Goal: Task Accomplishment & Management: Complete application form

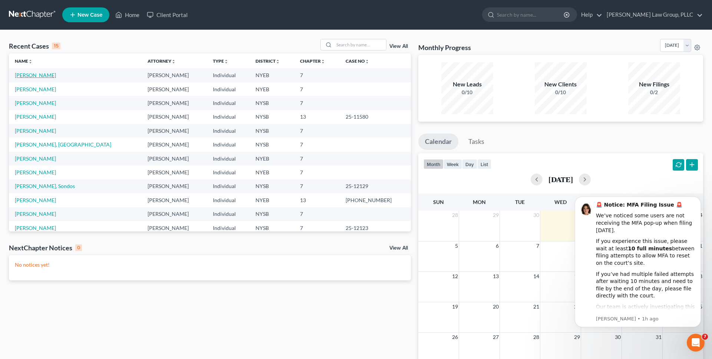
click at [29, 78] on link "[PERSON_NAME]" at bounding box center [35, 75] width 41 height 6
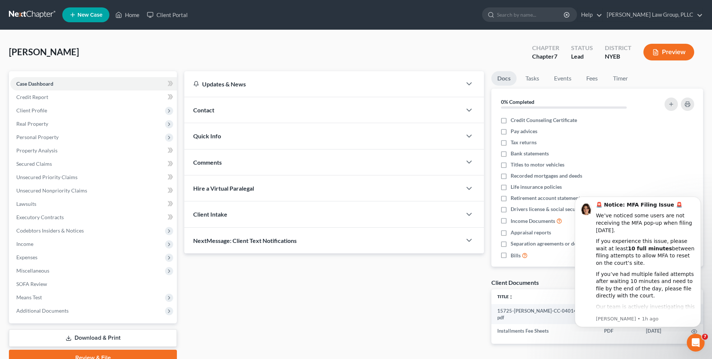
click at [307, 53] on div "Dunbar, Anthony Upgraded Chapter Chapter 7 Status Lead District NYEB Preview" at bounding box center [356, 55] width 695 height 32
click at [63, 114] on span "Client Profile" at bounding box center [93, 110] width 167 height 13
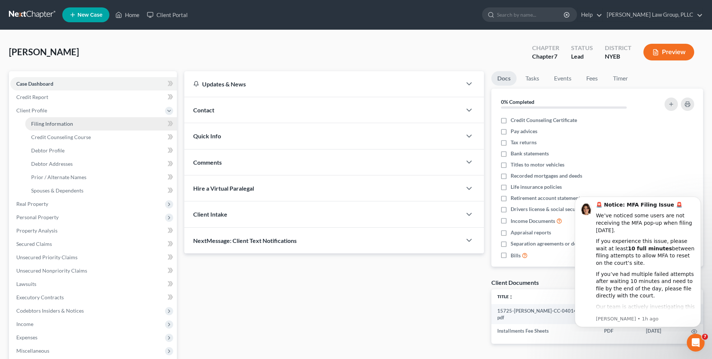
click at [55, 124] on span "Filing Information" at bounding box center [52, 124] width 42 height 6
select select "2"
select select "0"
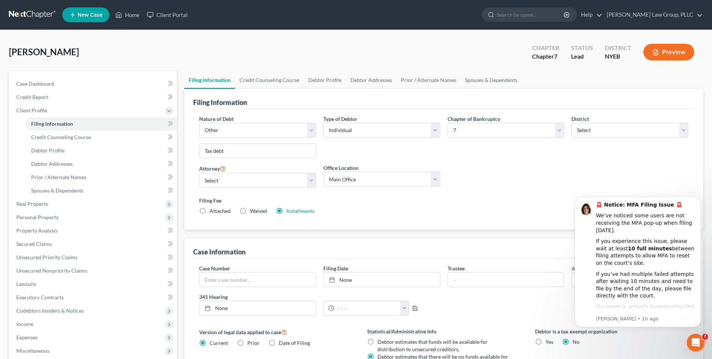
click at [463, 121] on label "Chapter of Bankruptcy" at bounding box center [474, 119] width 53 height 8
click at [463, 128] on select "Select 7 11 12 13" at bounding box center [506, 130] width 117 height 15
select select "3"
click at [448, 123] on select "Select 7 11 12 13" at bounding box center [506, 130] width 117 height 15
click at [455, 154] on div "Chapter of Bankruptcy Select 7 11 12 13" at bounding box center [506, 139] width 124 height 49
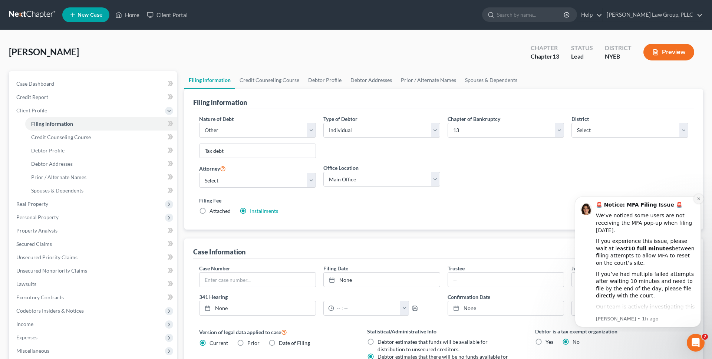
click at [699, 199] on icon "Dismiss notification" at bounding box center [699, 198] width 3 height 3
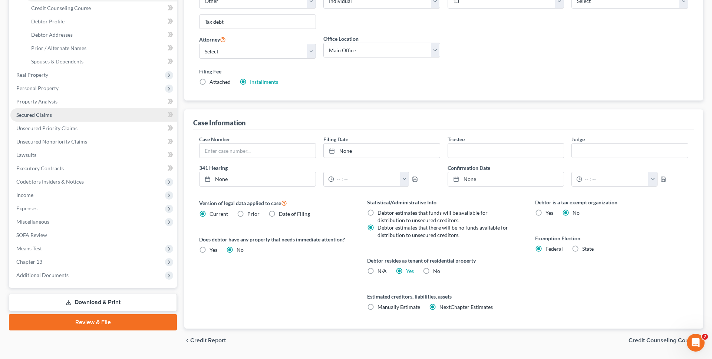
scroll to position [130, 0]
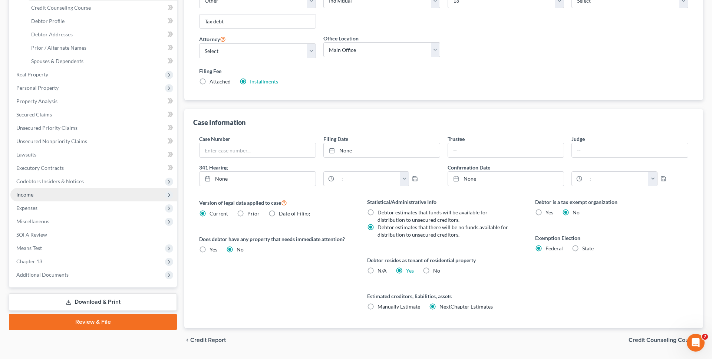
click at [68, 199] on span "Income" at bounding box center [93, 194] width 167 height 13
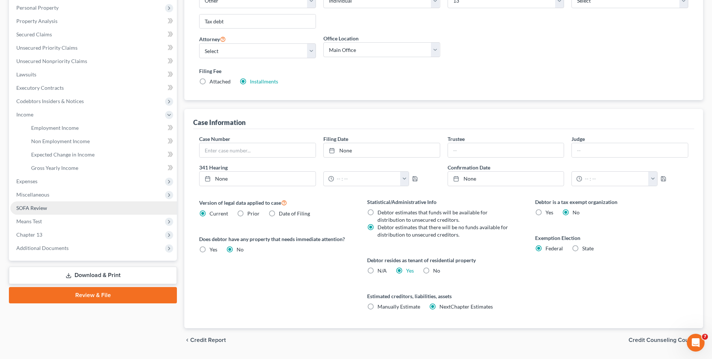
click at [68, 207] on link "SOFA Review" at bounding box center [93, 207] width 167 height 13
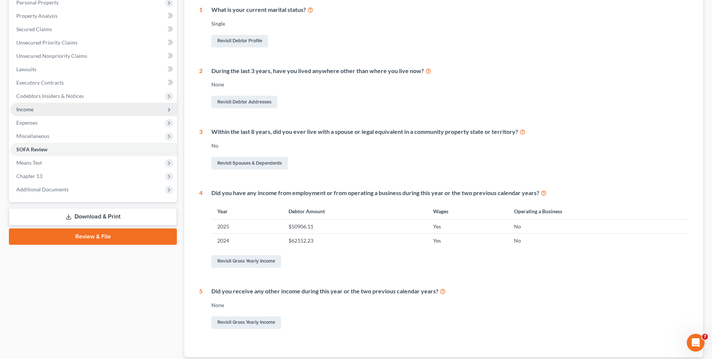
scroll to position [147, 0]
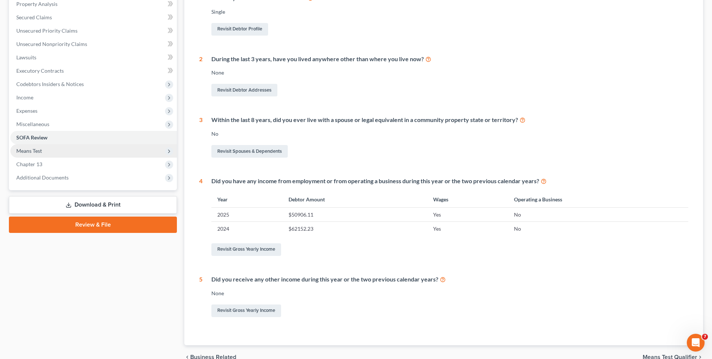
click at [73, 155] on span "Means Test" at bounding box center [93, 150] width 167 height 13
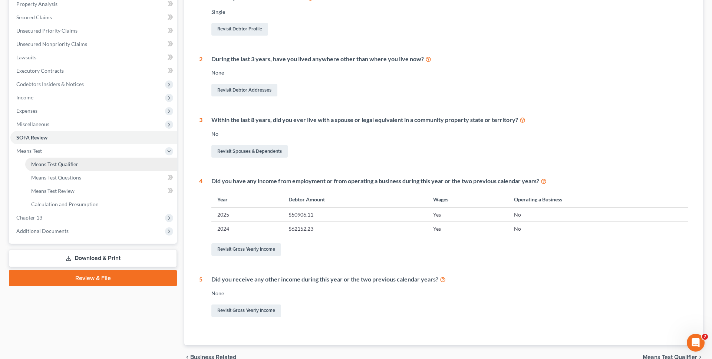
click at [71, 164] on span "Means Test Qualifier" at bounding box center [54, 164] width 47 height 6
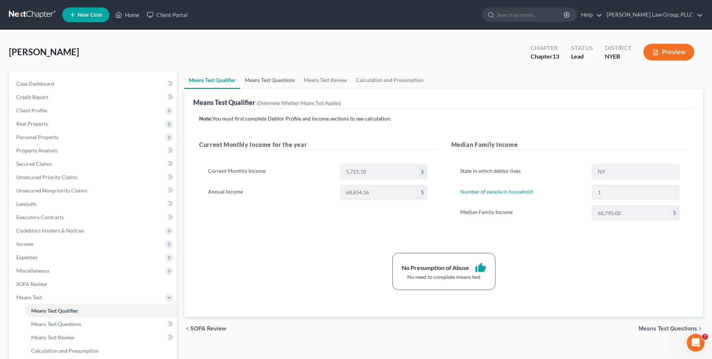
click at [269, 88] on link "Means Test Questions" at bounding box center [269, 80] width 59 height 18
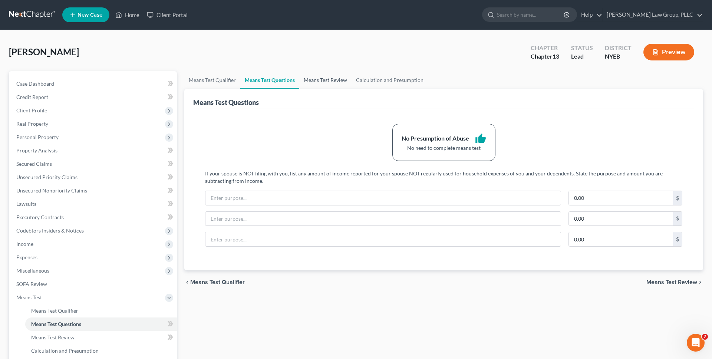
click at [316, 82] on link "Means Test Review" at bounding box center [325, 80] width 52 height 18
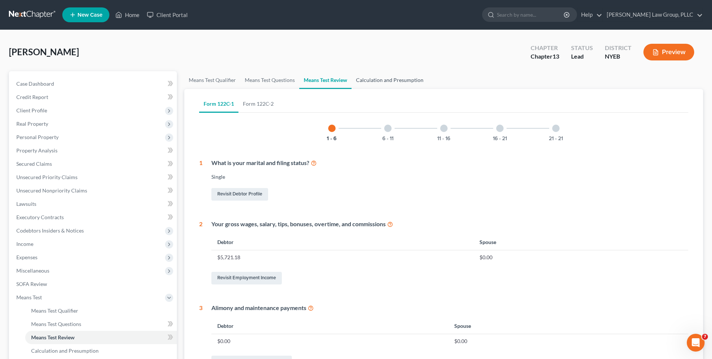
click at [374, 76] on link "Calculation and Presumption" at bounding box center [390, 80] width 76 height 18
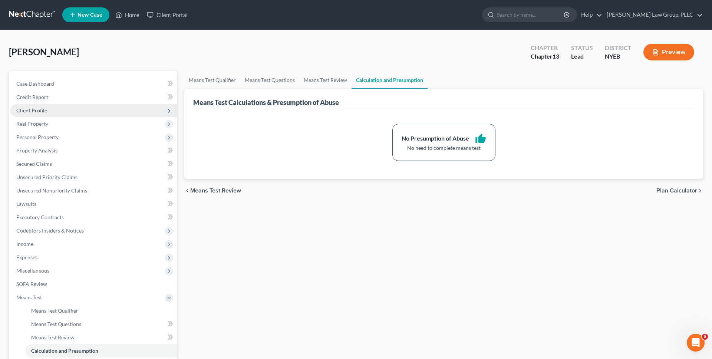
click at [84, 116] on span "Client Profile" at bounding box center [93, 110] width 167 height 13
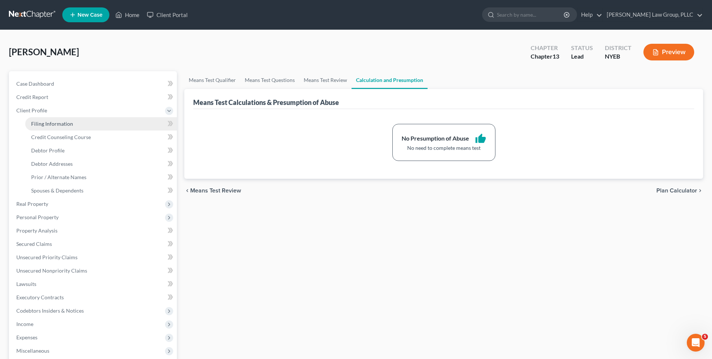
click at [84, 120] on link "Filing Information" at bounding box center [101, 123] width 152 height 13
select select "2"
select select "0"
select select "3"
select select "53"
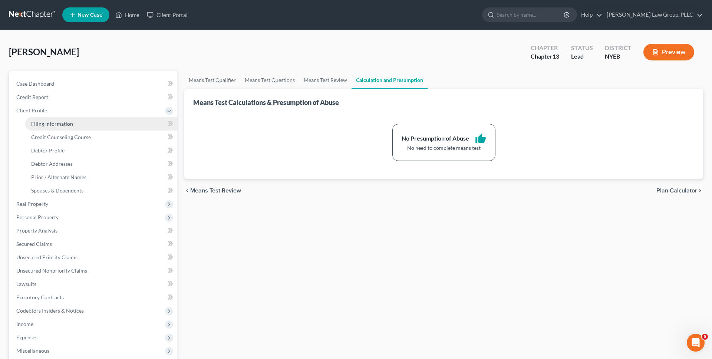
select select "1"
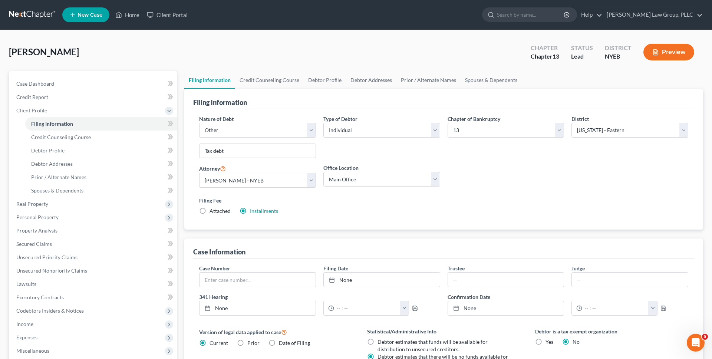
click at [285, 138] on div "Nature of Debt Select Business Consumer Other Nature of Business Select Clearin…" at bounding box center [258, 139] width 124 height 49
click at [285, 134] on select "Select Business Consumer Other" at bounding box center [257, 130] width 117 height 15
select select "1"
click at [199, 123] on select "Select Business Consumer Other" at bounding box center [257, 130] width 117 height 15
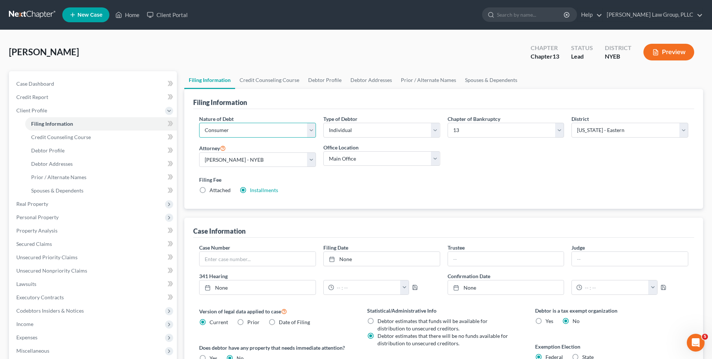
scroll to position [130, 0]
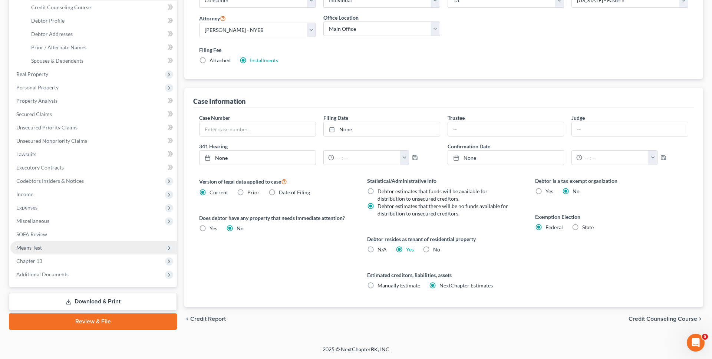
click at [101, 249] on span "Means Test" at bounding box center [93, 247] width 167 height 13
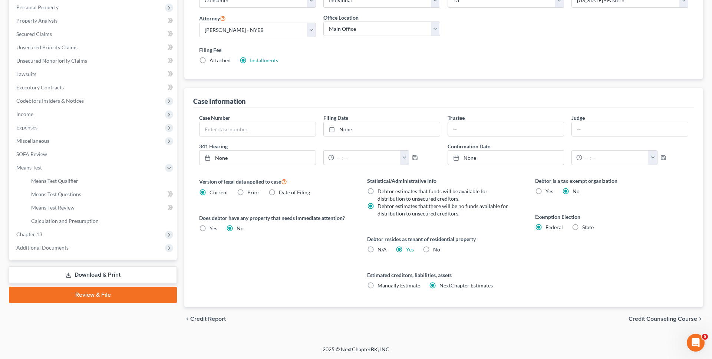
click at [100, 257] on div "Case Dashboard Payments Invoices Payments Payments Credit Report Client Profile…" at bounding box center [93, 100] width 168 height 319
click at [98, 203] on link "Means Test Review" at bounding box center [101, 207] width 152 height 13
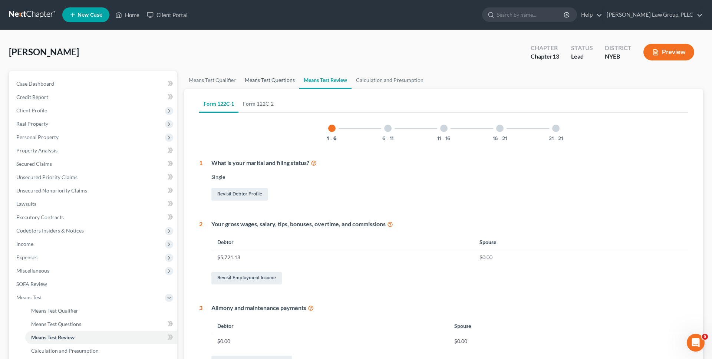
click at [291, 83] on link "Means Test Questions" at bounding box center [269, 80] width 59 height 18
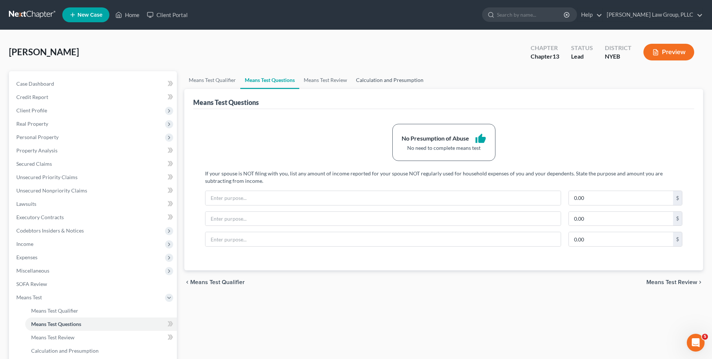
click at [373, 75] on link "Calculation and Presumption" at bounding box center [390, 80] width 76 height 18
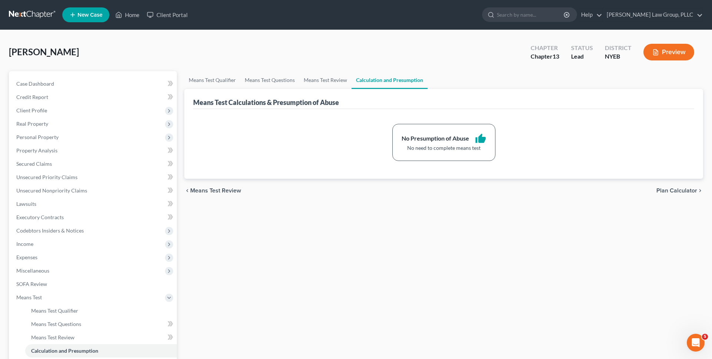
click at [678, 50] on button "Preview" at bounding box center [669, 52] width 51 height 17
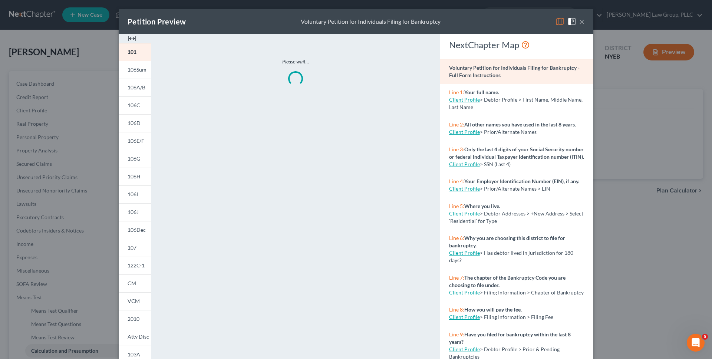
click at [557, 19] on img at bounding box center [560, 21] width 9 height 9
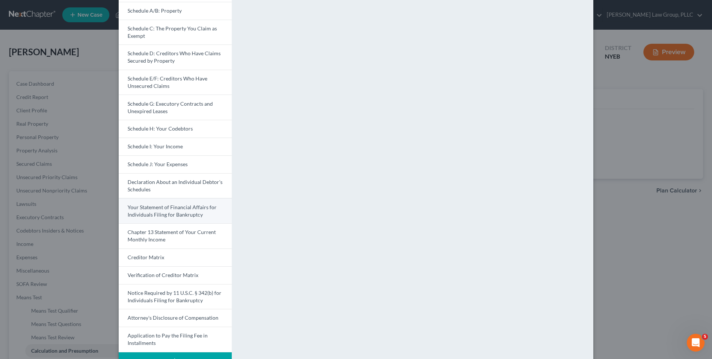
scroll to position [85, 0]
click at [177, 240] on link "Chapter 13 Statement of Your Current Monthly Income" at bounding box center [175, 235] width 113 height 25
click at [637, 221] on div "Petition Preview Chapter 13 Statement of Your Current Monthly Income × Voluntar…" at bounding box center [356, 179] width 712 height 359
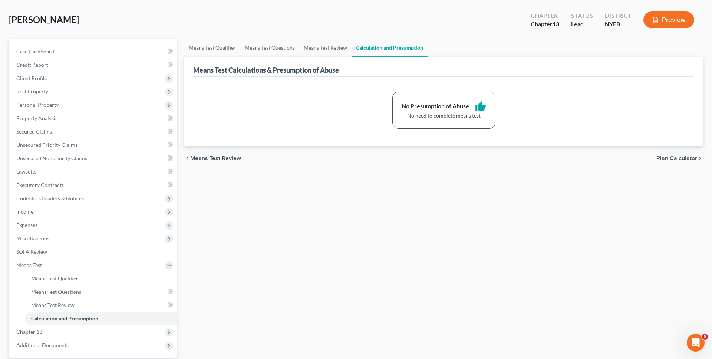
scroll to position [86, 0]
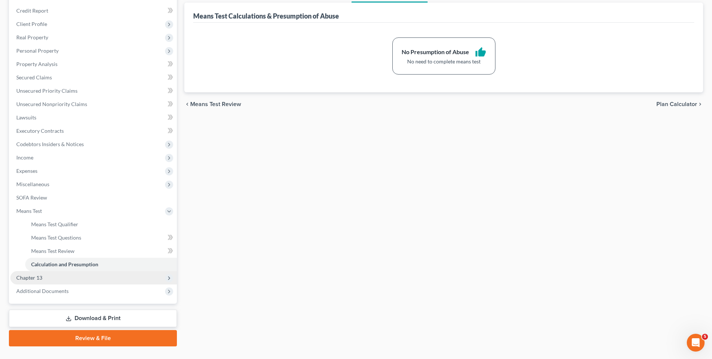
click at [110, 276] on span "Chapter 13" at bounding box center [93, 277] width 167 height 13
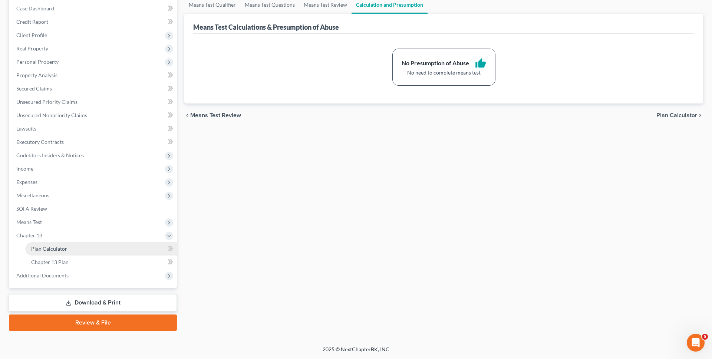
click at [107, 251] on link "Plan Calculator" at bounding box center [101, 248] width 152 height 13
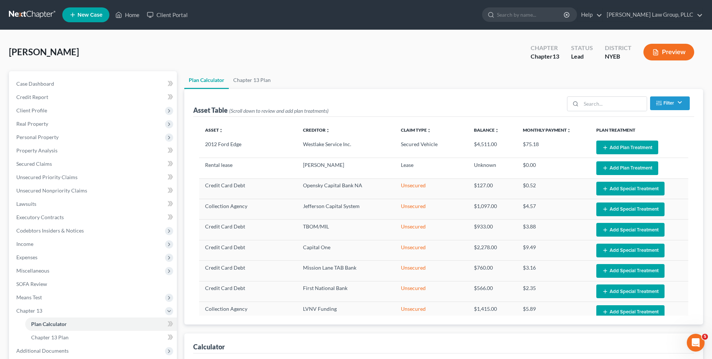
select select "59"
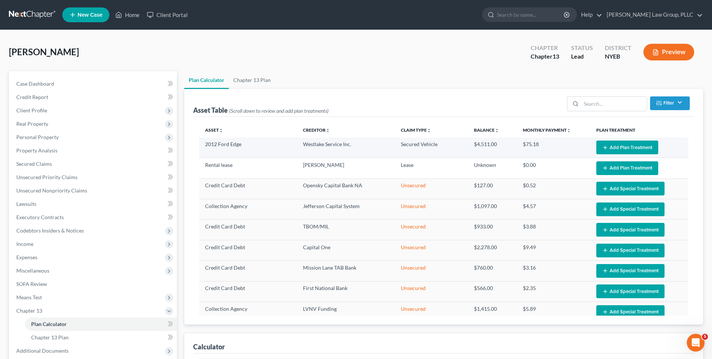
click at [611, 144] on button "Add Plan Treatment" at bounding box center [628, 148] width 62 height 14
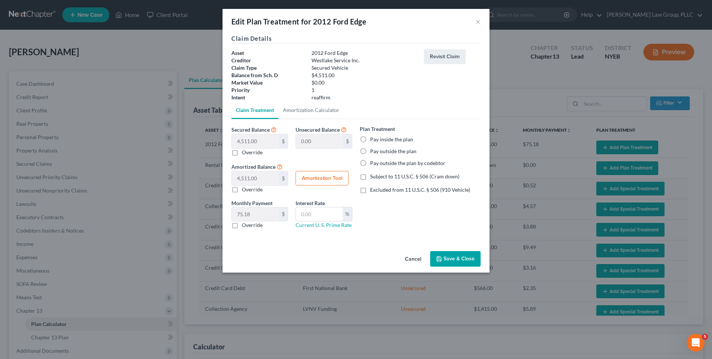
click at [389, 153] on label "Pay outside the plan" at bounding box center [393, 151] width 46 height 7
click at [378, 153] on input "Pay outside the plan" at bounding box center [375, 150] width 5 height 5
radio input "true"
click at [460, 260] on button "Save & Close" at bounding box center [455, 259] width 50 height 16
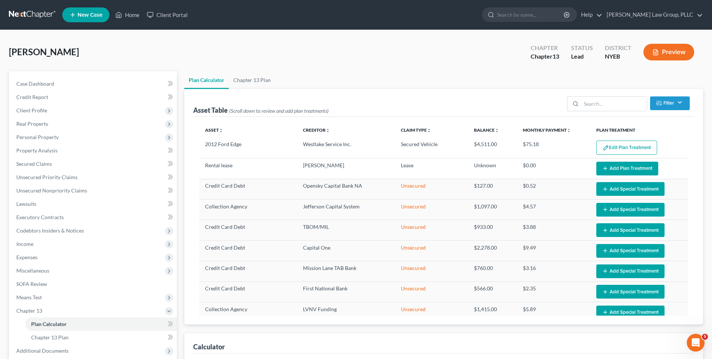
scroll to position [76, 0]
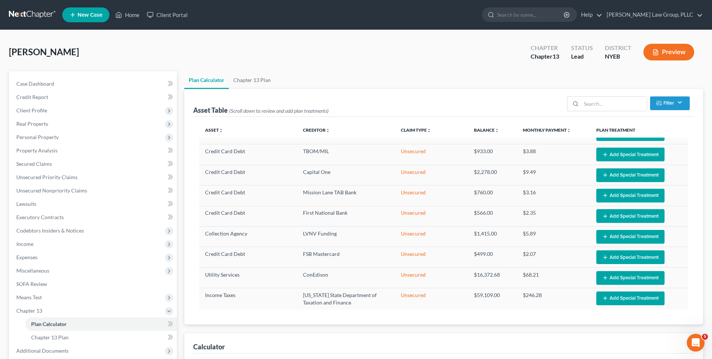
select select "59"
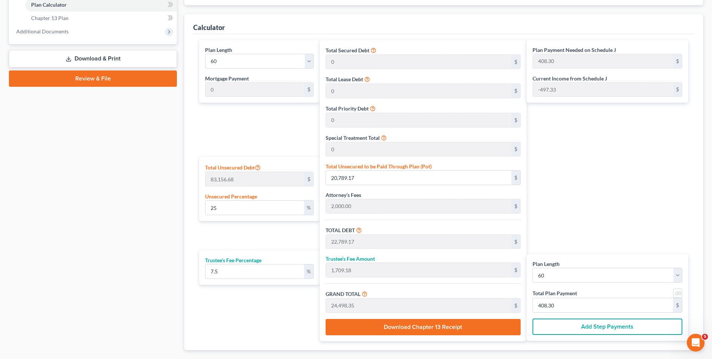
scroll to position [323, 0]
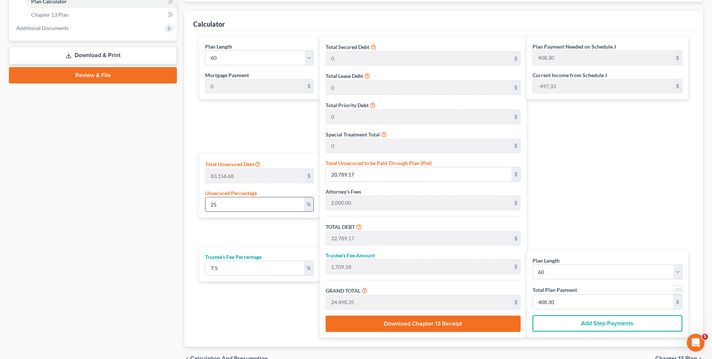
click at [249, 204] on input "25" at bounding box center [255, 204] width 99 height 14
type input "2"
type input "1,663.13"
type input "3,663.13"
type input "274.73"
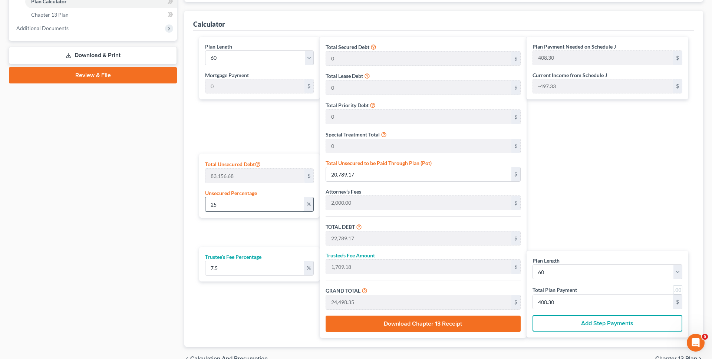
type input "3,937.86"
type input "65.63"
type input "2,000.00"
type input "150.00"
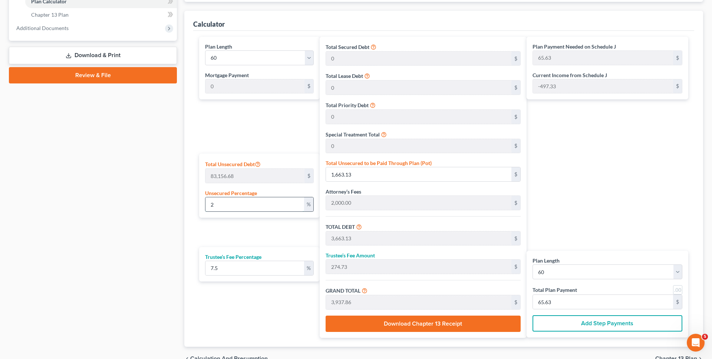
type input "2,150.00"
type input "35.83"
type input "1"
type input "831.56"
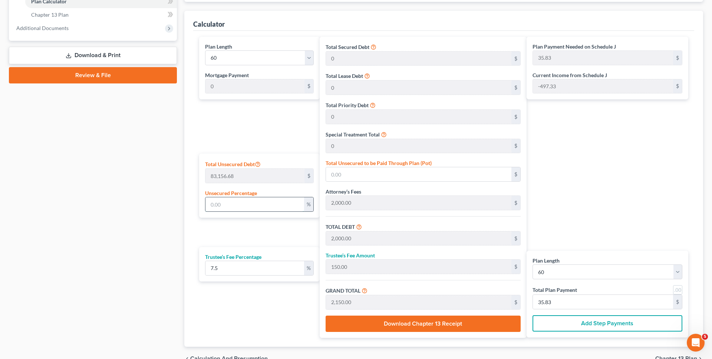
type input "2,831.56"
type input "212.36"
type input "3,043.93"
type input "50.73"
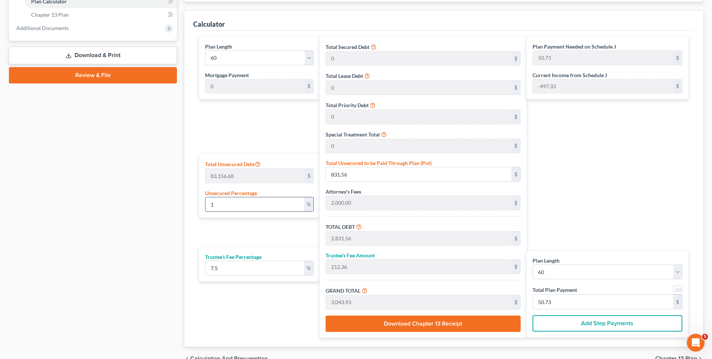
type input "10"
type input "8,315.66"
type input "10,315.66"
type input "773.67"
type input "11,089.34"
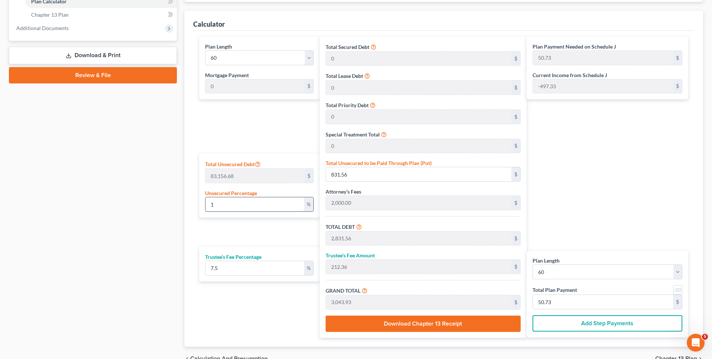
type input "184.82"
type input "100"
type input "83,156.68"
type input "85,156.68"
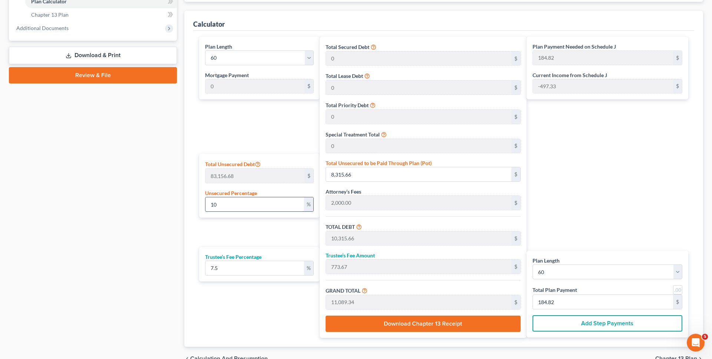
type input "6,386.75"
type input "91,543.43"
type input "1,525.72"
type input "100"
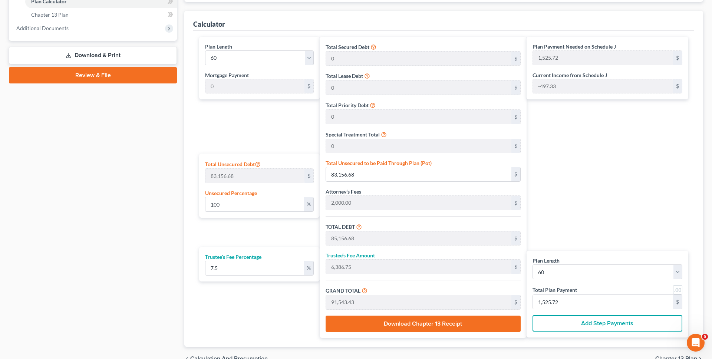
click at [254, 226] on div "Plan Length 1 2 3 4 5 6 7 8 9 10 11 12 13 14 15 16 17 18 19 20 21 22 23 24 25 2…" at bounding box center [258, 187] width 124 height 301
click at [249, 264] on input "7.5" at bounding box center [255, 268] width 99 height 14
type input "7."
type input "5,960.96"
type input "91,117.64"
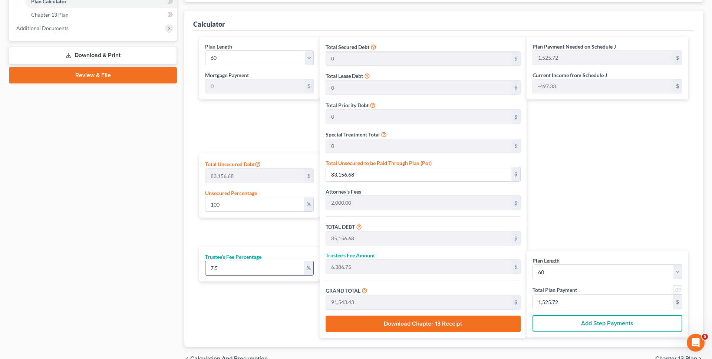
type input "1,518.62"
type input "7"
type input "0"
type input "1"
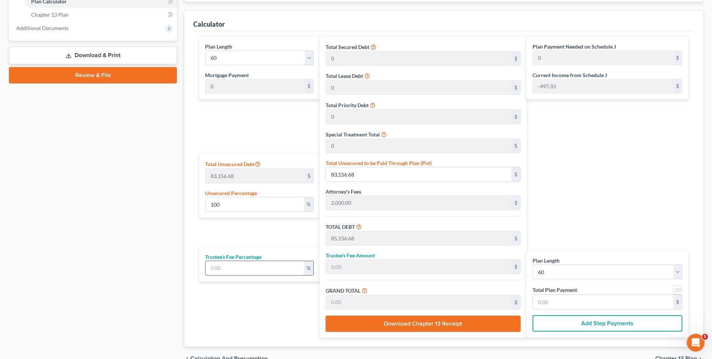
type input "851.56"
type input "86,008.24"
type input "1,433.47"
type input "10"
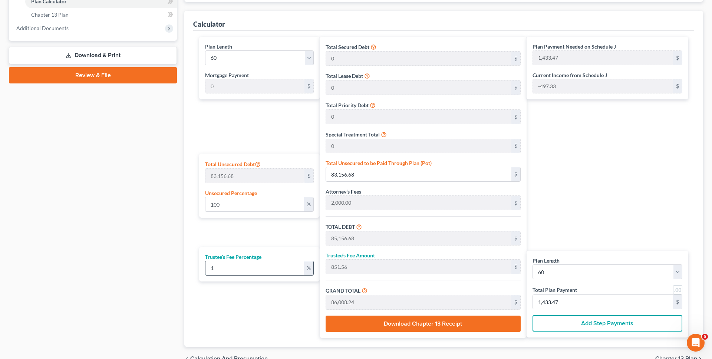
type input "8,515.66"
type input "93,672.34"
type input "1,561.20"
type input "100"
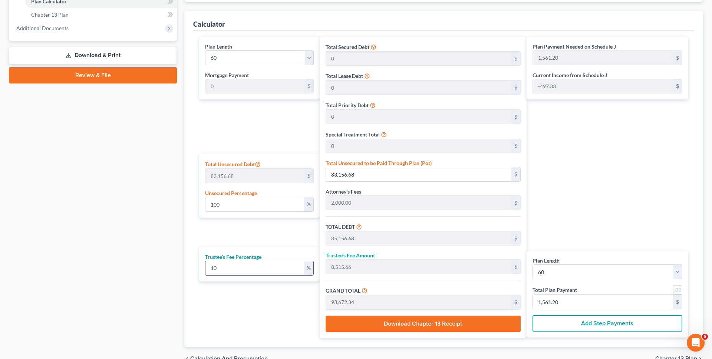
type input "85,156.68"
type input "170,313.36"
type input "2,838.55"
click at [252, 245] on div "Plan Length 1 2 3 4 5 6 7 8 9 10 11 12 13 14 15 16 17 18 19 20 21 22 23 24 25 2…" at bounding box center [258, 187] width 124 height 301
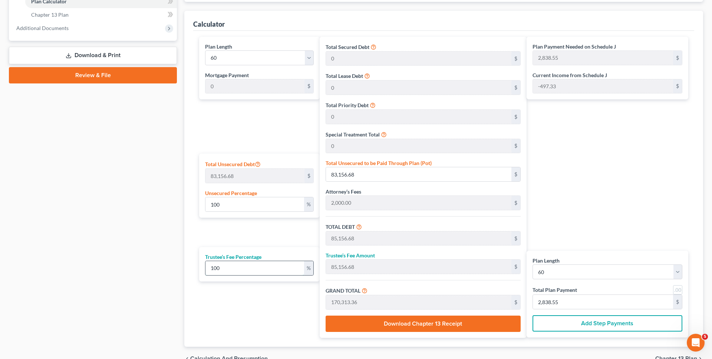
click at [240, 269] on input "100" at bounding box center [255, 268] width 99 height 14
type input "10"
type input "8,515.66"
type input "93,672.34"
type input "1,561.20"
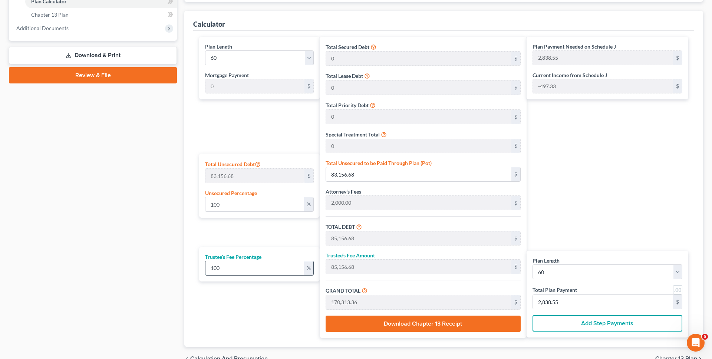
type input "1,561.20"
type input "10"
click at [242, 296] on div "Plan Length 1 2 3 4 5 6 7 8 9 10 11 12 13 14 15 16 17 18 19 20 21 22 23 24 25 2…" at bounding box center [258, 187] width 124 height 301
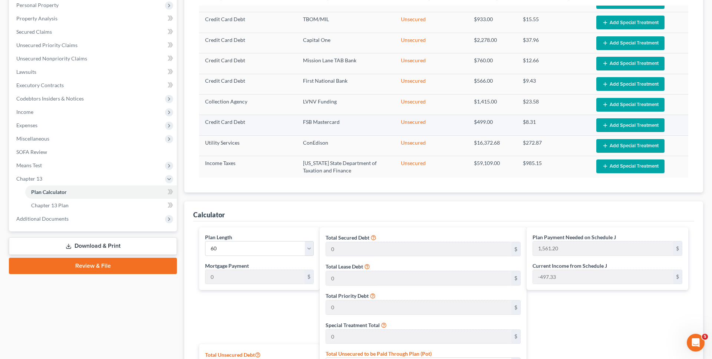
scroll to position [134, 0]
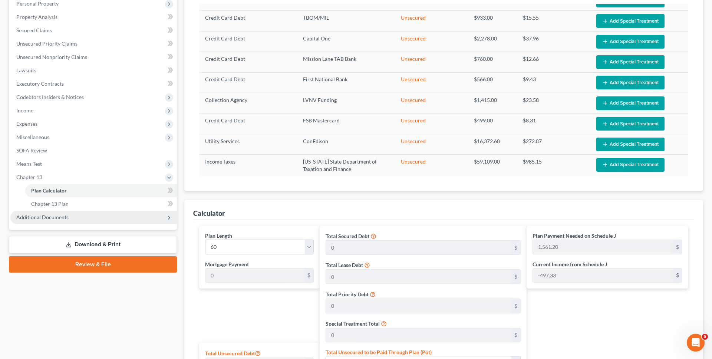
click at [128, 215] on span "Additional Documents" at bounding box center [93, 217] width 167 height 13
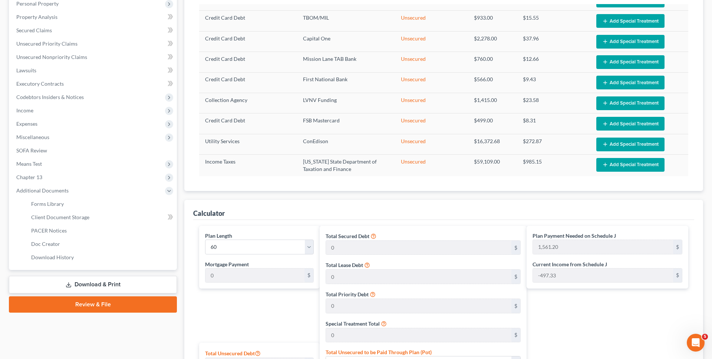
click at [132, 282] on link "Download & Print" at bounding box center [93, 284] width 168 height 17
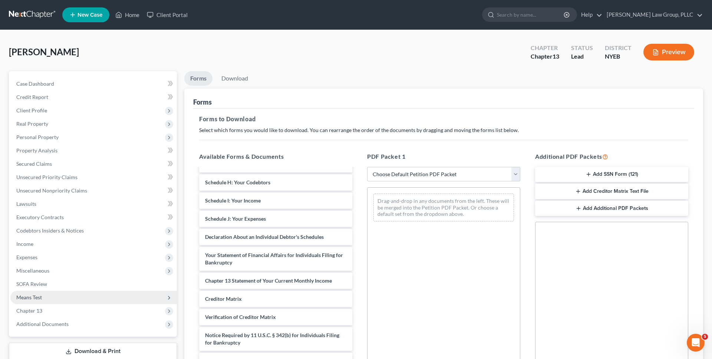
click at [132, 298] on span "Means Test" at bounding box center [93, 297] width 167 height 13
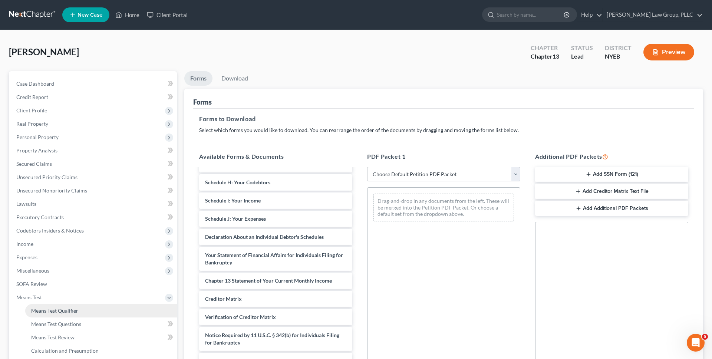
click at [122, 311] on link "Means Test Qualifier" at bounding box center [101, 310] width 152 height 13
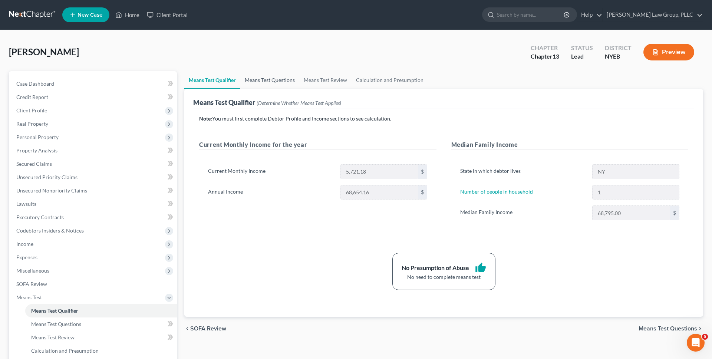
click at [272, 80] on link "Means Test Questions" at bounding box center [269, 80] width 59 height 18
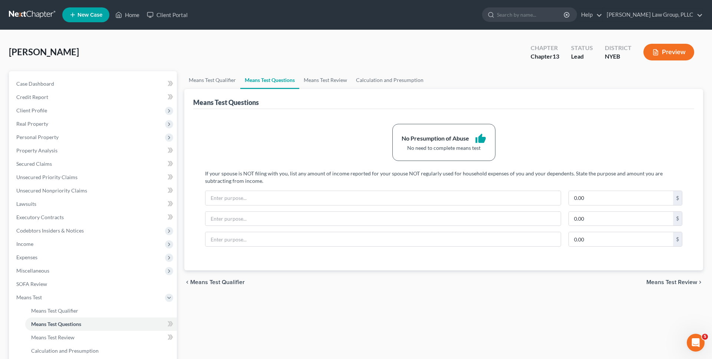
click at [418, 129] on div "No Presumption of Abuse thumb_up No need to complete means test" at bounding box center [444, 142] width 103 height 37
click at [336, 80] on link "Means Test Review" at bounding box center [325, 80] width 52 height 18
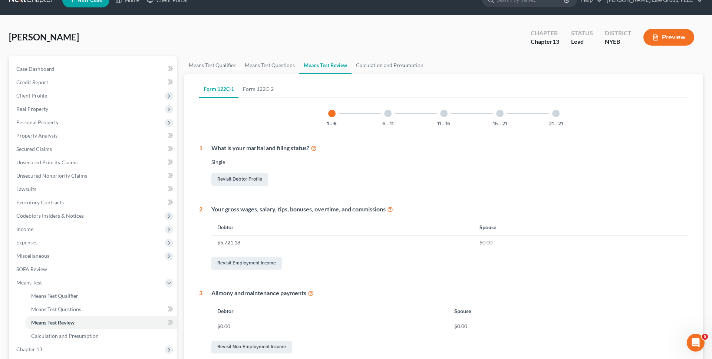
scroll to position [16, 0]
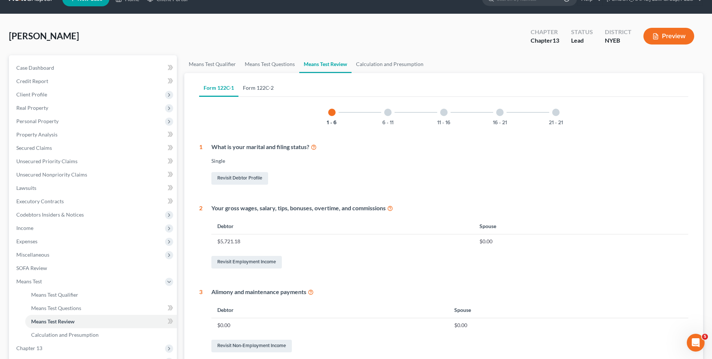
click at [255, 86] on link "Form 122C-2" at bounding box center [259, 88] width 40 height 18
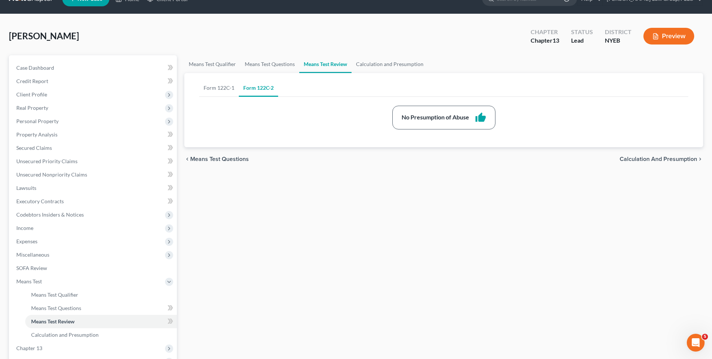
click at [427, 109] on div "No Presumption of Abuse thumb_up" at bounding box center [444, 118] width 103 height 24
click at [89, 92] on span "Client Profile" at bounding box center [93, 94] width 167 height 13
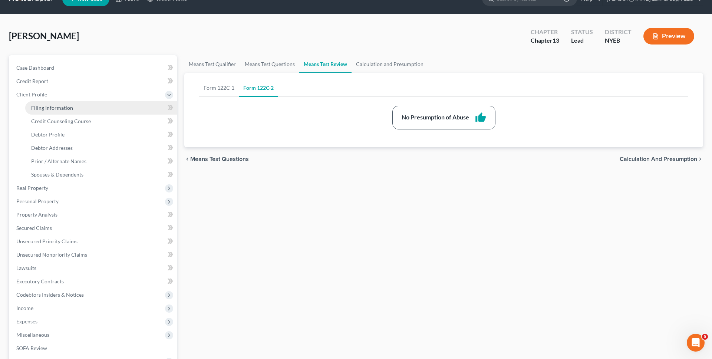
click at [87, 106] on link "Filing Information" at bounding box center [101, 107] width 152 height 13
select select "1"
select select "0"
select select "3"
select select "53"
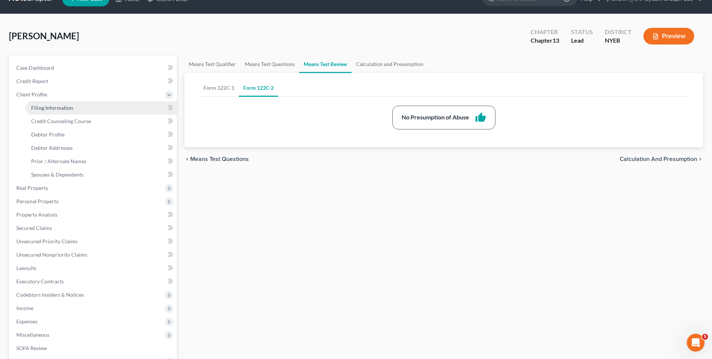
select select "1"
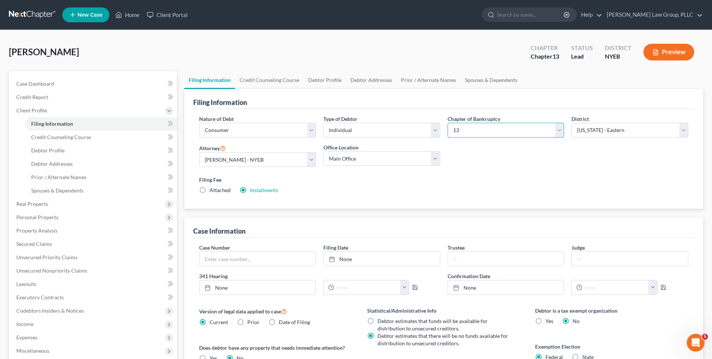
click at [479, 130] on select "Select 7 11 12 13" at bounding box center [506, 130] width 117 height 15
select select "0"
click at [448, 123] on select "Select 7 11 12 13" at bounding box center [506, 130] width 117 height 15
click at [446, 176] on label "Filing Fee" at bounding box center [443, 180] width 489 height 8
click at [37, 16] on link at bounding box center [32, 14] width 47 height 13
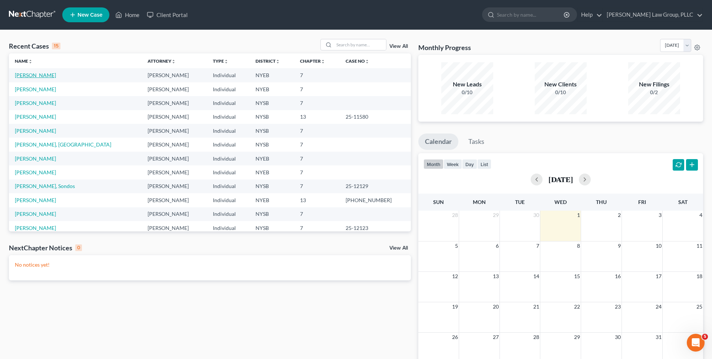
click at [37, 76] on link "[PERSON_NAME]" at bounding box center [35, 75] width 41 height 6
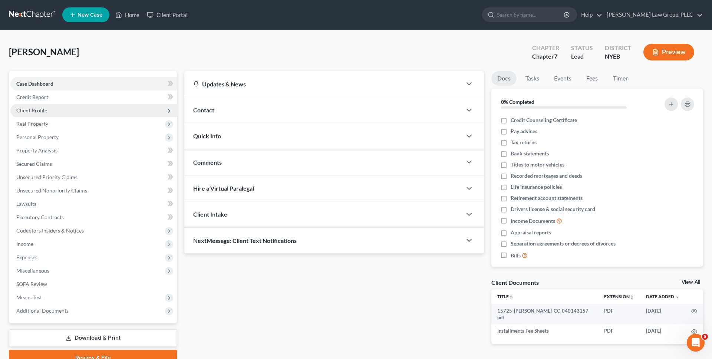
click at [47, 106] on span "Client Profile" at bounding box center [93, 110] width 167 height 13
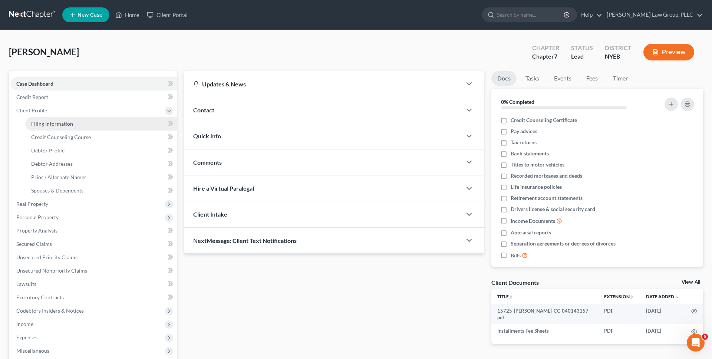
click at [56, 118] on link "Filing Information" at bounding box center [101, 123] width 152 height 13
select select "1"
select select "0"
select select "53"
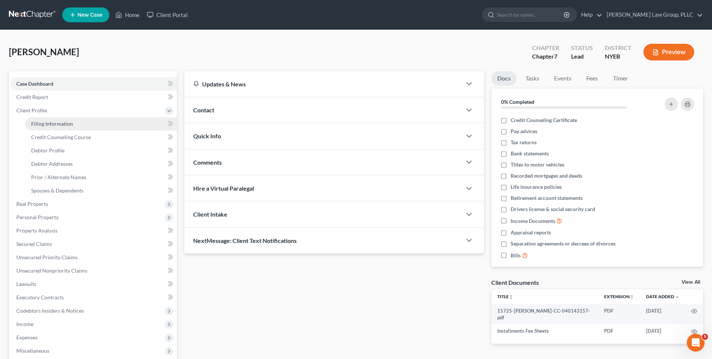
select select "1"
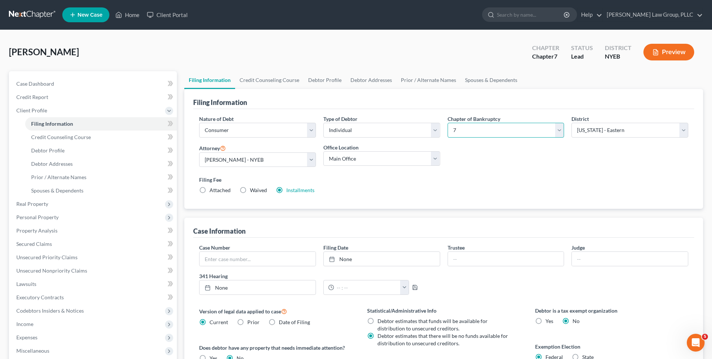
click at [455, 126] on select "Select 7 11 12 13" at bounding box center [506, 130] width 117 height 15
select select "3"
click at [448, 123] on select "Select 7 11 12 13" at bounding box center [506, 130] width 117 height 15
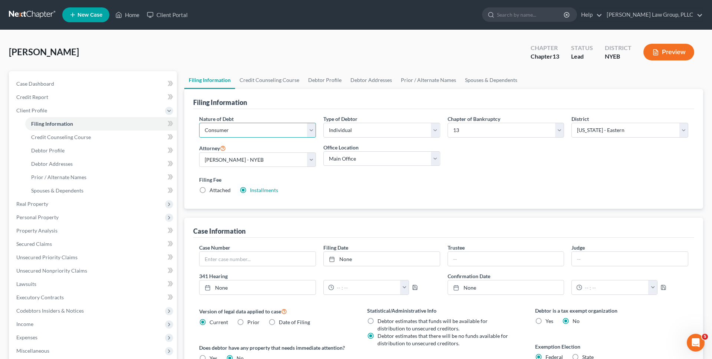
click at [303, 134] on select "Select Business Consumer Other" at bounding box center [257, 130] width 117 height 15
select select "2"
click at [199, 123] on select "Select Business Consumer Other" at bounding box center [257, 130] width 117 height 15
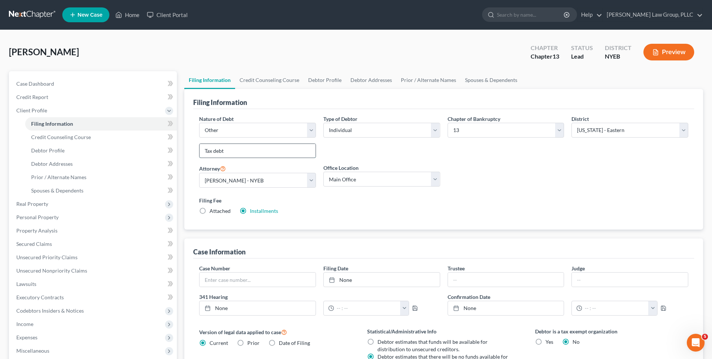
click at [292, 156] on input "Tax debt" at bounding box center [258, 151] width 116 height 14
click at [386, 204] on label "Filing Fee" at bounding box center [443, 201] width 489 height 8
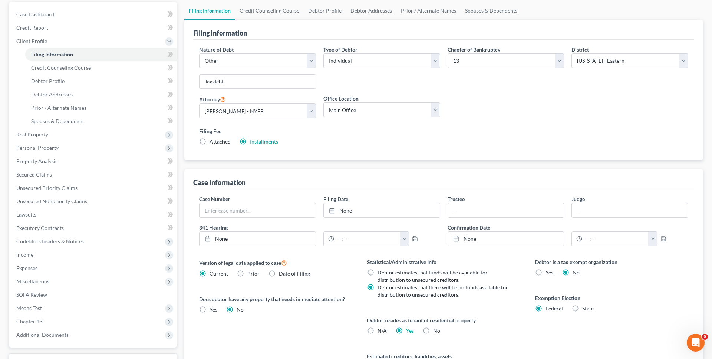
scroll to position [151, 0]
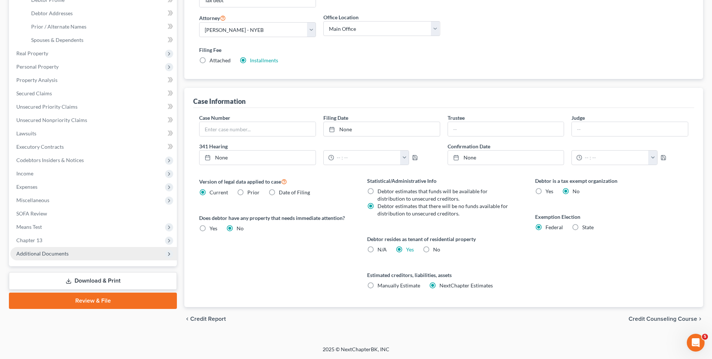
click at [136, 256] on span "Additional Documents" at bounding box center [93, 253] width 167 height 13
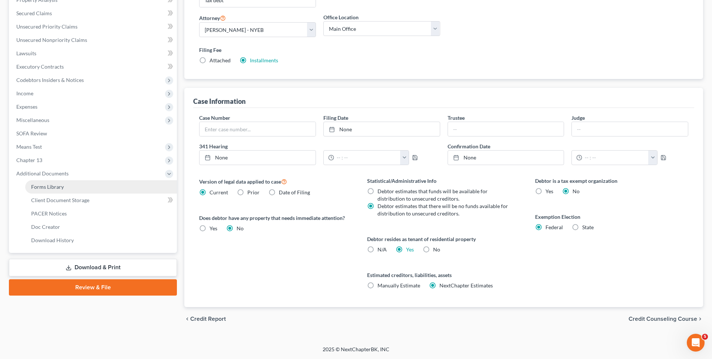
click at [134, 186] on link "Forms Library" at bounding box center [101, 186] width 152 height 13
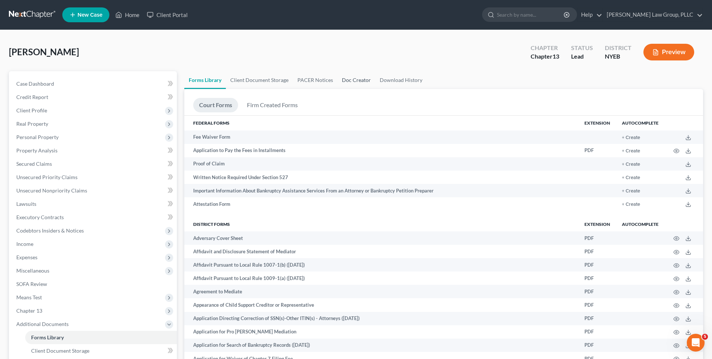
click at [347, 81] on link "Doc Creator" at bounding box center [357, 80] width 38 height 18
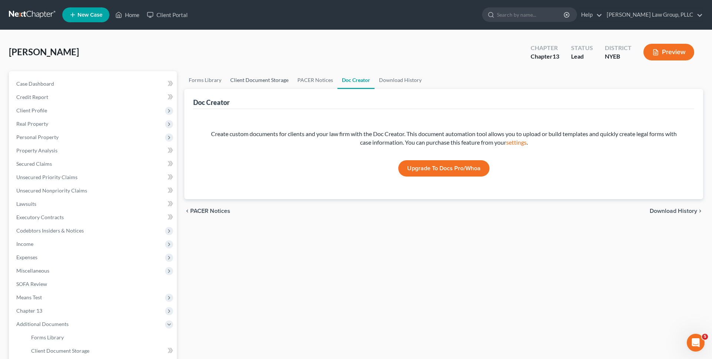
click at [269, 79] on link "Client Document Storage" at bounding box center [259, 80] width 67 height 18
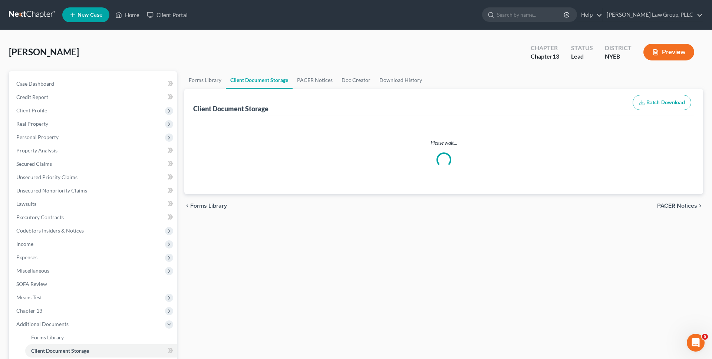
select select "0"
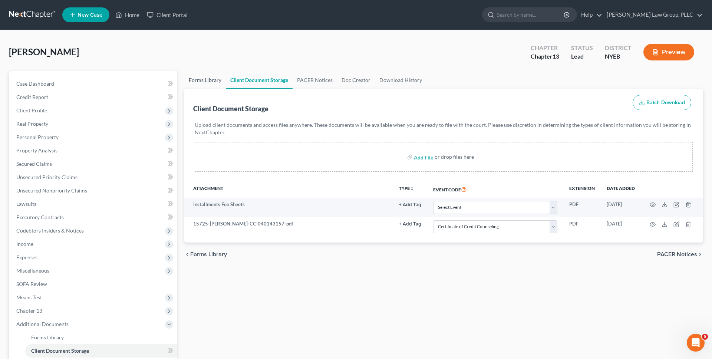
click at [202, 80] on link "Forms Library" at bounding box center [205, 80] width 42 height 18
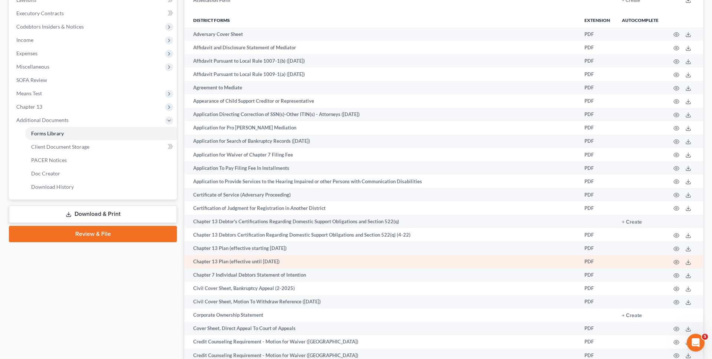
scroll to position [203, 0]
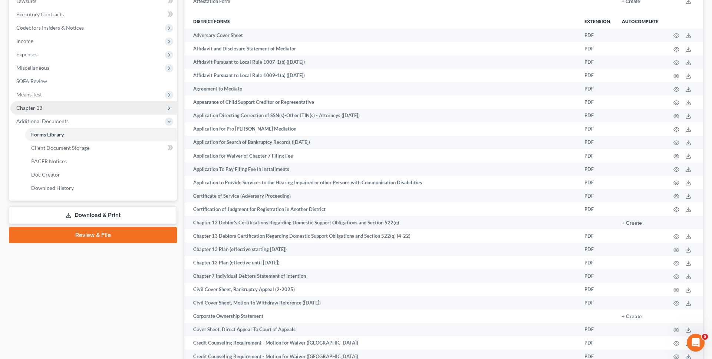
click at [77, 108] on span "Chapter 13" at bounding box center [93, 107] width 167 height 13
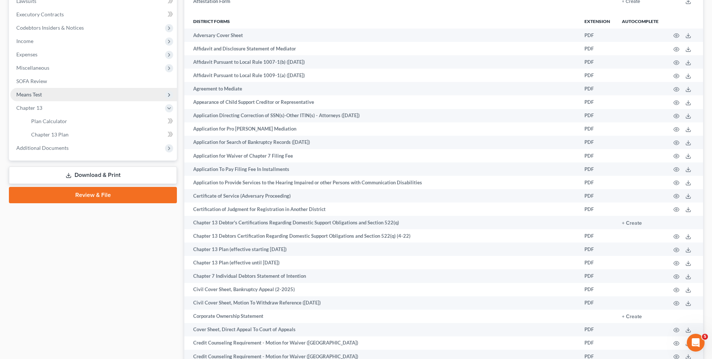
click at [82, 92] on span "Means Test" at bounding box center [93, 94] width 167 height 13
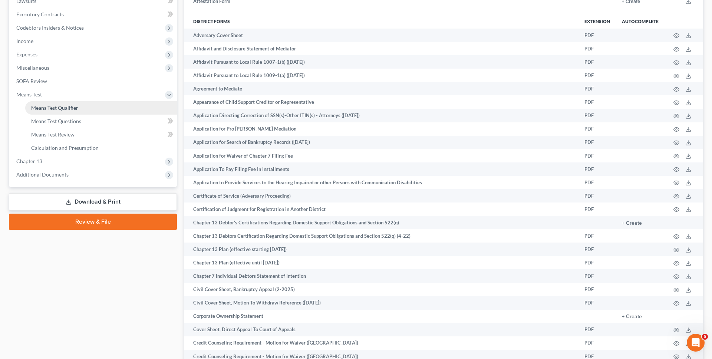
click at [81, 104] on link "Means Test Qualifier" at bounding box center [101, 107] width 152 height 13
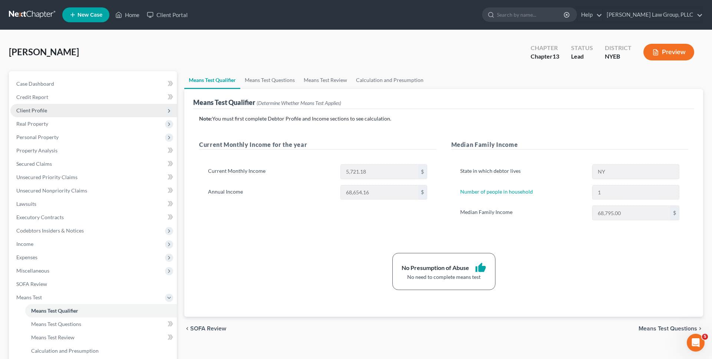
click at [71, 112] on span "Client Profile" at bounding box center [93, 110] width 167 height 13
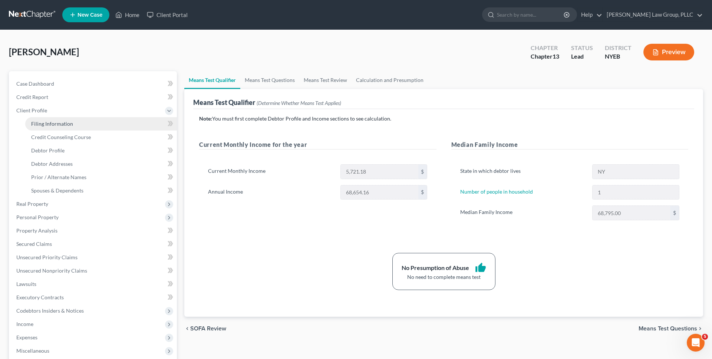
click at [65, 124] on span "Filing Information" at bounding box center [52, 124] width 42 height 6
select select "2"
select select "0"
select select "3"
select select "53"
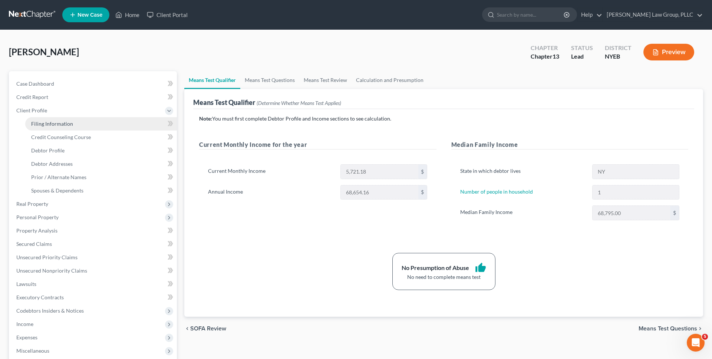
select select "1"
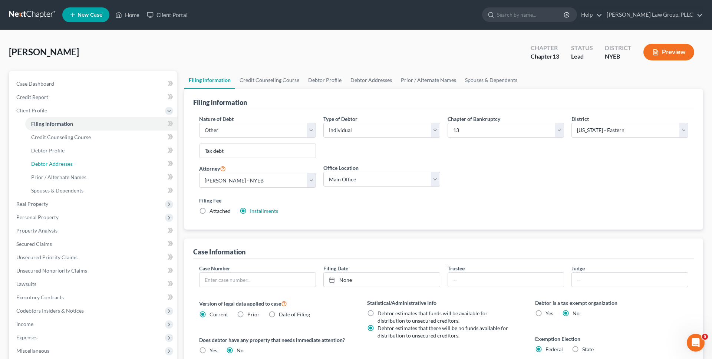
click at [75, 165] on link "Debtor Addresses" at bounding box center [101, 163] width 152 height 13
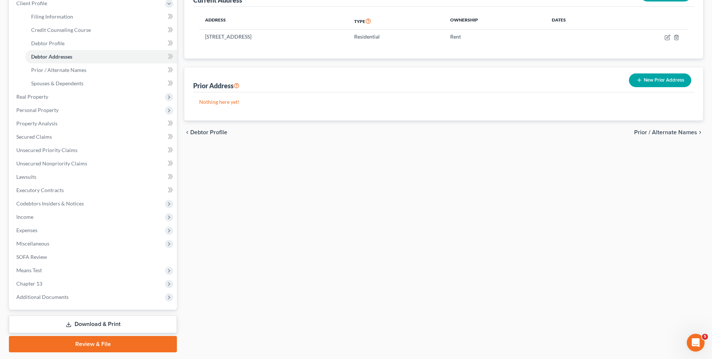
scroll to position [107, 0]
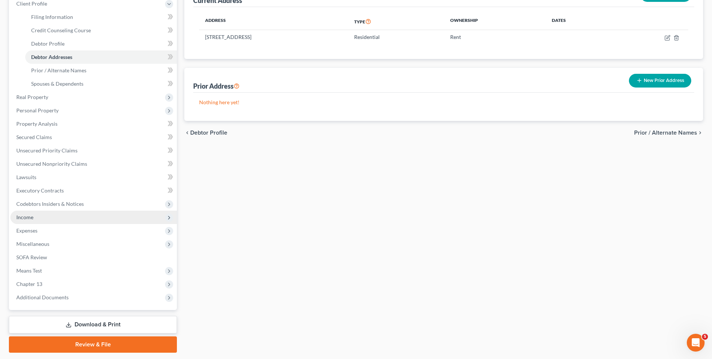
click at [103, 221] on span "Income" at bounding box center [93, 217] width 167 height 13
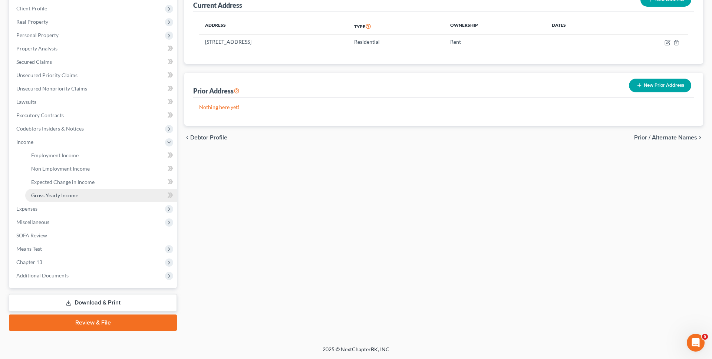
scroll to position [80, 0]
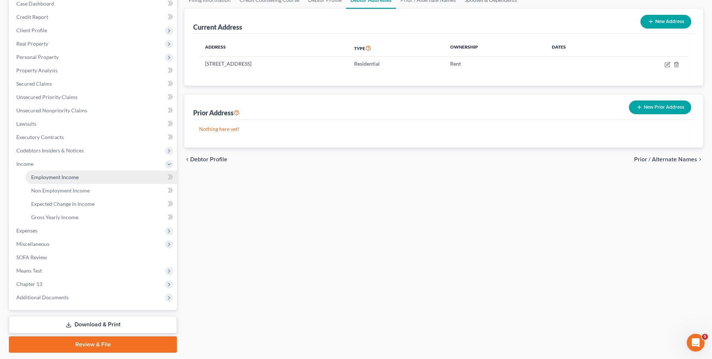
click at [100, 176] on link "Employment Income" at bounding box center [101, 177] width 152 height 13
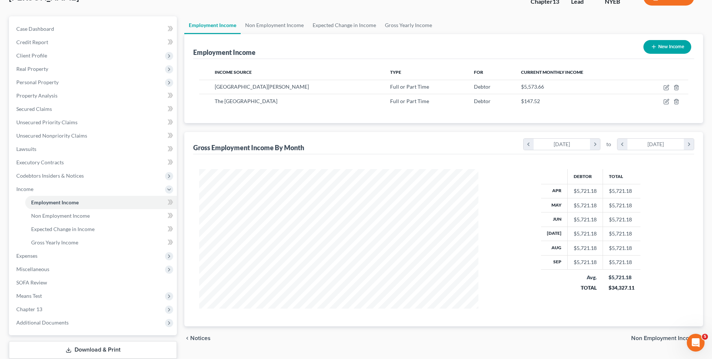
scroll to position [62, 0]
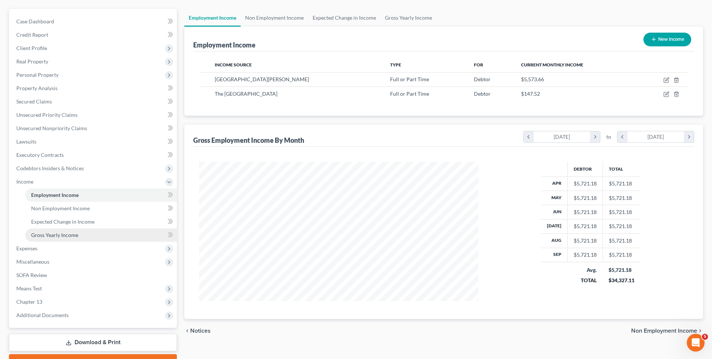
click at [56, 231] on link "Gross Yearly Income" at bounding box center [101, 235] width 152 height 13
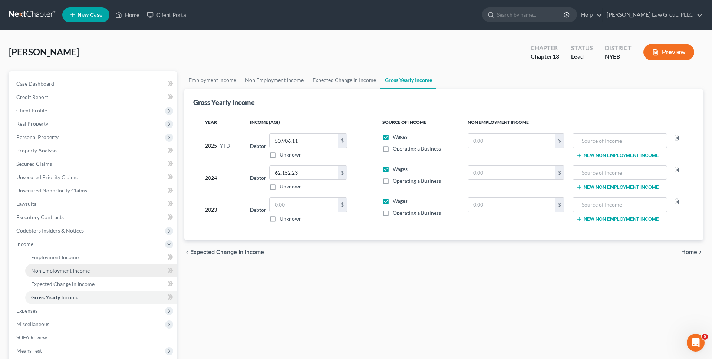
click at [67, 269] on span "Non Employment Income" at bounding box center [60, 271] width 59 height 6
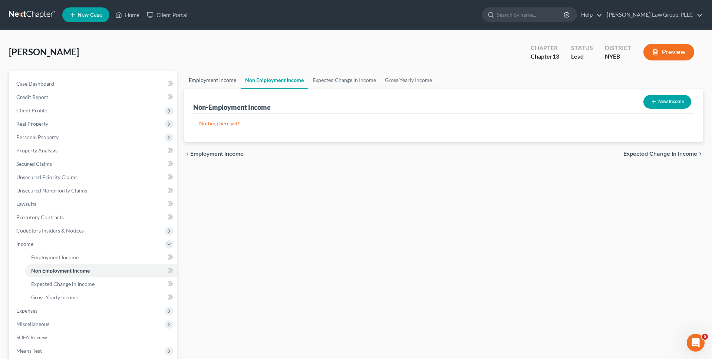
click at [226, 82] on link "Employment Income" at bounding box center [212, 80] width 56 height 18
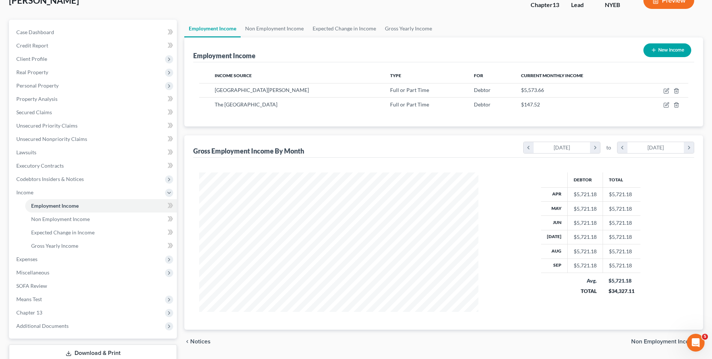
scroll to position [66, 0]
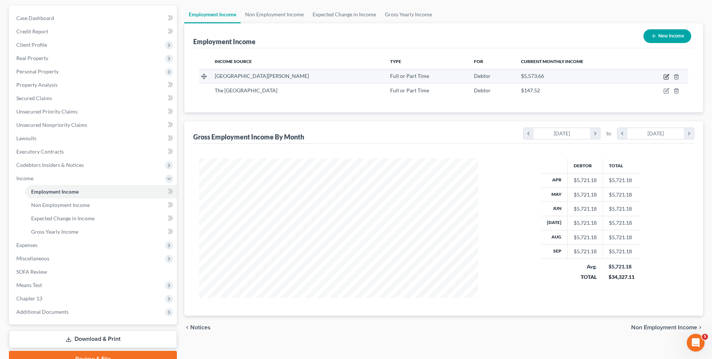
click at [668, 77] on icon "button" at bounding box center [667, 77] width 6 height 6
select select "0"
select select "35"
select select "2"
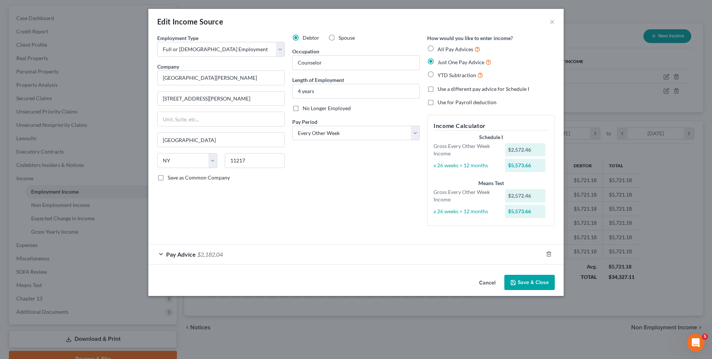
click at [494, 282] on button "Cancel" at bounding box center [487, 283] width 28 height 15
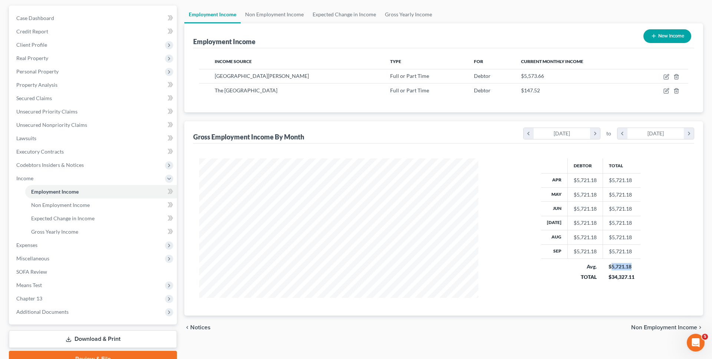
copy div "5,721.18"
drag, startPoint x: 630, startPoint y: 265, endPoint x: 610, endPoint y: 265, distance: 19.7
click at [610, 265] on div "$5,721.18" at bounding box center [622, 266] width 26 height 7
click at [668, 76] on icon "button" at bounding box center [667, 75] width 3 height 3
select select "0"
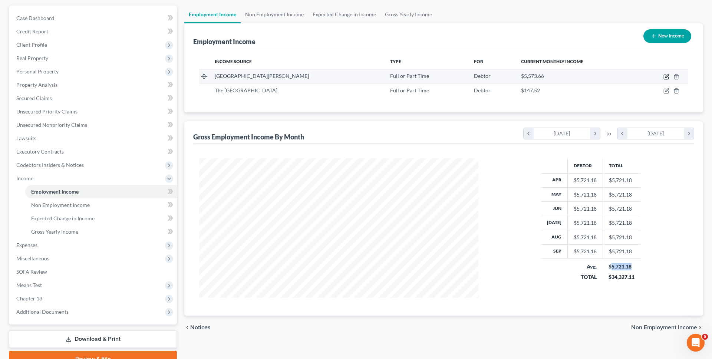
select select "35"
select select "2"
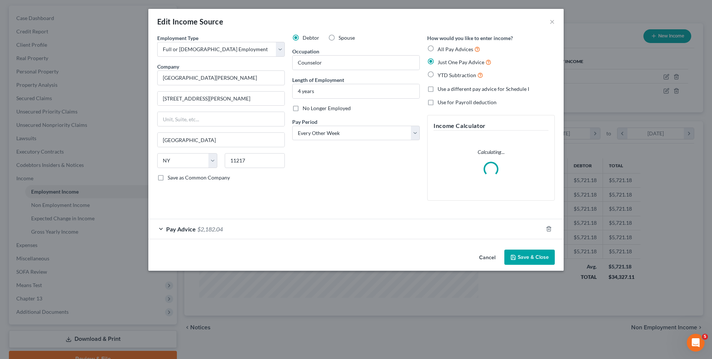
click at [419, 234] on div "Pay Advice $2,182.04" at bounding box center [345, 229] width 395 height 20
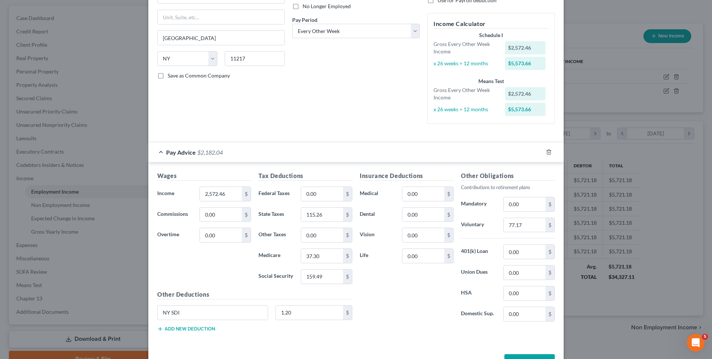
scroll to position [127, 0]
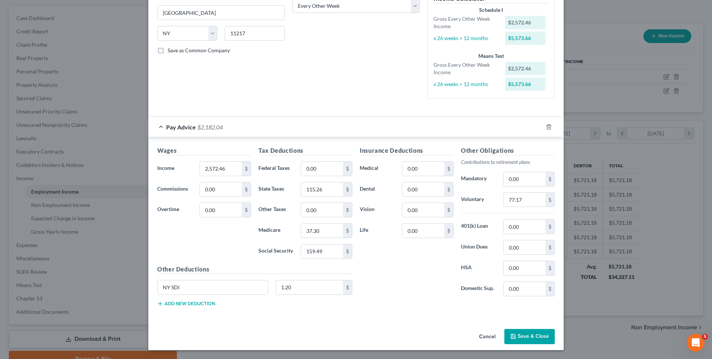
click at [488, 335] on button "Cancel" at bounding box center [487, 337] width 28 height 15
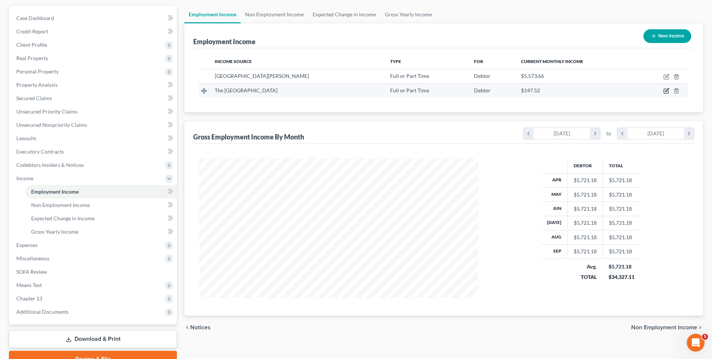
click at [665, 89] on icon "button" at bounding box center [666, 91] width 4 height 4
select select "0"
select select "35"
select select "0"
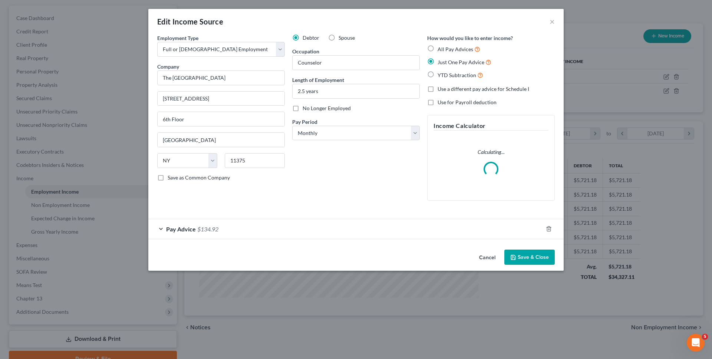
click at [398, 229] on div "Pay Advice $134.92" at bounding box center [345, 229] width 395 height 20
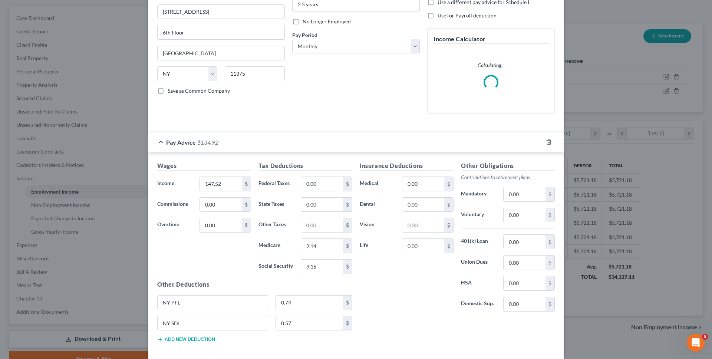
scroll to position [123, 0]
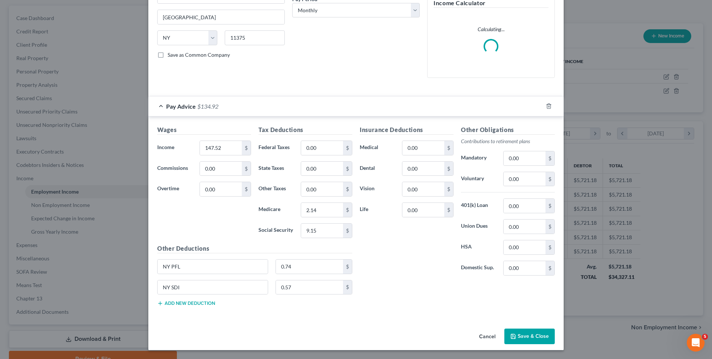
click at [488, 334] on button "Cancel" at bounding box center [487, 337] width 28 height 15
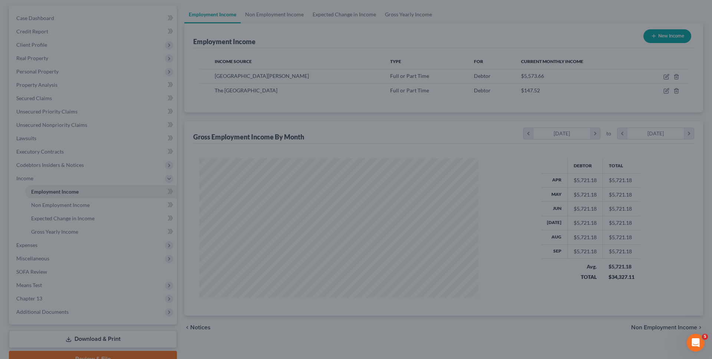
scroll to position [0, 0]
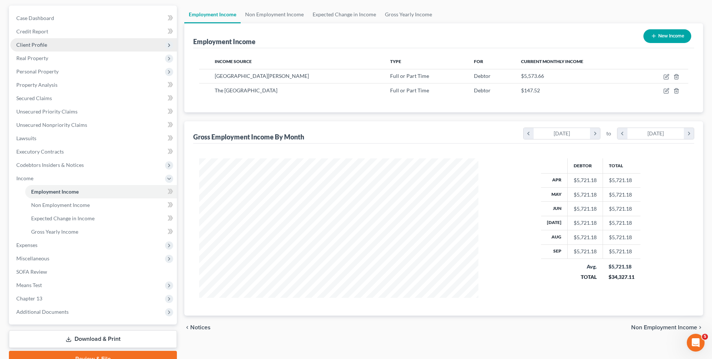
click at [53, 47] on span "Client Profile" at bounding box center [93, 44] width 167 height 13
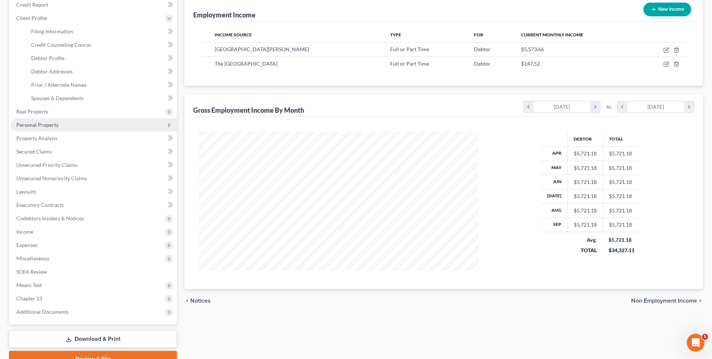
click at [50, 126] on span "Personal Property" at bounding box center [37, 125] width 42 height 6
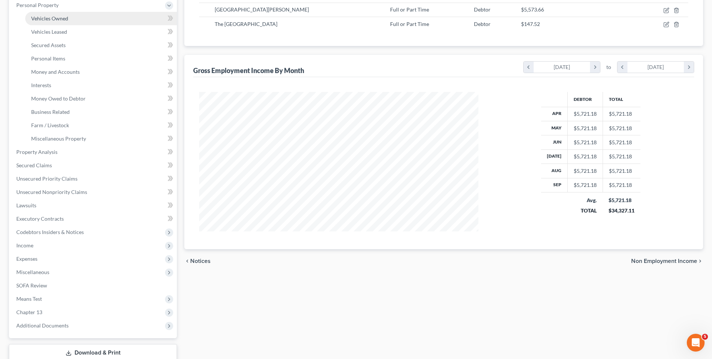
click at [62, 18] on span "Vehicles Owned" at bounding box center [49, 18] width 37 height 6
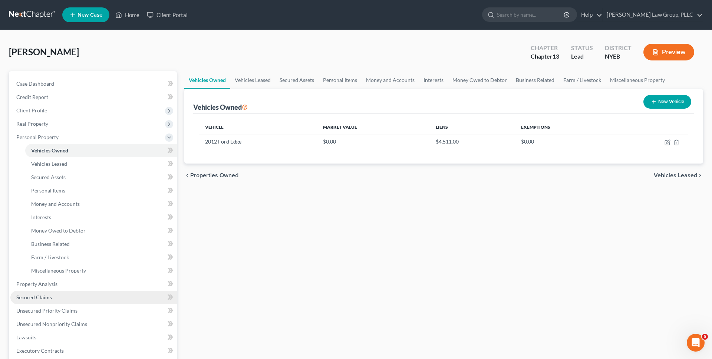
click at [53, 299] on link "Secured Claims" at bounding box center [93, 297] width 167 height 13
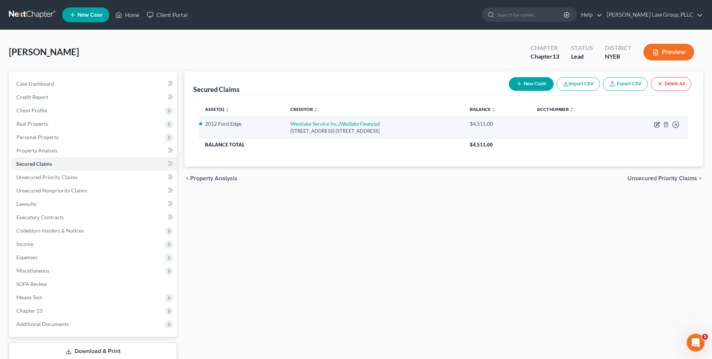
click at [656, 125] on icon "button" at bounding box center [657, 123] width 3 height 3
select select "4"
select select "2"
select select "0"
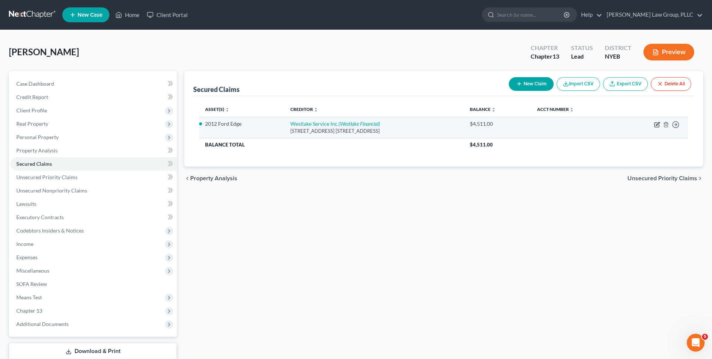
select select "0"
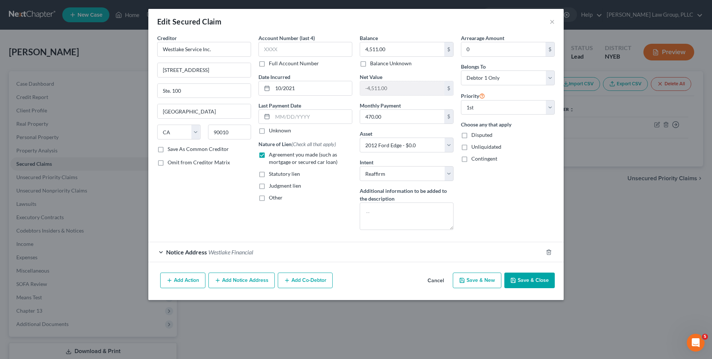
click at [433, 282] on button "Cancel" at bounding box center [436, 280] width 28 height 15
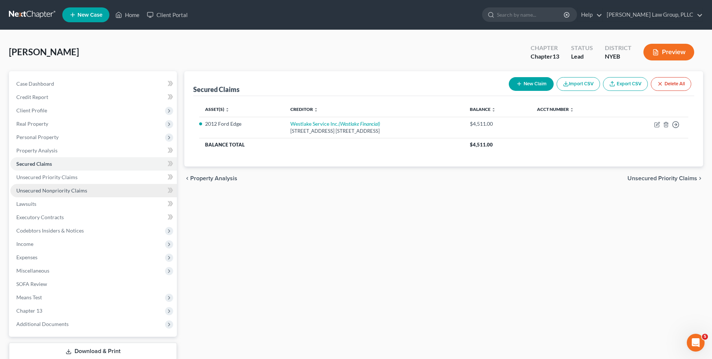
click at [86, 193] on link "Unsecured Nonpriority Claims" at bounding box center [93, 190] width 167 height 13
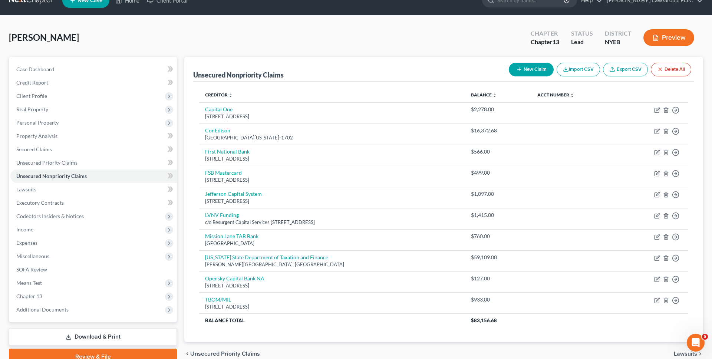
scroll to position [15, 0]
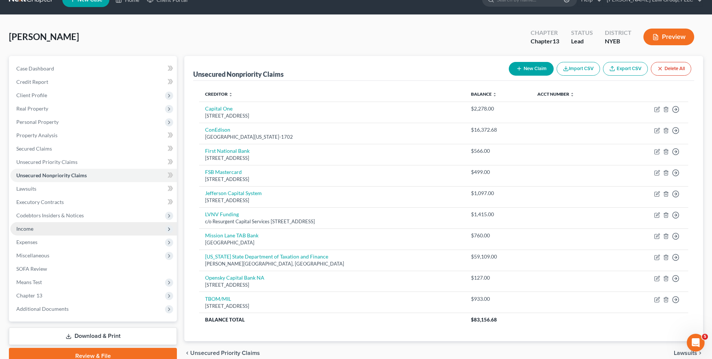
click at [60, 232] on span "Income" at bounding box center [93, 228] width 167 height 13
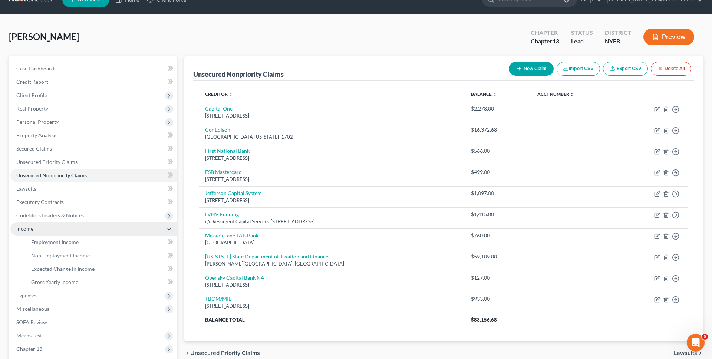
scroll to position [69, 0]
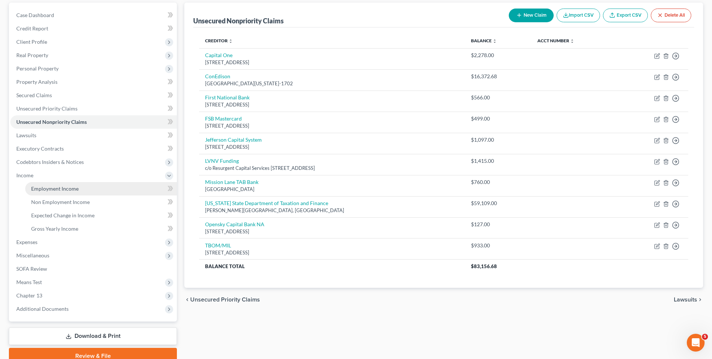
click at [69, 188] on span "Employment Income" at bounding box center [54, 189] width 47 height 6
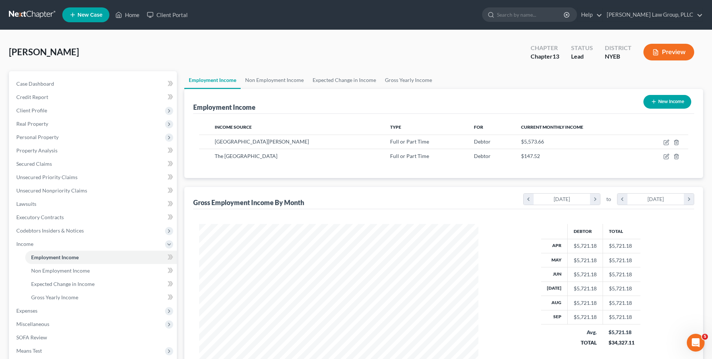
scroll to position [140, 294]
click at [677, 93] on div "New Income" at bounding box center [668, 102] width 54 height 20
click at [670, 104] on button "New Income" at bounding box center [668, 102] width 48 height 14
select select "0"
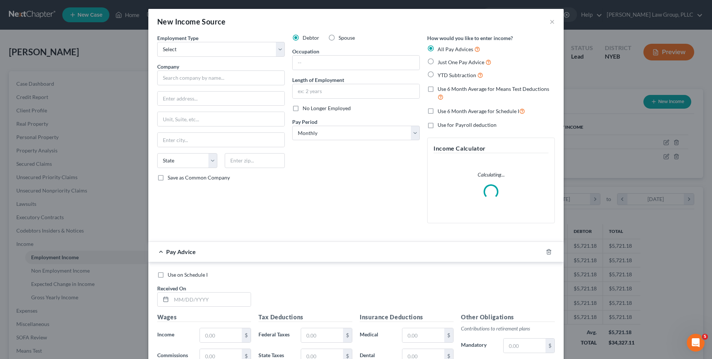
click at [454, 60] on span "Just One Pay Advice" at bounding box center [461, 62] width 47 height 6
click at [446, 60] on input "Just One Pay Advice" at bounding box center [443, 60] width 5 height 5
radio input "true"
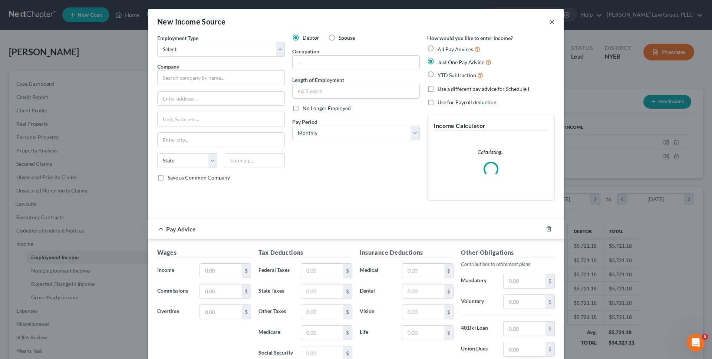
click at [552, 24] on button "×" at bounding box center [552, 21] width 5 height 9
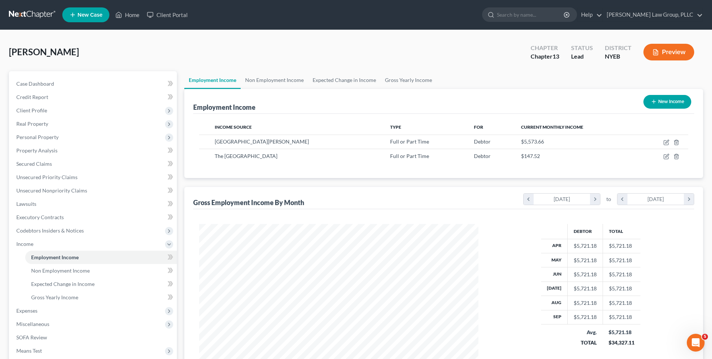
click at [662, 104] on button "New Income" at bounding box center [668, 102] width 48 height 14
select select "0"
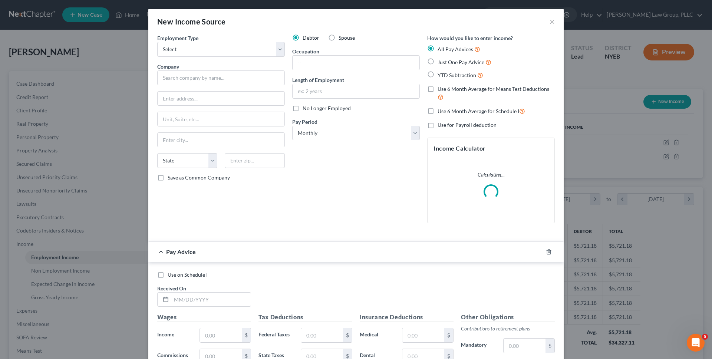
click at [462, 64] on span "Just One Pay Advice" at bounding box center [461, 62] width 47 height 6
click at [446, 63] on input "Just One Pay Advice" at bounding box center [443, 60] width 5 height 5
radio input "true"
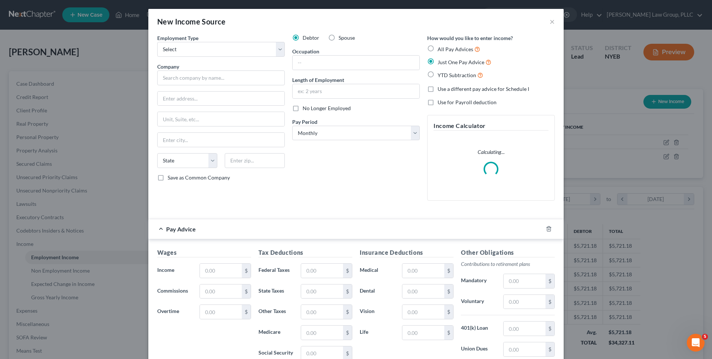
click at [214, 58] on div "Employment Type * Select Full or Part Time Employment Self Employment Company *…" at bounding box center [221, 120] width 135 height 173
click at [216, 50] on select "Select Full or Part Time Employment Self Employment" at bounding box center [221, 49] width 128 height 15
select select "1"
click at [157, 42] on select "Select Full or Part Time Employment Self Employment" at bounding box center [221, 49] width 128 height 15
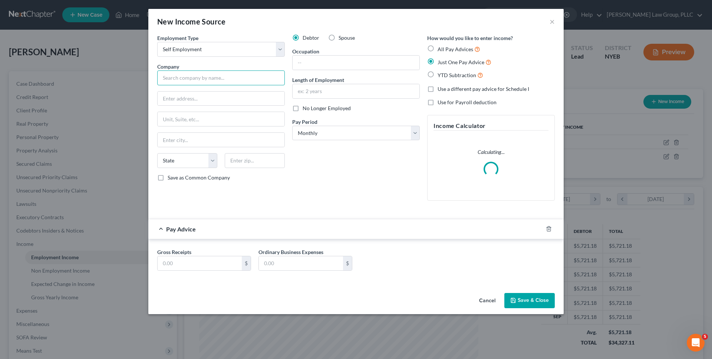
click at [214, 80] on input "text" at bounding box center [221, 78] width 128 height 15
type input "N/A"
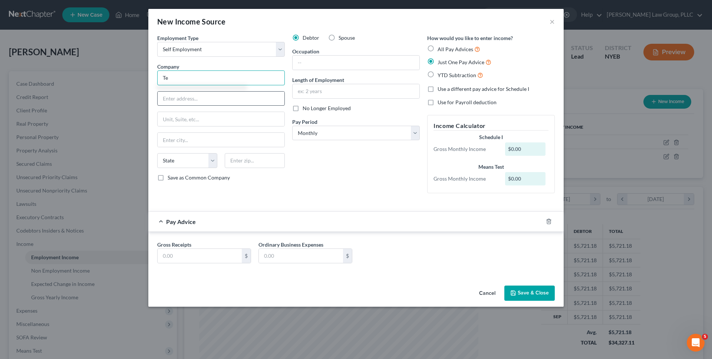
type input "T"
type input "Means test"
click at [217, 263] on div "Gross Receipts $ Ordinary Business Expenses $" at bounding box center [356, 255] width 405 height 29
click at [216, 260] on input "text" at bounding box center [200, 256] width 84 height 14
type input "500"
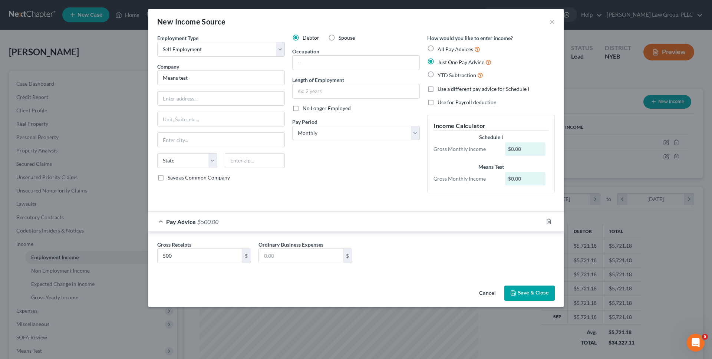
click at [514, 291] on icon "button" at bounding box center [513, 293] width 4 height 4
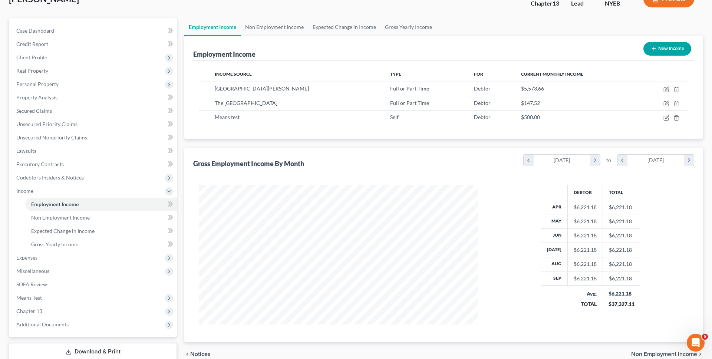
scroll to position [72, 0]
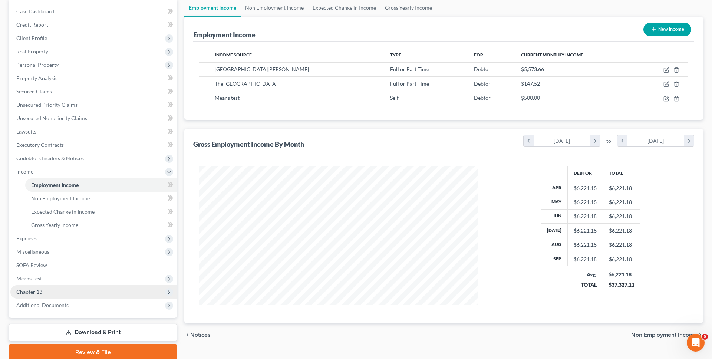
click at [144, 286] on span "Chapter 13" at bounding box center [93, 291] width 167 height 13
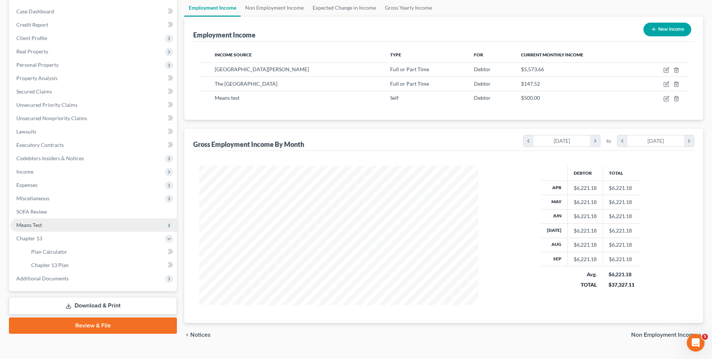
scroll to position [19, 0]
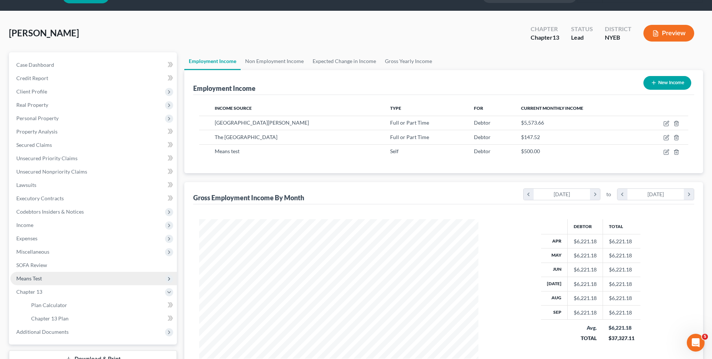
click at [137, 276] on span "Means Test" at bounding box center [93, 278] width 167 height 13
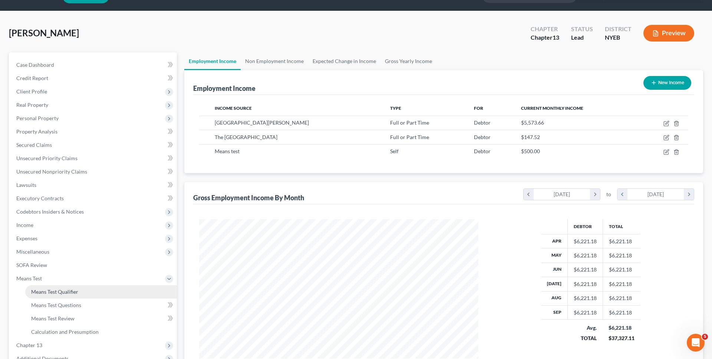
click at [126, 286] on link "Means Test Qualifier" at bounding box center [101, 291] width 152 height 13
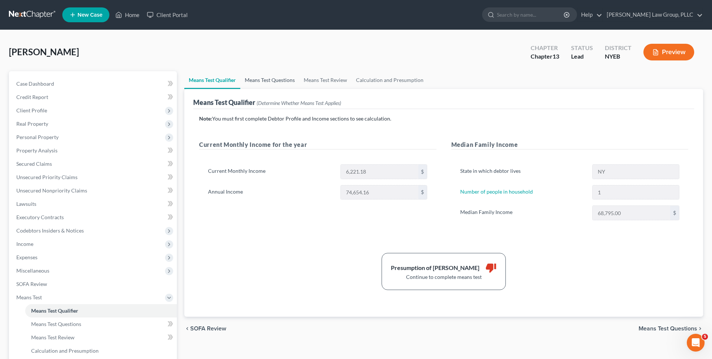
click at [271, 81] on link "Means Test Questions" at bounding box center [269, 80] width 59 height 18
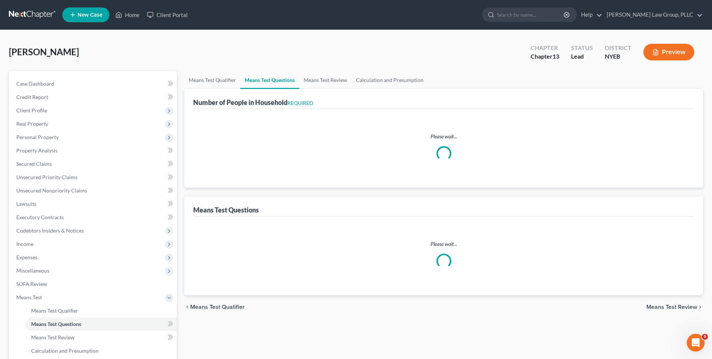
select select "1"
select select "60"
select select "1"
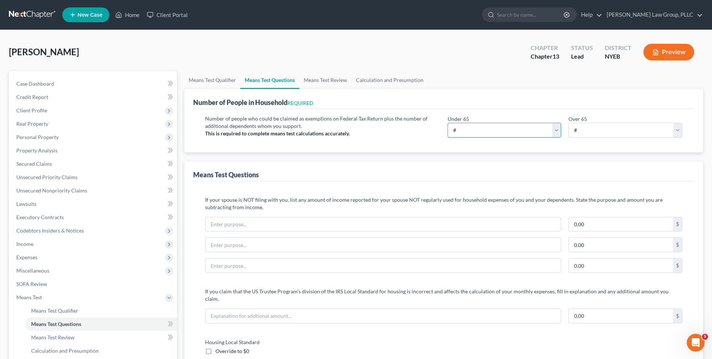
click at [459, 127] on select "# 0 1 2 3 4 5 6 7 8 9 10" at bounding box center [505, 130] width 114 height 15
select select "1"
click at [448, 123] on select "# 0 1 2 3 4 5 6 7 8 9 10" at bounding box center [505, 130] width 114 height 15
click at [575, 125] on select "# 0 1 2 3 4 5 6 7 8 9 10" at bounding box center [626, 130] width 114 height 15
select select "0"
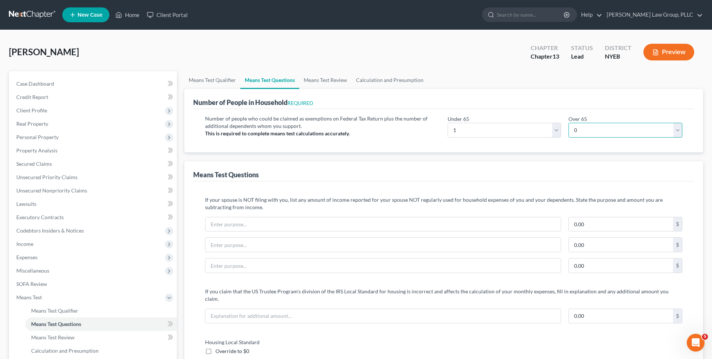
click at [569, 123] on select "# 0 1 2 3 4 5 6 7 8 9 10" at bounding box center [626, 130] width 114 height 15
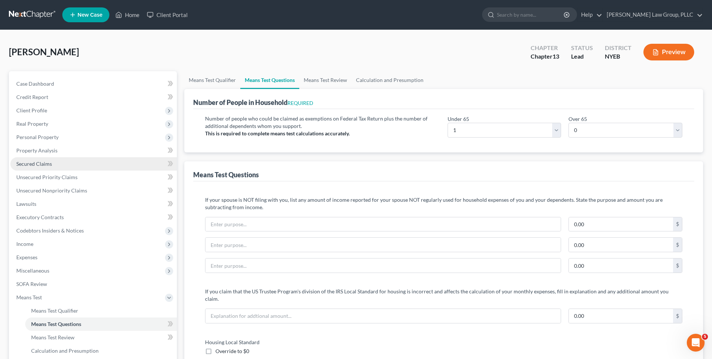
click at [114, 167] on link "Secured Claims" at bounding box center [93, 163] width 167 height 13
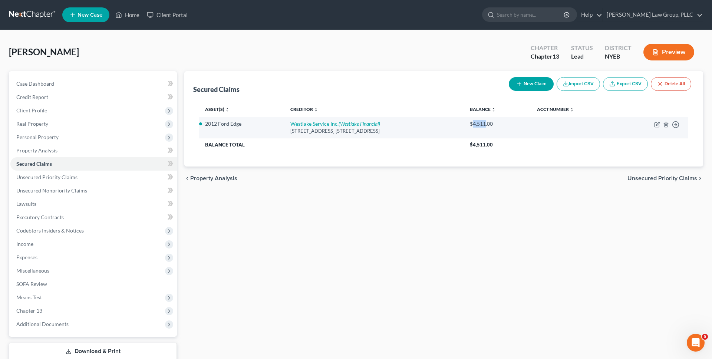
drag, startPoint x: 488, startPoint y: 123, endPoint x: 501, endPoint y: 123, distance: 13.0
click at [501, 123] on div "$4,511.00" at bounding box center [497, 123] width 55 height 7
copy div "4,511"
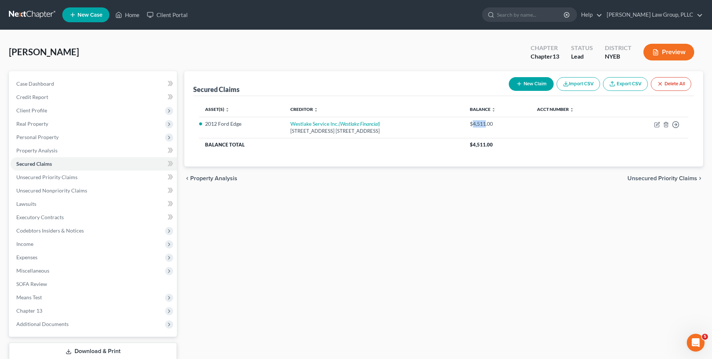
scroll to position [49, 0]
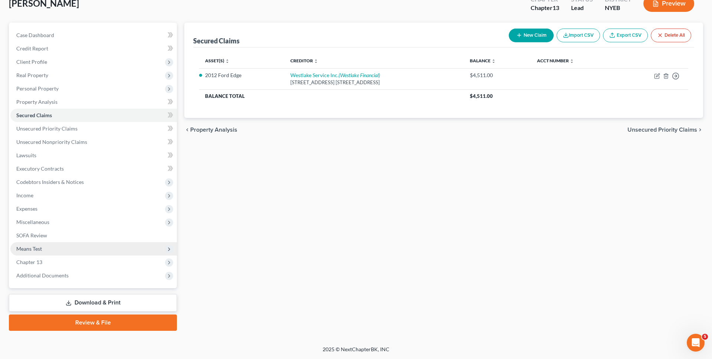
click at [141, 252] on span "Means Test" at bounding box center [93, 248] width 167 height 13
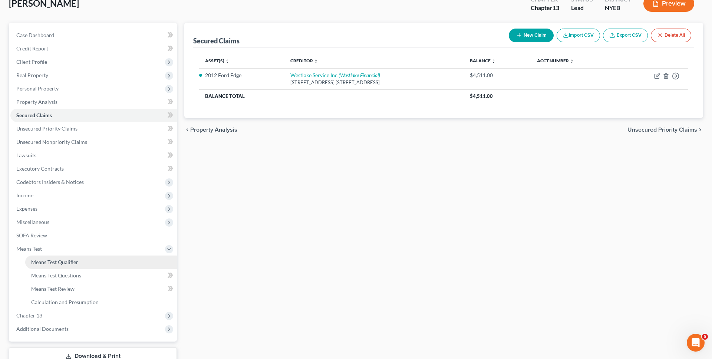
click at [136, 265] on link "Means Test Qualifier" at bounding box center [101, 262] width 152 height 13
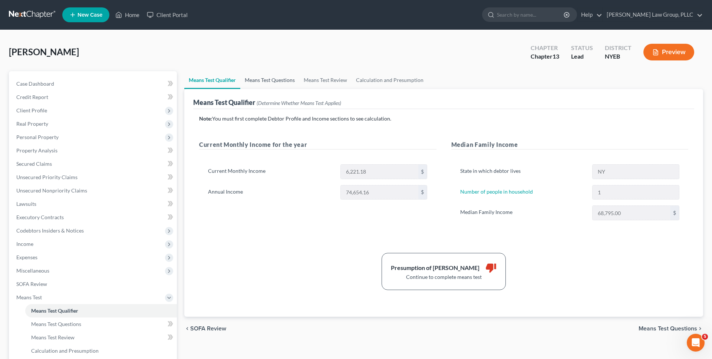
click at [277, 79] on link "Means Test Questions" at bounding box center [269, 80] width 59 height 18
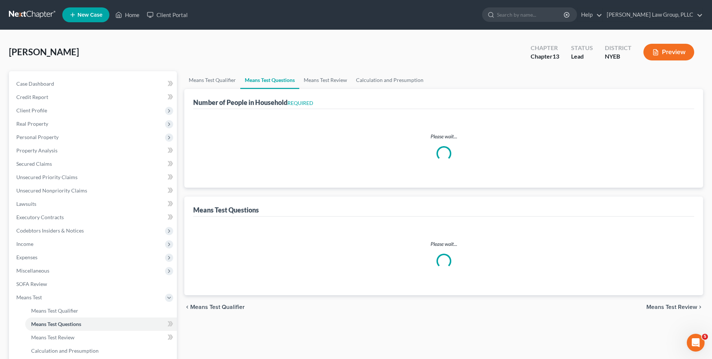
select select "1"
select select "60"
select select "1"
select select "0"
select select "1"
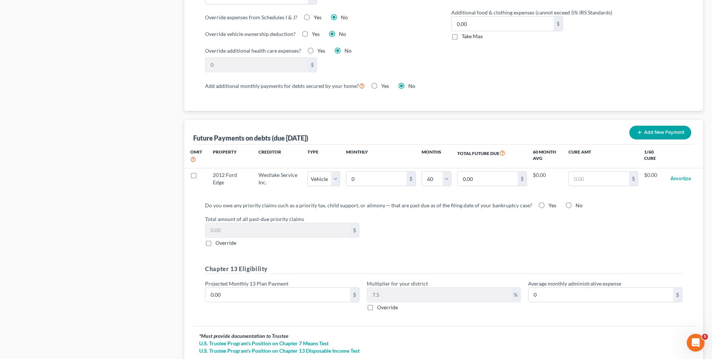
scroll to position [630, 0]
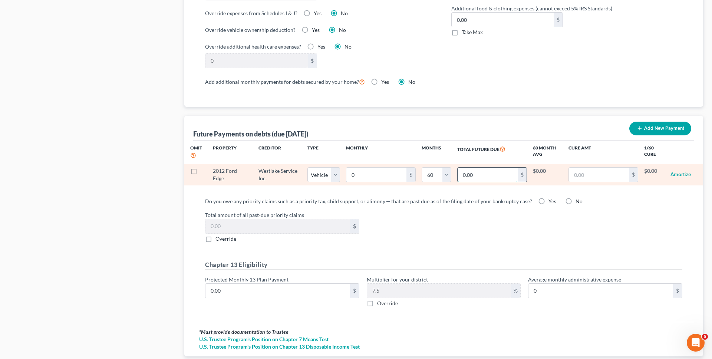
click at [484, 168] on input "0.00" at bounding box center [488, 175] width 60 height 14
paste input "4,511"
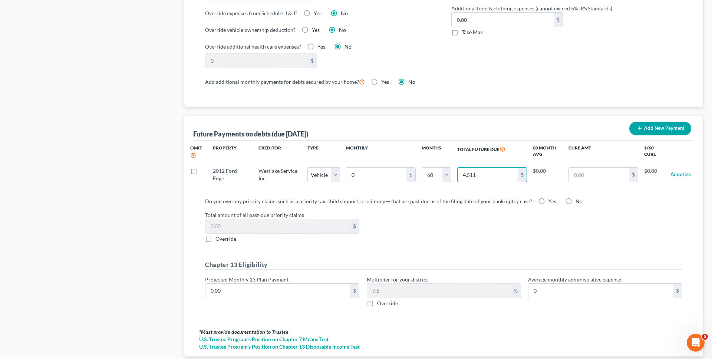
type input "4,511"
select select "1"
select select "60"
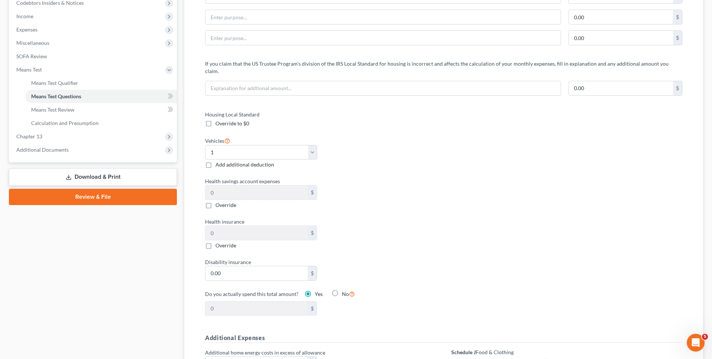
scroll to position [123, 0]
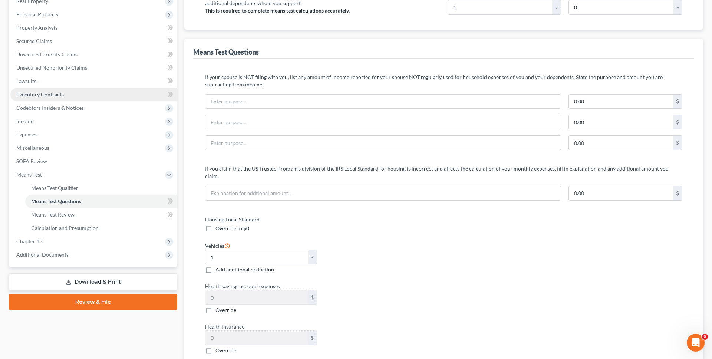
click at [119, 96] on link "Executory Contracts" at bounding box center [93, 94] width 167 height 13
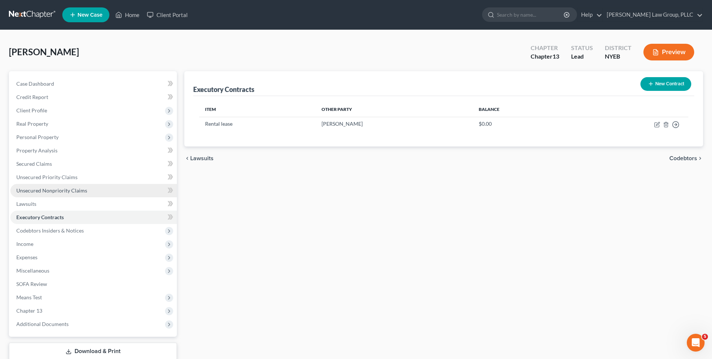
click at [106, 187] on link "Unsecured Nonpriority Claims" at bounding box center [93, 190] width 167 height 13
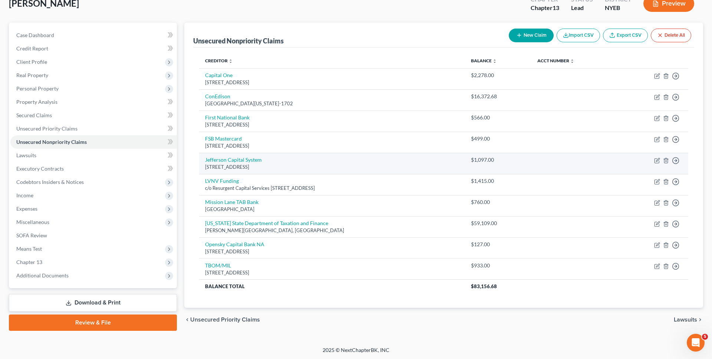
scroll to position [49, 0]
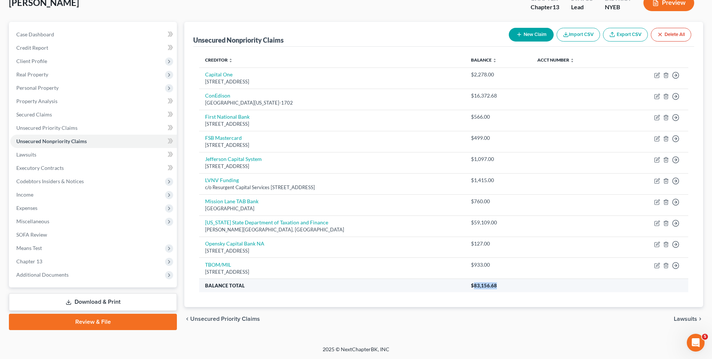
copy span "83,156.68"
drag, startPoint x: 473, startPoint y: 286, endPoint x: 495, endPoint y: 285, distance: 21.9
click at [495, 285] on th "$83,156.68" at bounding box center [576, 285] width 223 height 13
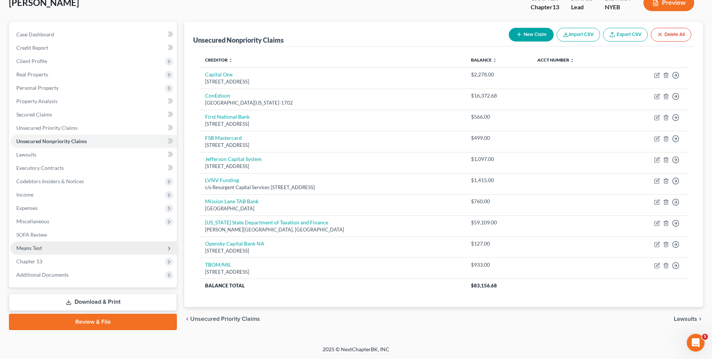
click at [86, 263] on span "Chapter 13" at bounding box center [93, 261] width 167 height 13
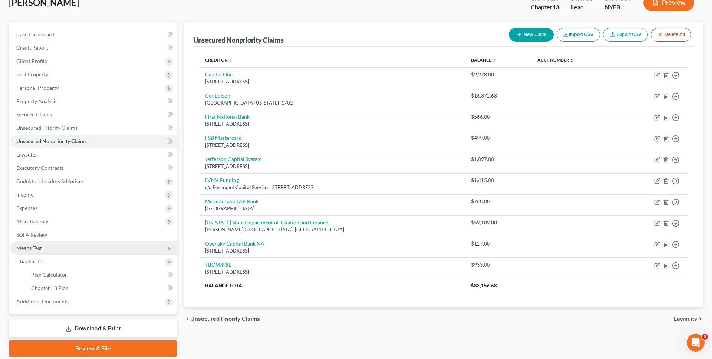
click at [86, 250] on span "Means Test" at bounding box center [93, 248] width 167 height 13
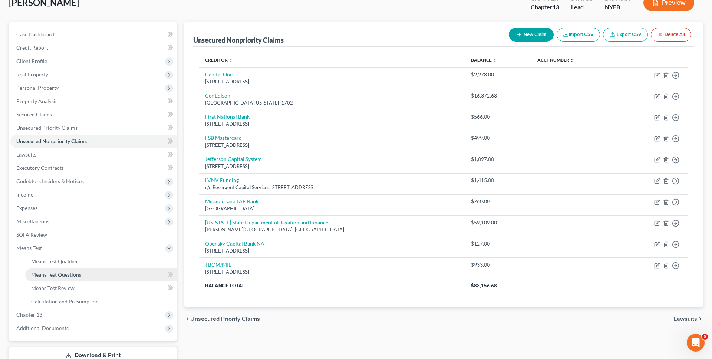
click at [86, 273] on link "Means Test Questions" at bounding box center [101, 274] width 152 height 13
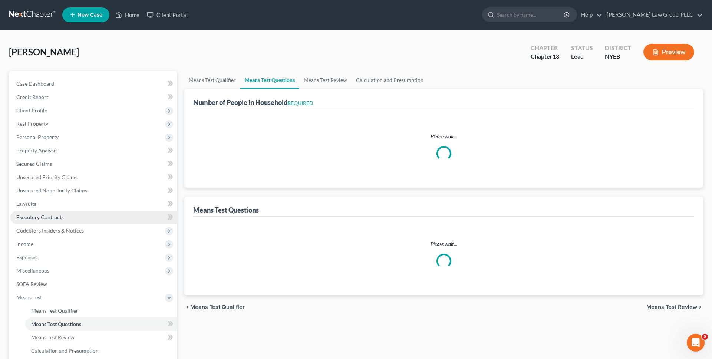
select select "1"
select select "60"
select select "1"
select select "0"
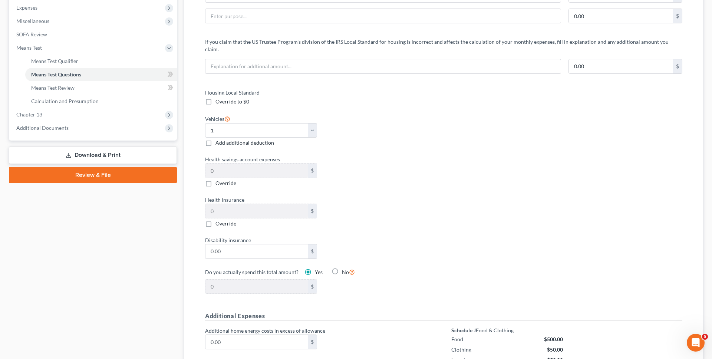
scroll to position [672, 0]
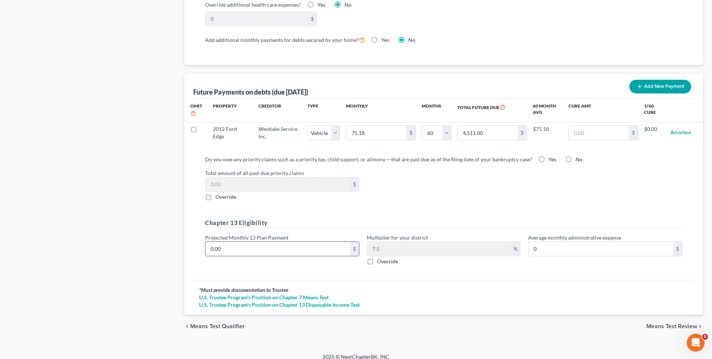
click at [267, 242] on input "0.00" at bounding box center [278, 249] width 145 height 14
paste input "1385.94"
type input "1385.94"
type input "103.94"
type input "1,385.94"
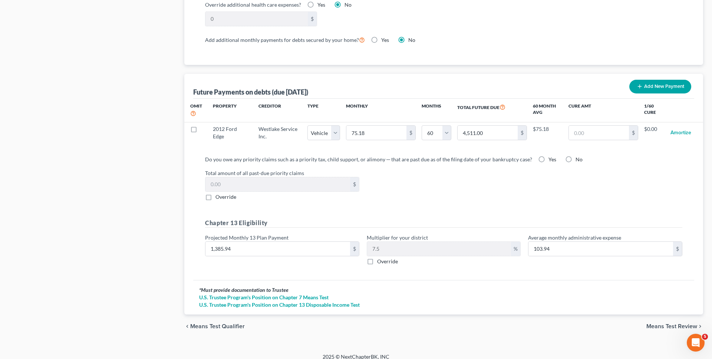
click at [278, 253] on div "Projected Monthly 13 Plan Payment 1,385.94 $" at bounding box center [282, 250] width 162 height 32
click at [377, 258] on label "Override" at bounding box center [387, 261] width 21 height 7
click at [380, 258] on input "Override" at bounding box center [382, 260] width 5 height 5
checkbox input "true"
click at [389, 244] on input "text" at bounding box center [439, 249] width 144 height 14
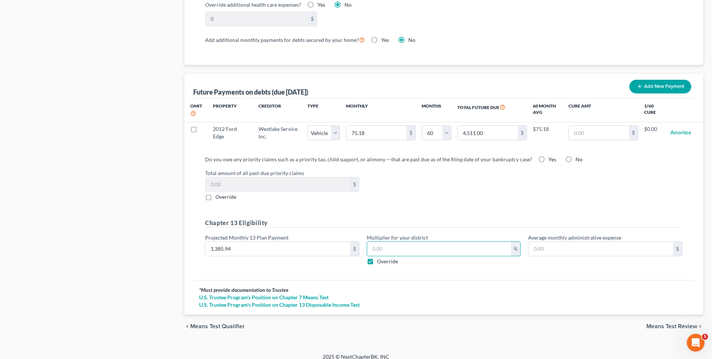
type input "13.85"
type input "1"
type input "138.59"
type input "10"
click at [396, 208] on div "Do you owe any priority claims such as a priority tax, child support, or alimon…" at bounding box center [443, 213] width 489 height 116
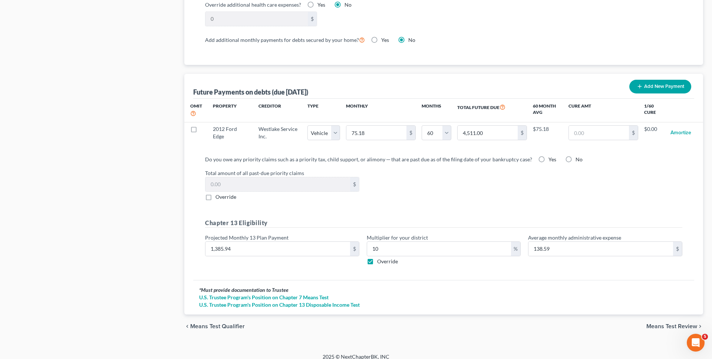
click at [549, 156] on label "Yes" at bounding box center [553, 159] width 8 height 7
click at [552, 156] on input "Yes" at bounding box center [554, 158] width 5 height 5
radio input "true"
click at [576, 156] on label "No" at bounding box center [579, 159] width 7 height 7
click at [579, 156] on input "No" at bounding box center [581, 158] width 5 height 5
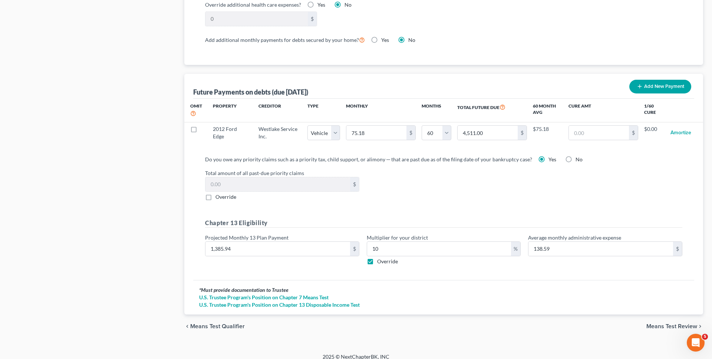
radio input "true"
click at [549, 156] on label "Yes" at bounding box center [553, 159] width 8 height 7
click at [552, 156] on input "Yes" at bounding box center [554, 158] width 5 height 5
radio input "true"
click at [549, 156] on label "Yes" at bounding box center [553, 159] width 8 height 7
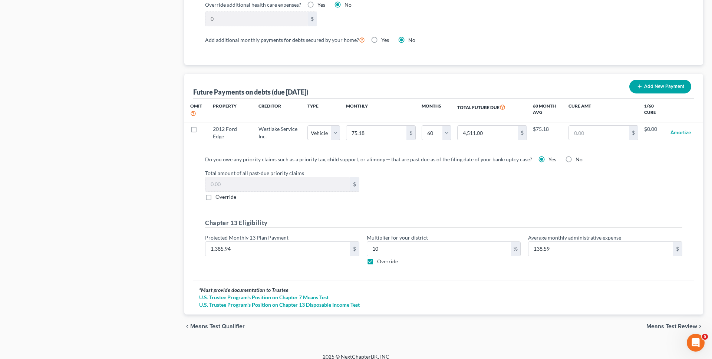
click at [552, 156] on input "Yes" at bounding box center [554, 158] width 5 height 5
click at [534, 169] on label "Total amount of all past-due priority claims" at bounding box center [443, 173] width 485 height 8
click at [400, 150] on div "Do you owe any priority claims such as a priority tax, child support, or alimon…" at bounding box center [443, 215] width 501 height 131
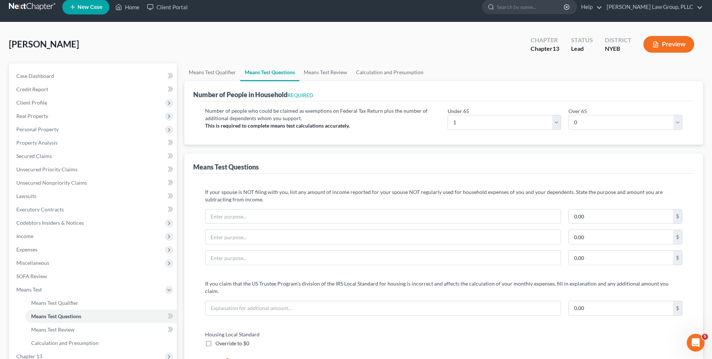
scroll to position [0, 0]
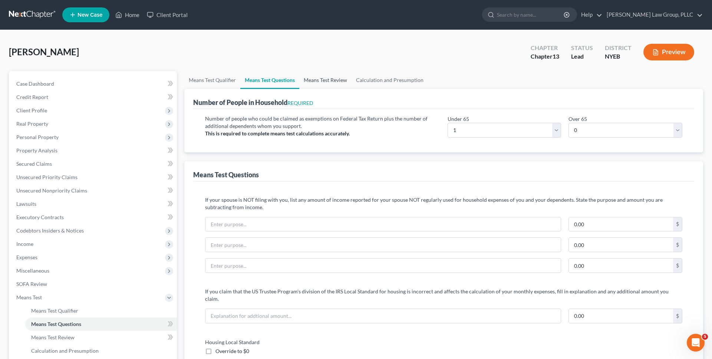
click at [325, 86] on link "Means Test Review" at bounding box center [325, 80] width 52 height 18
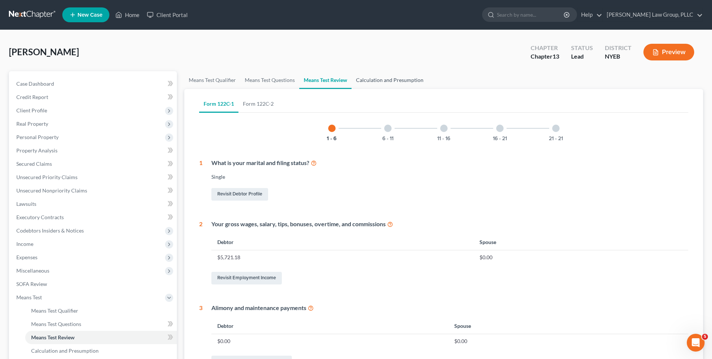
click at [378, 84] on link "Calculation and Presumption" at bounding box center [390, 80] width 76 height 18
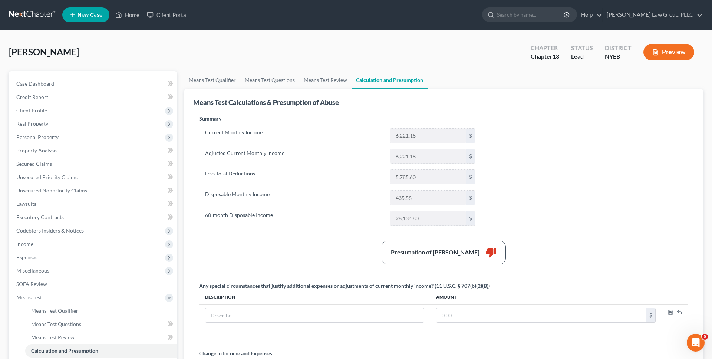
click at [345, 135] on label "Current Monthly Income" at bounding box center [293, 135] width 185 height 15
click at [663, 55] on button "Preview" at bounding box center [669, 52] width 51 height 17
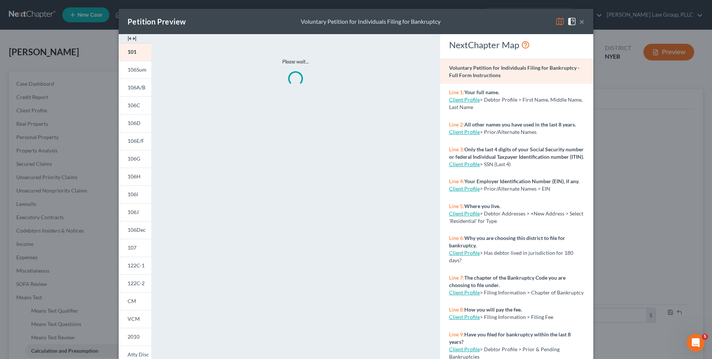
click at [560, 24] on img at bounding box center [560, 21] width 9 height 9
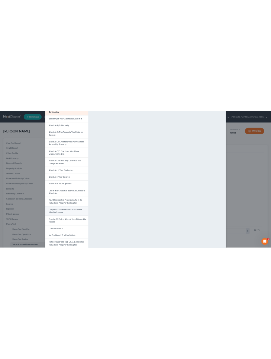
scroll to position [91, 0]
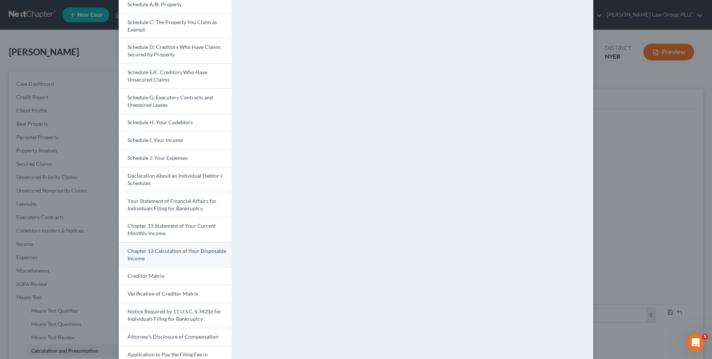
click at [173, 257] on link "Chapter 13 Calculation of Your Disposable Income" at bounding box center [175, 254] width 113 height 25
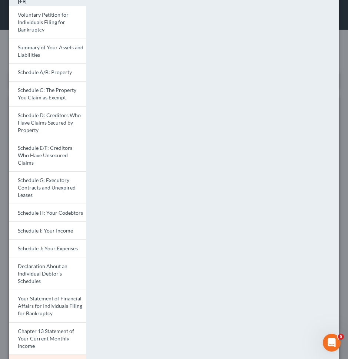
scroll to position [0, 0]
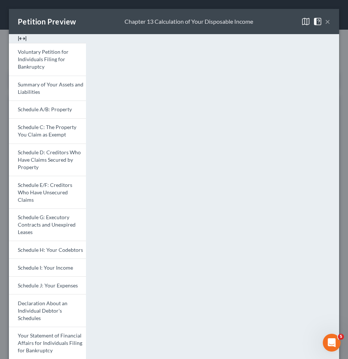
click at [307, 20] on img at bounding box center [306, 21] width 9 height 9
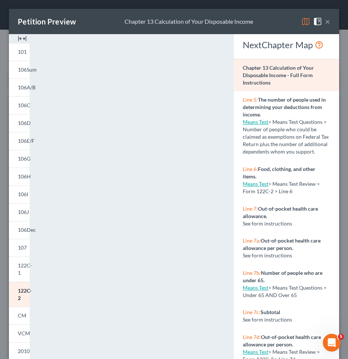
click at [304, 21] on img at bounding box center [306, 21] width 9 height 9
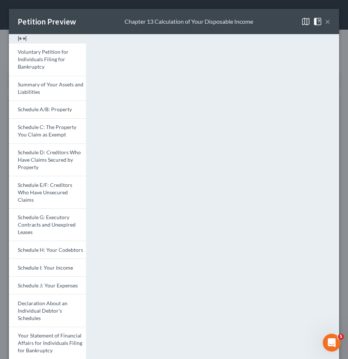
click at [317, 21] on img at bounding box center [318, 21] width 9 height 9
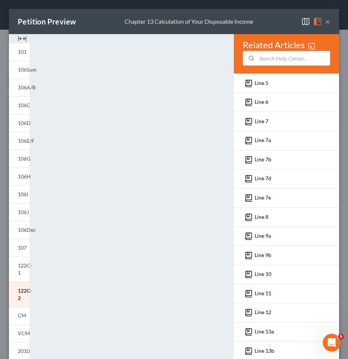
click at [317, 21] on img at bounding box center [318, 21] width 9 height 9
click at [308, 24] on img at bounding box center [306, 21] width 9 height 9
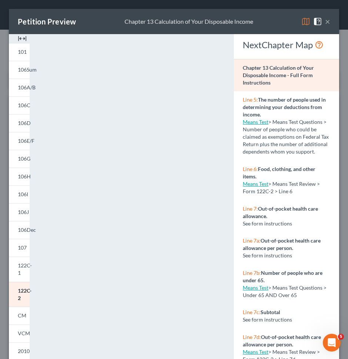
click at [308, 24] on img at bounding box center [306, 21] width 9 height 9
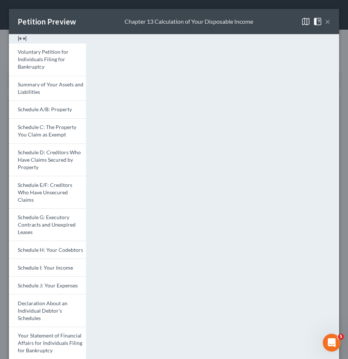
click at [22, 40] on img at bounding box center [22, 38] width 9 height 9
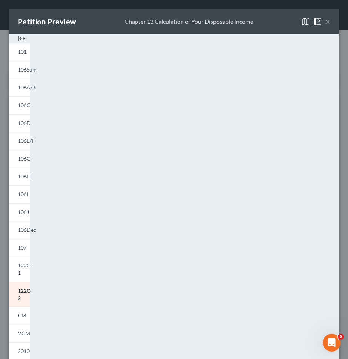
click at [15, 37] on div at bounding box center [19, 38] width 21 height 9
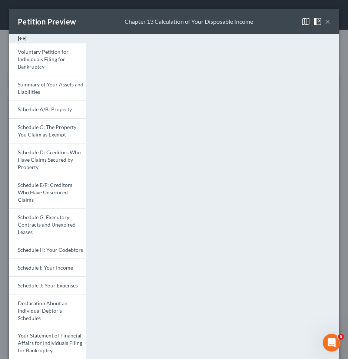
click at [328, 22] on button "×" at bounding box center [327, 21] width 5 height 9
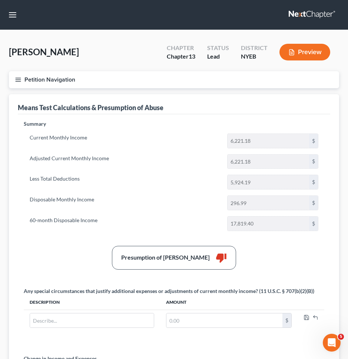
click at [101, 85] on button "Petition Navigation" at bounding box center [174, 79] width 331 height 17
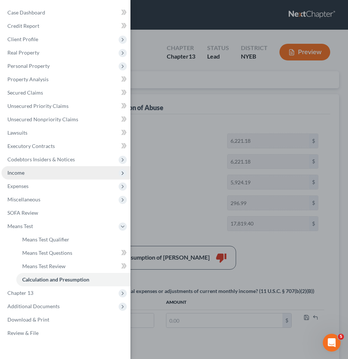
click at [66, 175] on span "Income" at bounding box center [65, 172] width 129 height 13
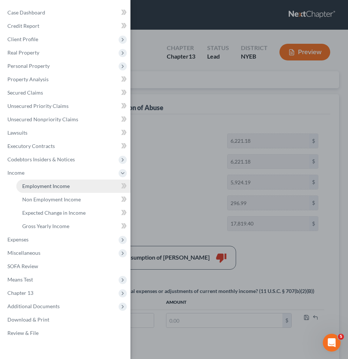
click at [65, 187] on span "Employment Income" at bounding box center [45, 186] width 47 height 6
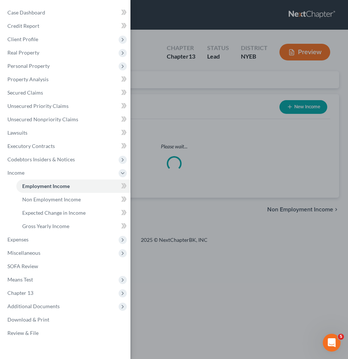
click at [185, 150] on div "Case Dashboard Payments Invoices Payments Payments Credit Report Client Profile" at bounding box center [174, 179] width 348 height 359
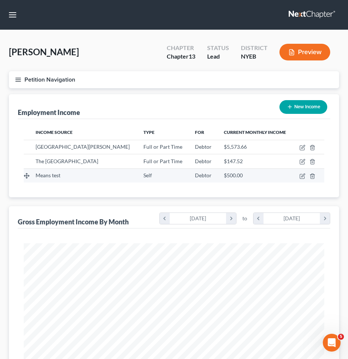
scroll to position [150, 316]
click at [310, 176] on icon "button" at bounding box center [313, 176] width 6 height 6
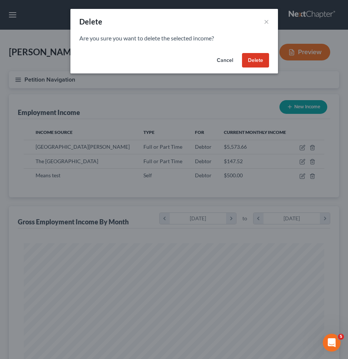
click at [257, 60] on button "Delete" at bounding box center [255, 60] width 27 height 15
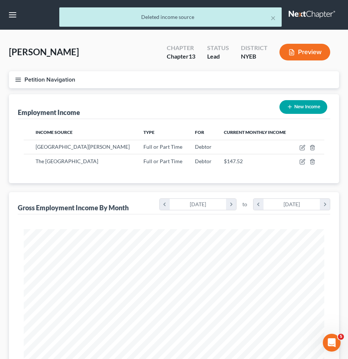
click at [245, 81] on button "Petition Navigation" at bounding box center [174, 79] width 331 height 17
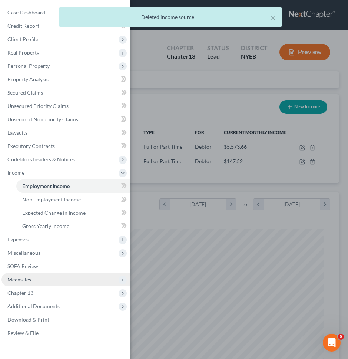
click at [72, 284] on span "Means Test" at bounding box center [65, 279] width 129 height 13
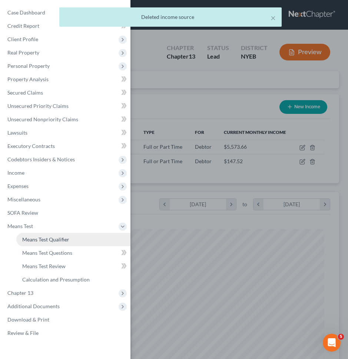
click at [75, 242] on link "Means Test Qualifier" at bounding box center [73, 239] width 114 height 13
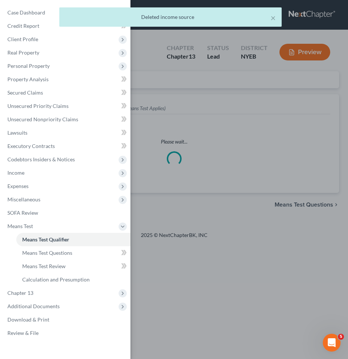
click at [194, 213] on div "Case Dashboard Payments Invoices Payments Payments Credit Report Client Profile" at bounding box center [174, 179] width 348 height 359
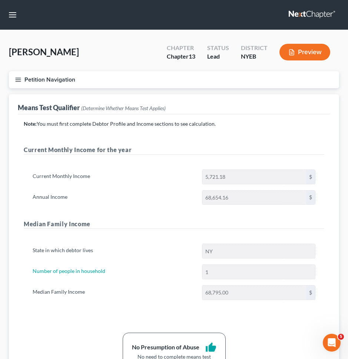
drag, startPoint x: 258, startPoint y: 128, endPoint x: 257, endPoint y: 132, distance: 5.0
click at [258, 128] on div "Note: You must first complete Debtor Profile and Income sections to see calcula…" at bounding box center [174, 245] width 301 height 250
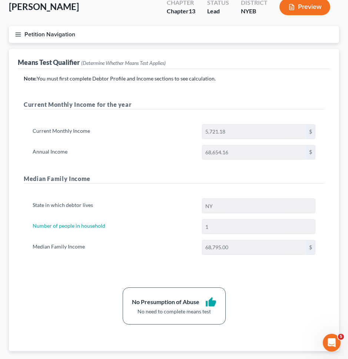
scroll to position [89, 0]
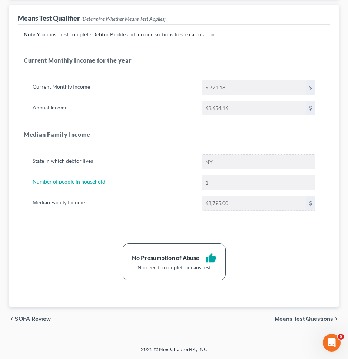
click at [309, 316] on span "Means Test Questions" at bounding box center [304, 319] width 59 height 6
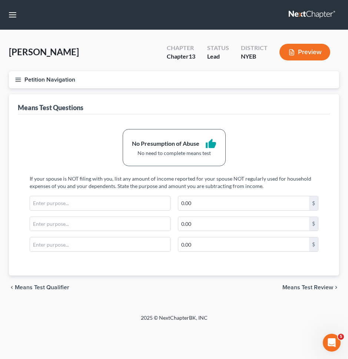
click at [321, 286] on span "Means Test Review" at bounding box center [308, 288] width 51 height 6
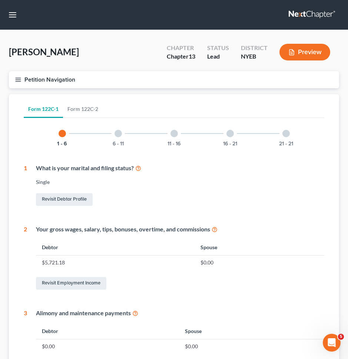
click at [169, 132] on div "11 - 16" at bounding box center [174, 133] width 25 height 25
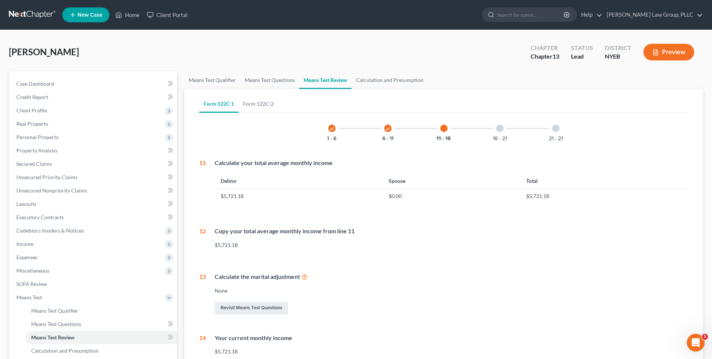
click at [30, 17] on link at bounding box center [32, 14] width 47 height 13
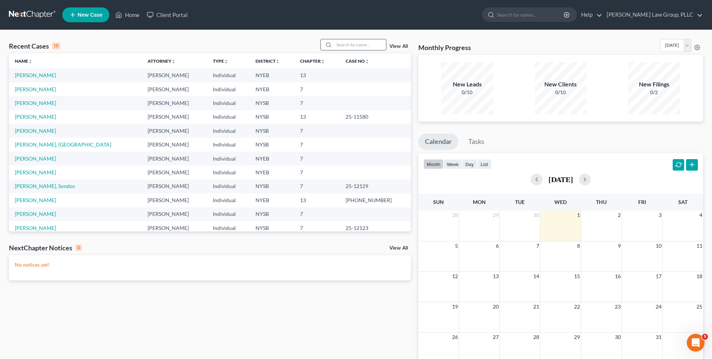
click at [364, 46] on input "search" at bounding box center [360, 44] width 52 height 11
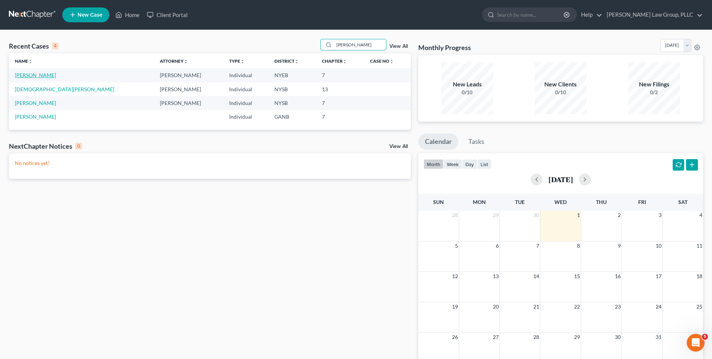
type input "[PERSON_NAME]"
click at [33, 73] on link "[PERSON_NAME]" at bounding box center [35, 75] width 41 height 6
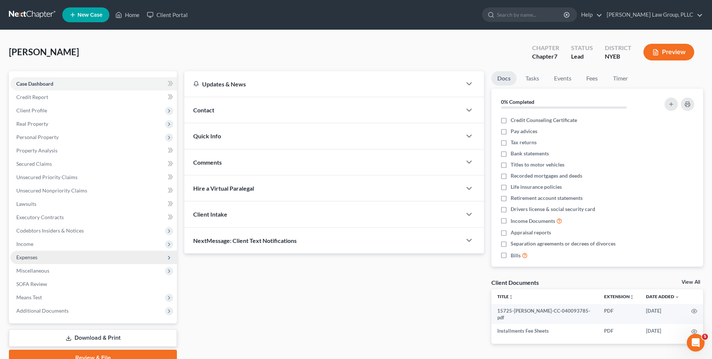
scroll to position [35, 0]
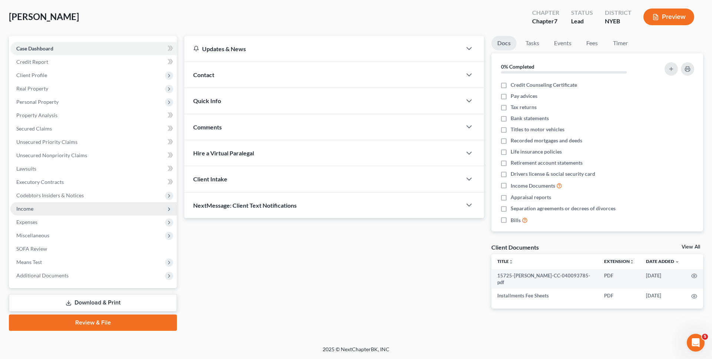
click at [68, 207] on span "Income" at bounding box center [93, 208] width 167 height 13
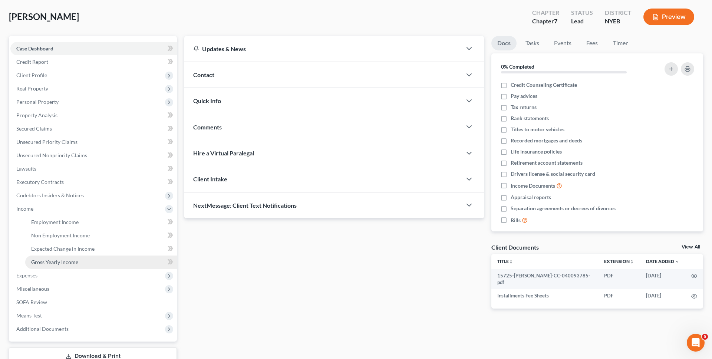
click at [66, 259] on span "Gross Yearly Income" at bounding box center [54, 262] width 47 height 6
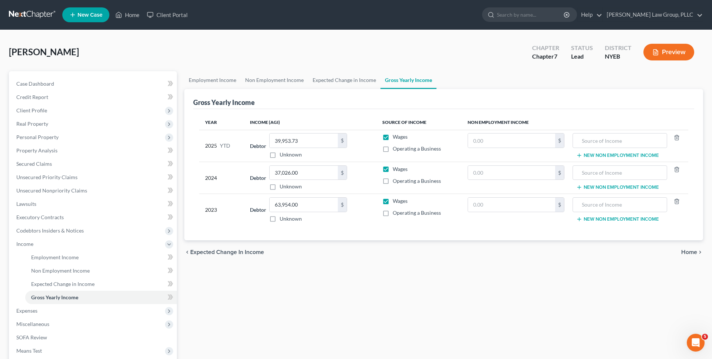
click at [122, 42] on div "Williams, LaFaye Upgraded Chapter Chapter 7 Status Lead District NYEB Preview" at bounding box center [356, 55] width 695 height 32
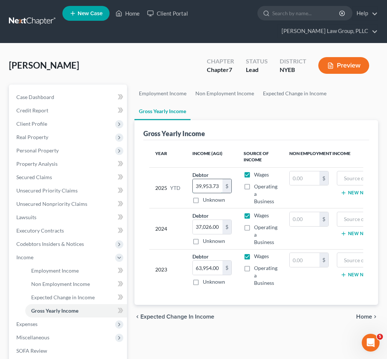
click at [207, 186] on input "39,953.73" at bounding box center [208, 186] width 30 height 14
type input "43,721.7"
click at [253, 109] on ul "Employment Income Non Employment Income Expected Change in Income Gross Yearly …" at bounding box center [255, 103] width 243 height 36
click at [85, 298] on span "Expected Change in Income" at bounding box center [62, 297] width 63 height 6
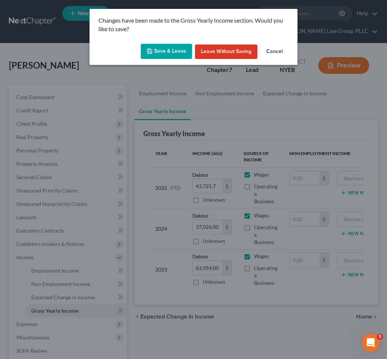
click at [166, 51] on button "Save & Leave" at bounding box center [166, 52] width 51 height 16
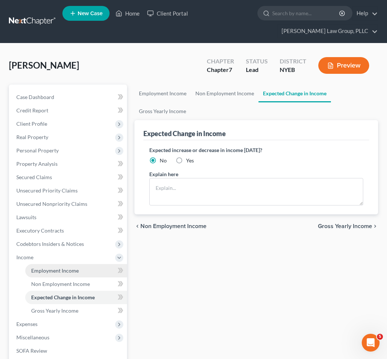
click at [85, 275] on link "Employment Income" at bounding box center [76, 270] width 102 height 13
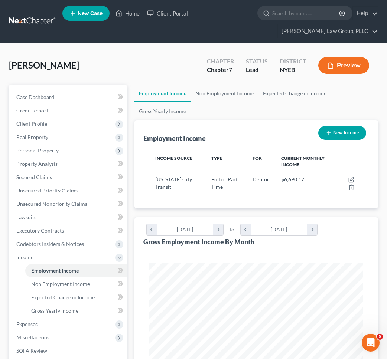
scroll to position [107, 229]
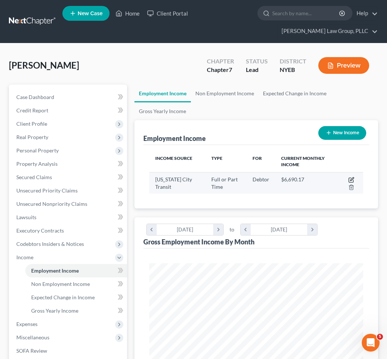
click at [349, 179] on icon "button" at bounding box center [351, 180] width 6 height 6
select select "0"
select select "35"
select select "2"
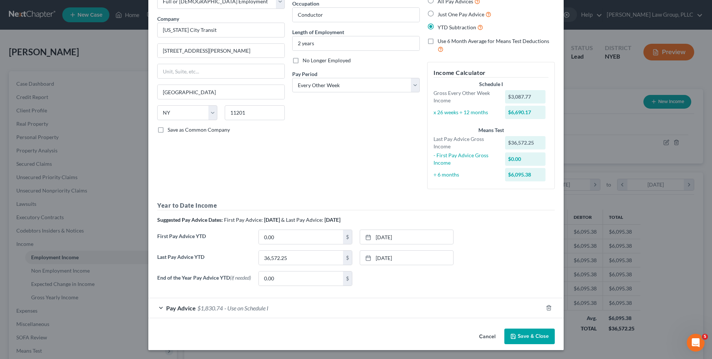
scroll to position [0, 0]
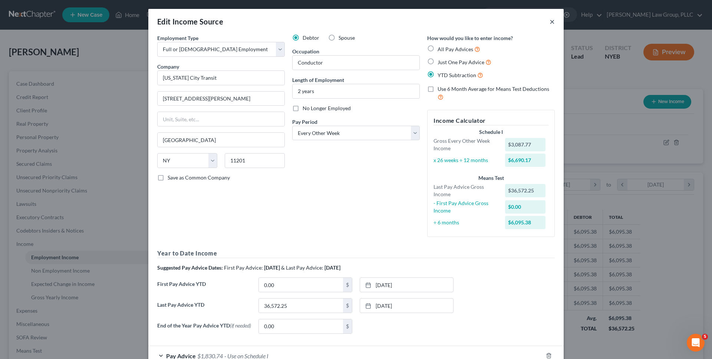
click at [551, 20] on button "×" at bounding box center [552, 21] width 5 height 9
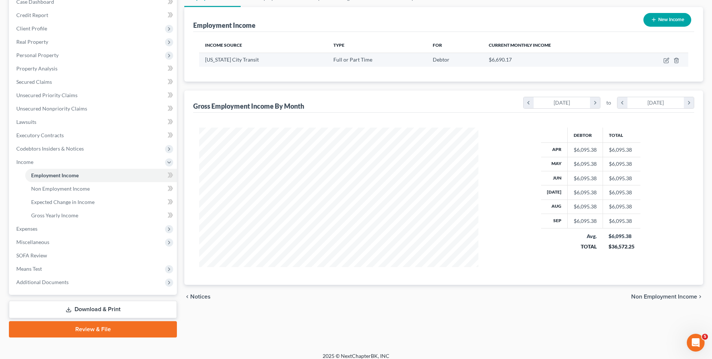
scroll to position [83, 0]
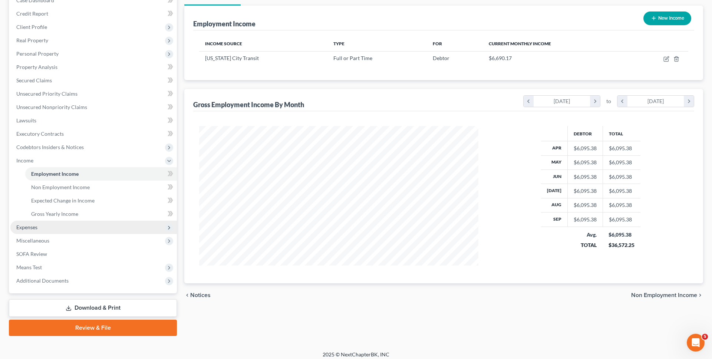
click at [75, 229] on span "Expenses" at bounding box center [93, 227] width 167 height 13
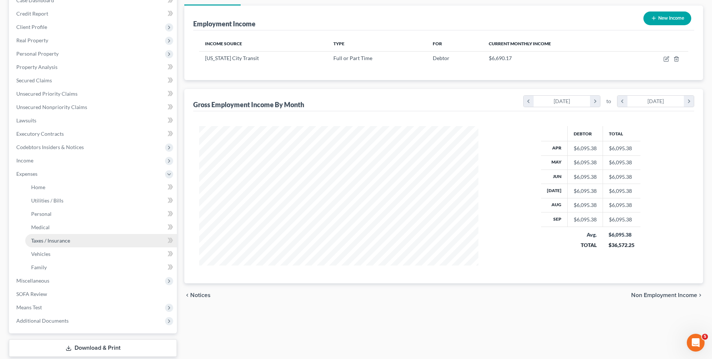
click at [54, 240] on span "Taxes / Insurance" at bounding box center [50, 240] width 39 height 6
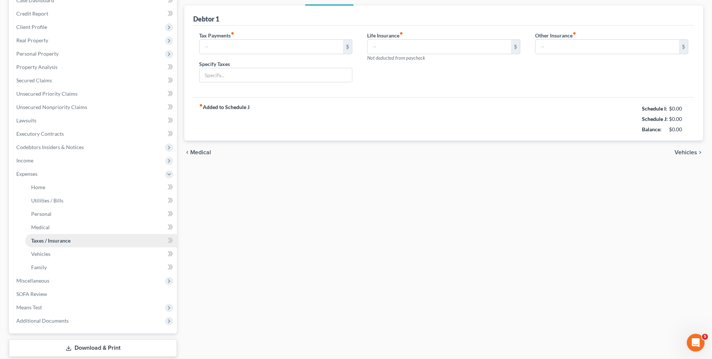
scroll to position [0, 0]
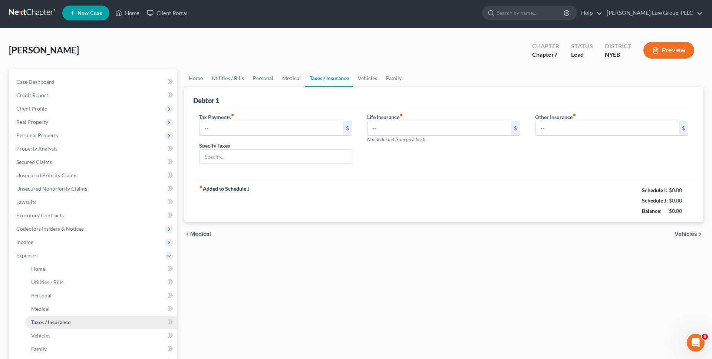
type input "0.00"
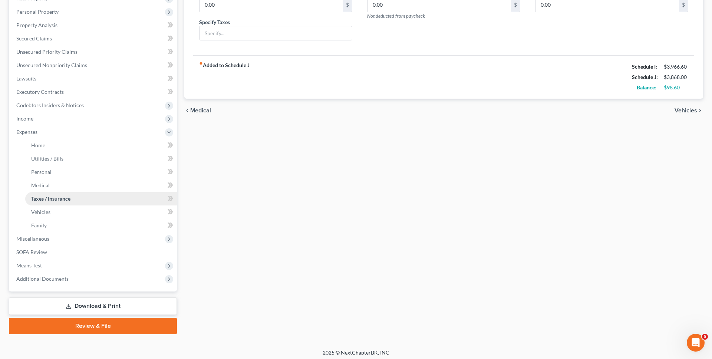
scroll to position [129, 0]
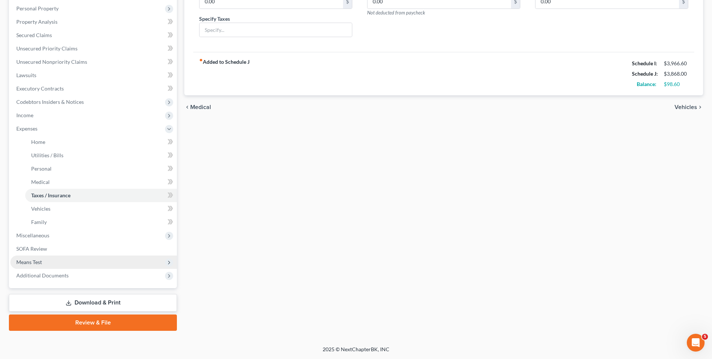
click at [47, 260] on span "Means Test" at bounding box center [93, 262] width 167 height 13
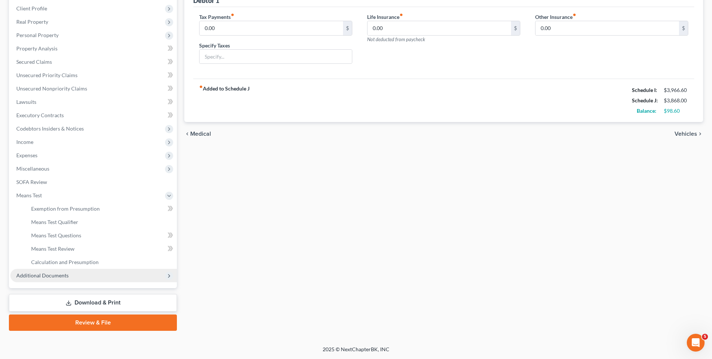
scroll to position [102, 0]
click at [63, 302] on link "Download & Print" at bounding box center [93, 302] width 168 height 17
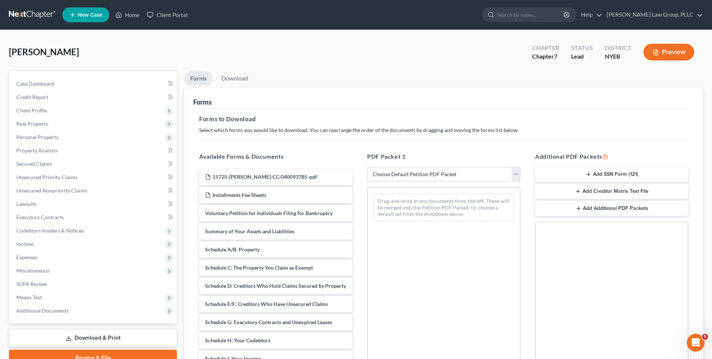
click at [416, 173] on select "Choose Default Petition PDF Packet Complete Bankruptcy Petition (all forms and …" at bounding box center [443, 174] width 153 height 15
select select "0"
click at [367, 167] on select "Choose Default Petition PDF Packet Complete Bankruptcy Petition (all forms and …" at bounding box center [443, 174] width 153 height 15
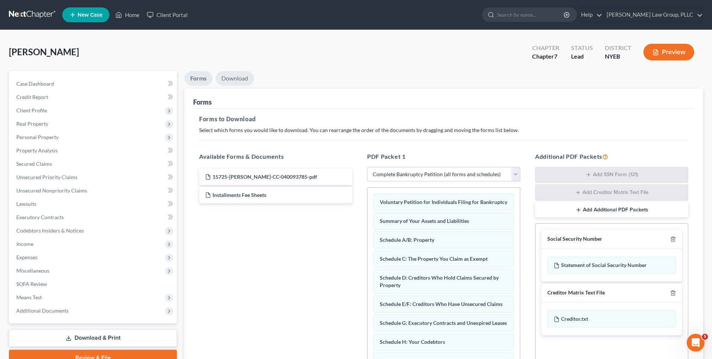
click at [240, 81] on link "Download" at bounding box center [235, 78] width 39 height 14
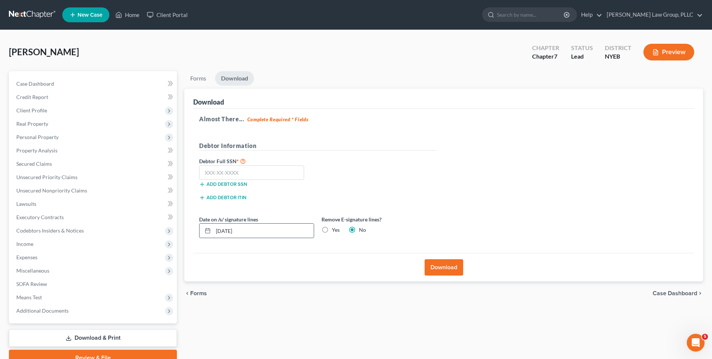
click at [271, 227] on input "10/01/2025" at bounding box center [263, 231] width 101 height 14
click at [316, 235] on div "Date on /s/ signature lines" at bounding box center [257, 227] width 122 height 23
click at [318, 232] on div "Remove E-signature lines? Yes No" at bounding box center [379, 227] width 122 height 23
click at [332, 227] on label "Yes" at bounding box center [336, 229] width 8 height 7
click at [335, 227] on input "Yes" at bounding box center [337, 228] width 5 height 5
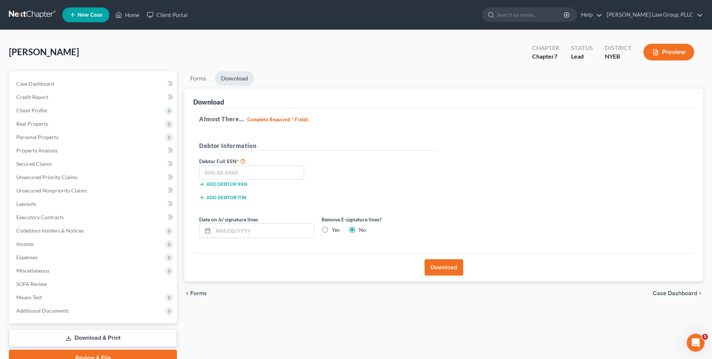
radio input "true"
radio input "false"
click at [446, 268] on button "Download" at bounding box center [444, 267] width 39 height 16
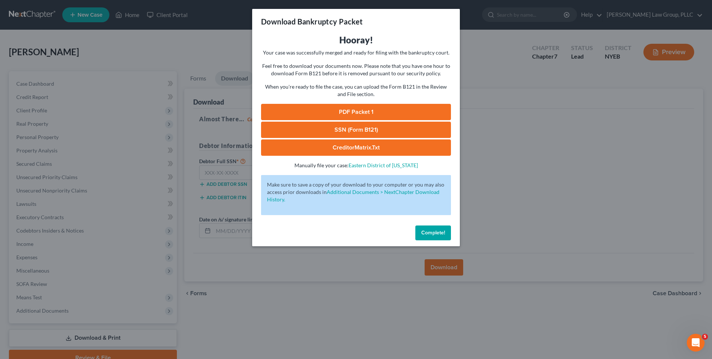
click at [325, 109] on link "PDF Packet 1" at bounding box center [356, 112] width 190 height 16
click at [434, 236] on button "Complete!" at bounding box center [434, 233] width 36 height 15
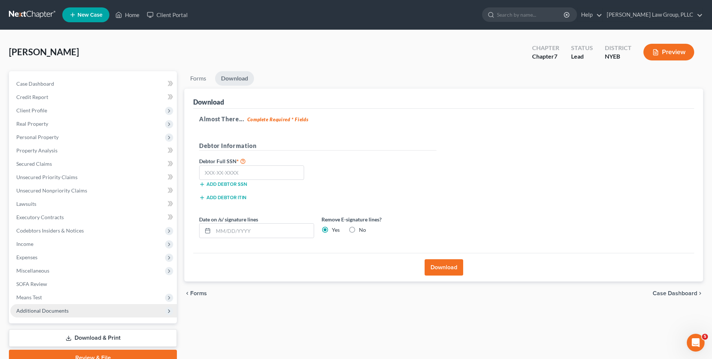
click at [108, 310] on span "Additional Documents" at bounding box center [93, 310] width 167 height 13
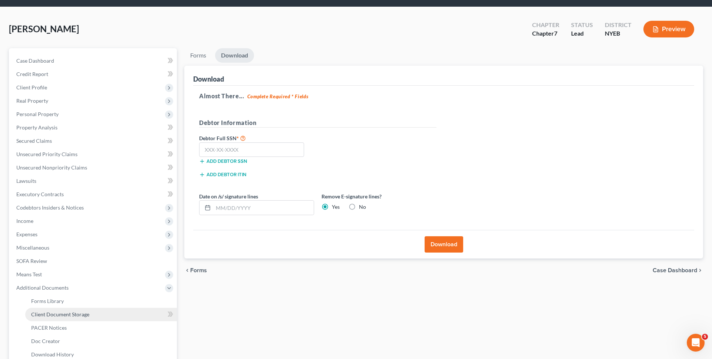
click at [106, 312] on link "Client Document Storage" at bounding box center [101, 314] width 152 height 13
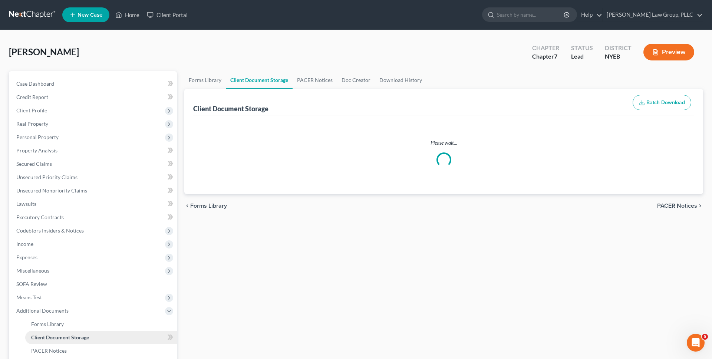
select select "0"
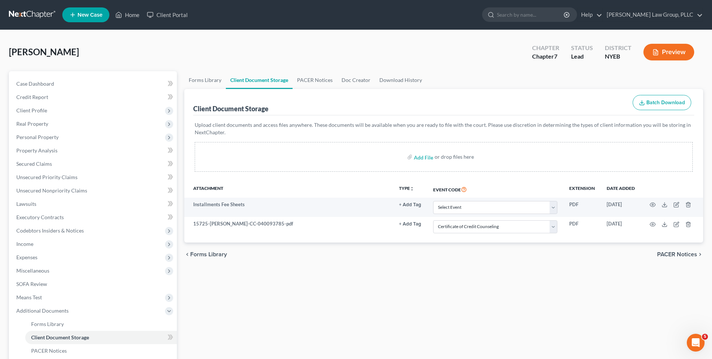
select select "0"
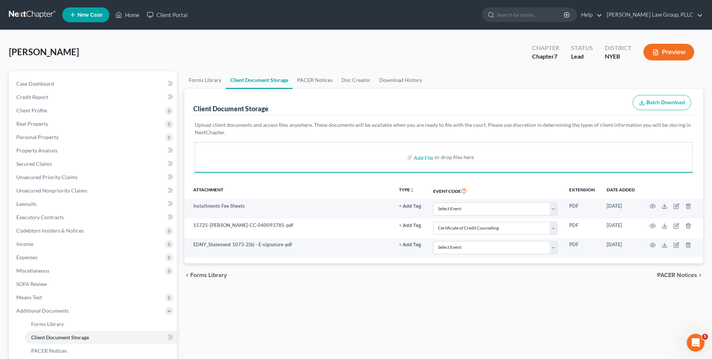
select select "0"
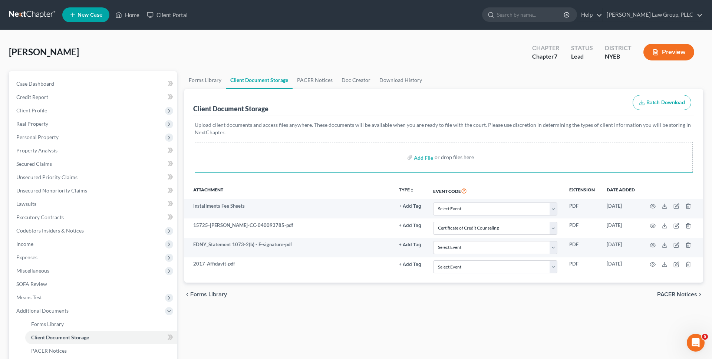
select select "0"
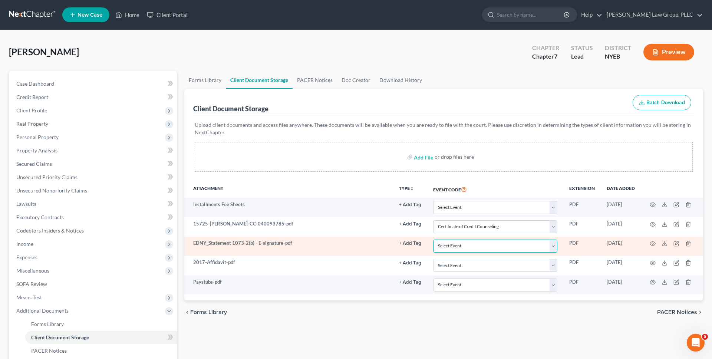
click at [461, 250] on select "Select Event Certificate of Credit Counseling Employee Income Records / Copies …" at bounding box center [495, 246] width 124 height 13
select select "3"
click at [433, 240] on select "Select Event Certificate of Credit Counseling Employee Income Records / Copies …" at bounding box center [495, 246] width 124 height 13
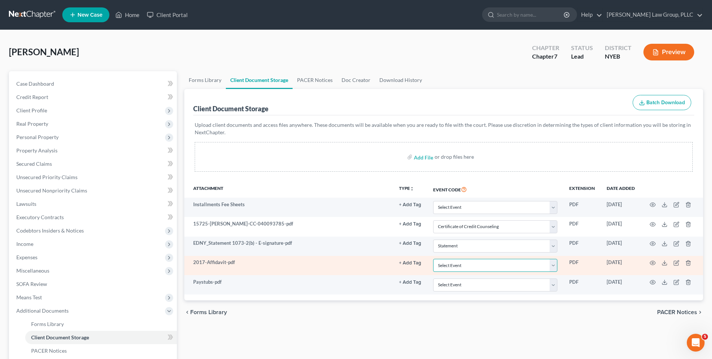
click at [464, 266] on select "Select Event Certificate of Credit Counseling Employee Income Records / Copies …" at bounding box center [495, 265] width 124 height 13
select select "2"
click at [433, 259] on select "Select Event Certificate of Credit Counseling Employee Income Records / Copies …" at bounding box center [495, 265] width 124 height 13
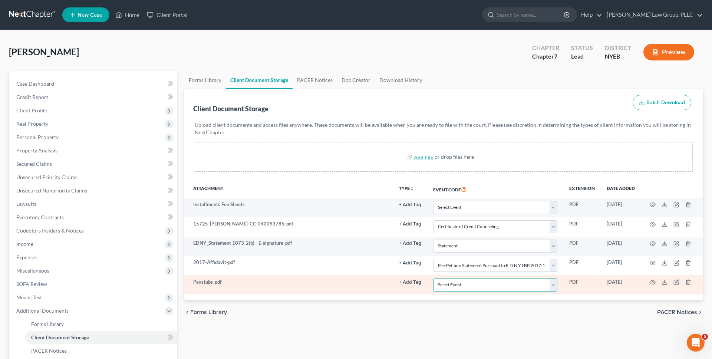
click at [462, 289] on select "Select Event Certificate of Credit Counseling Employee Income Records / Copies …" at bounding box center [495, 285] width 124 height 13
select select "1"
click at [433, 279] on select "Select Event Certificate of Credit Counseling Employee Income Records / Copies …" at bounding box center [495, 285] width 124 height 13
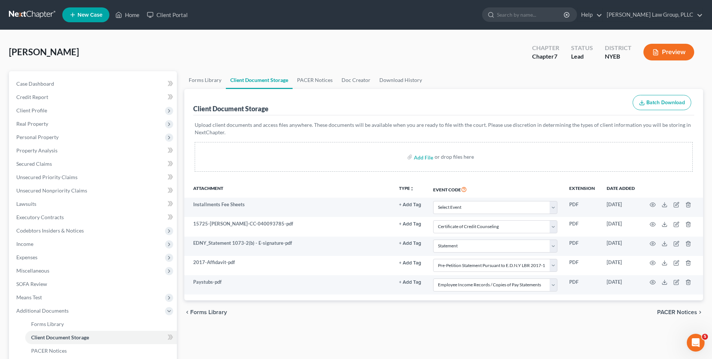
click at [467, 318] on div "chevron_left Forms Library PACER Notices chevron_right" at bounding box center [443, 313] width 519 height 24
click at [160, 58] on div "Williams, LaFaye Upgraded Chapter Chapter 7 Status Lead District NYEB Preview" at bounding box center [356, 55] width 695 height 32
click at [47, 14] on link at bounding box center [32, 14] width 47 height 13
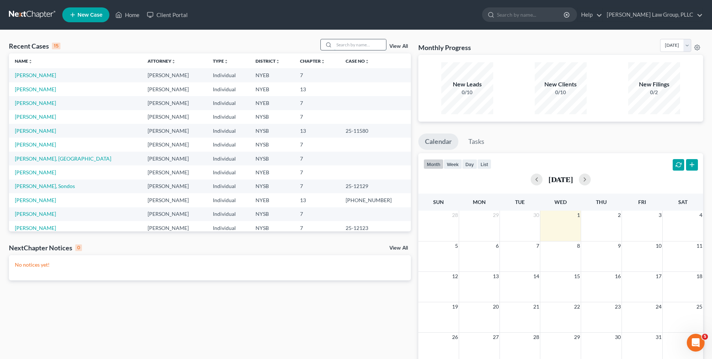
click at [343, 46] on input "search" at bounding box center [360, 44] width 52 height 11
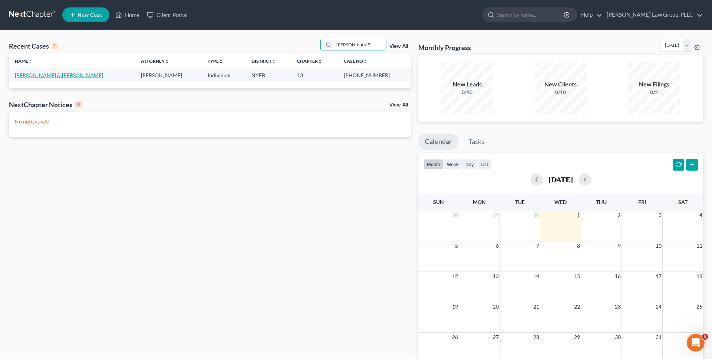
type input "[PERSON_NAME]"
click at [65, 73] on link "[PERSON_NAME] & [PERSON_NAME]" at bounding box center [59, 75] width 88 height 6
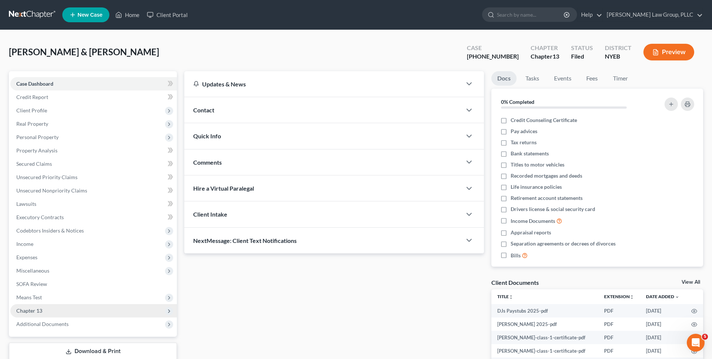
click at [55, 310] on span "Chapter 13" at bounding box center [93, 310] width 167 height 13
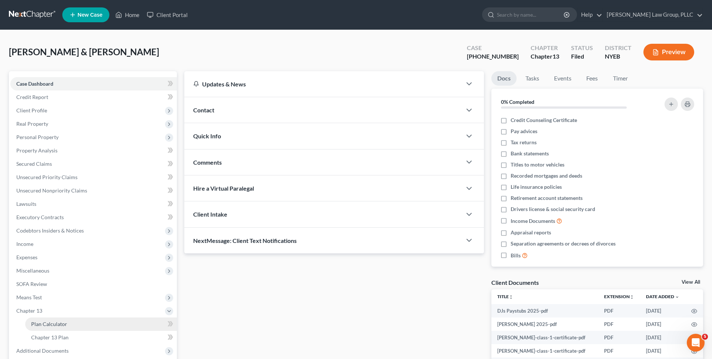
click at [46, 323] on span "Plan Calculator" at bounding box center [49, 324] width 36 height 6
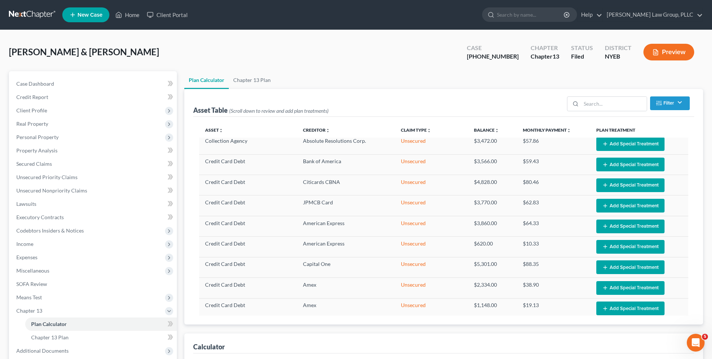
scroll to position [425, 0]
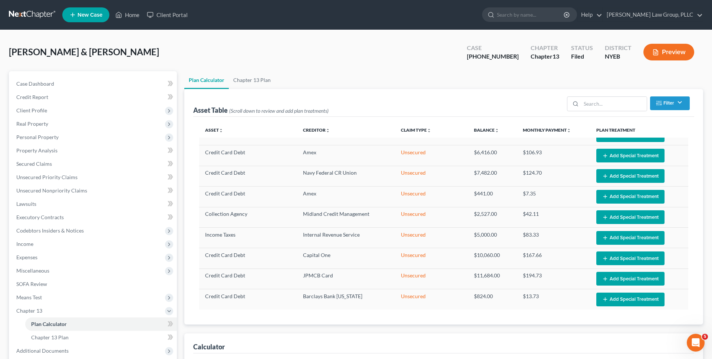
select select "59"
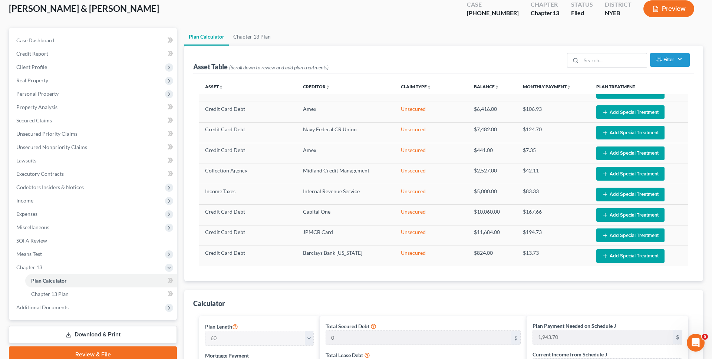
scroll to position [0, 0]
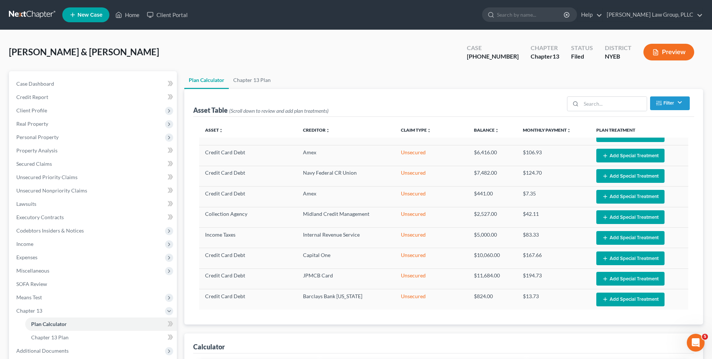
click at [300, 53] on div "[PERSON_NAME] & [PERSON_NAME] Upgraded Case [PHONE_NUMBER] Chapter Chapter 13 S…" at bounding box center [356, 55] width 695 height 32
click at [77, 178] on link "Unsecured Priority Claims" at bounding box center [93, 177] width 167 height 13
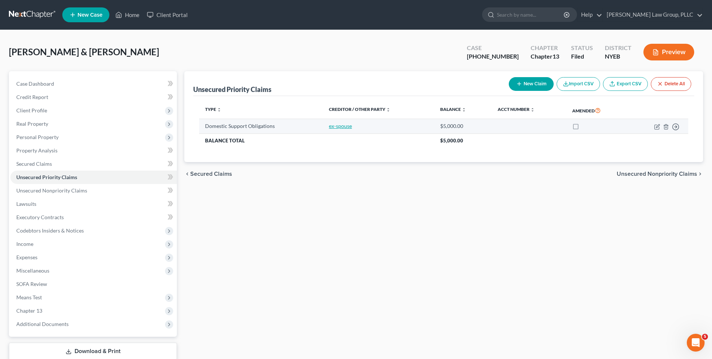
click at [335, 126] on link "ex-spouse" at bounding box center [340, 126] width 23 height 6
select select "0"
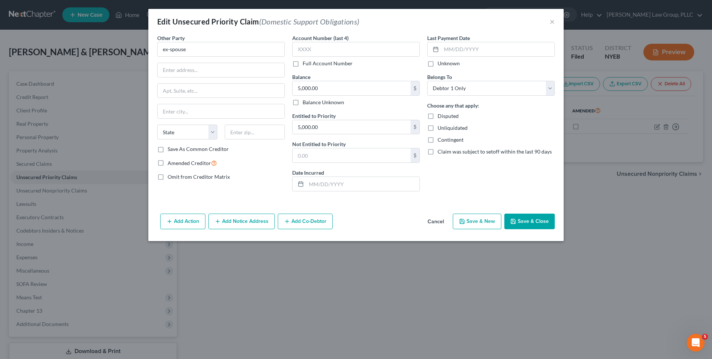
click at [432, 223] on button "Cancel" at bounding box center [436, 221] width 28 height 15
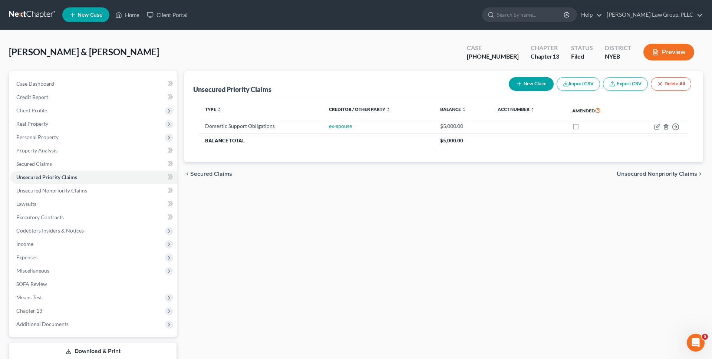
click at [39, 13] on link at bounding box center [32, 14] width 47 height 13
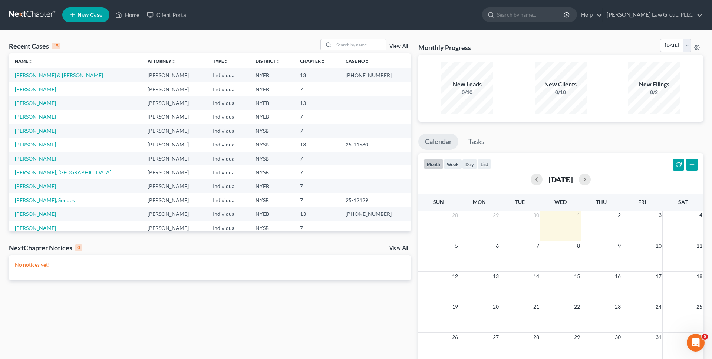
click at [83, 76] on link "[PERSON_NAME] & [PERSON_NAME]" at bounding box center [59, 75] width 88 height 6
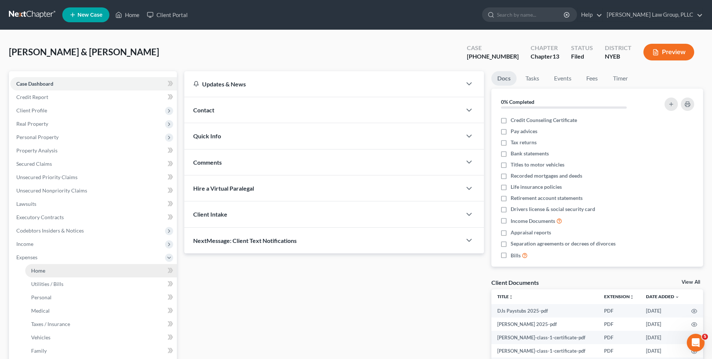
click at [63, 272] on link "Home" at bounding box center [101, 270] width 152 height 13
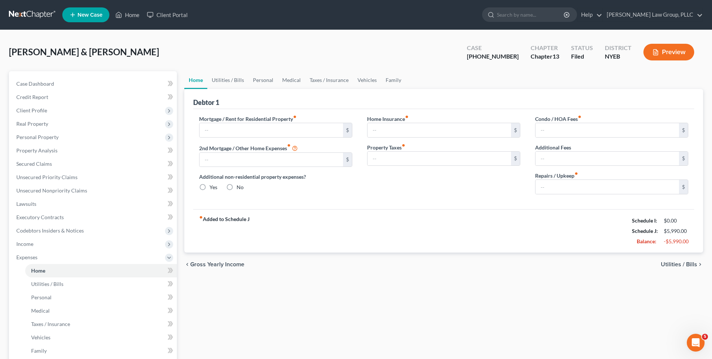
type input "3,300.00"
type input "0.00"
radio input "true"
type input "0.00"
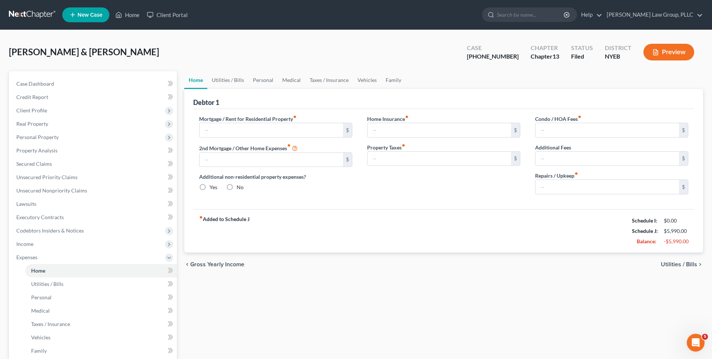
type input "0.00"
click at [228, 83] on link "Utilities / Bills" at bounding box center [227, 80] width 41 height 18
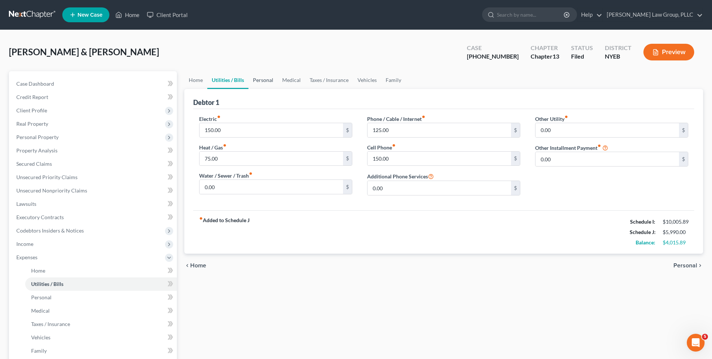
click at [273, 83] on link "Personal" at bounding box center [263, 80] width 29 height 18
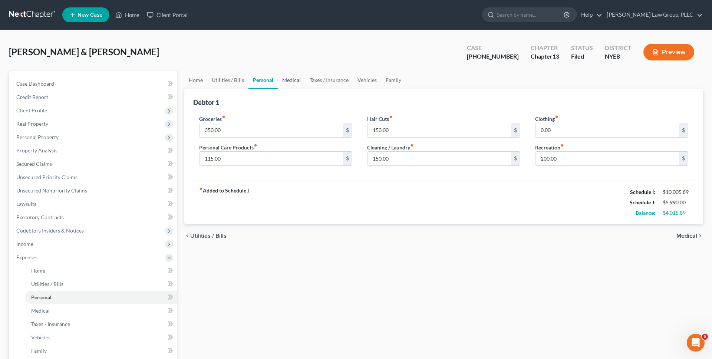
click at [294, 82] on link "Medical" at bounding box center [291, 80] width 27 height 18
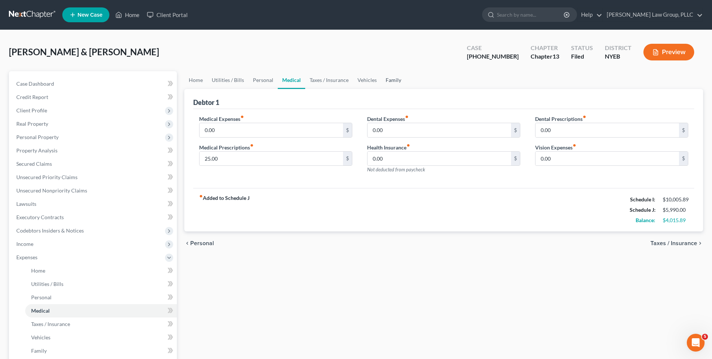
click at [396, 79] on link "Family" at bounding box center [393, 80] width 24 height 18
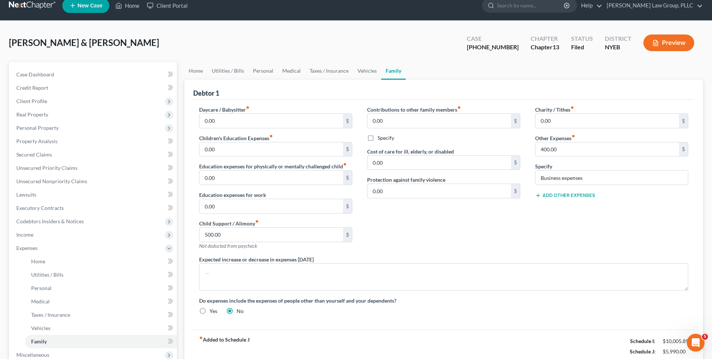
scroll to position [20, 0]
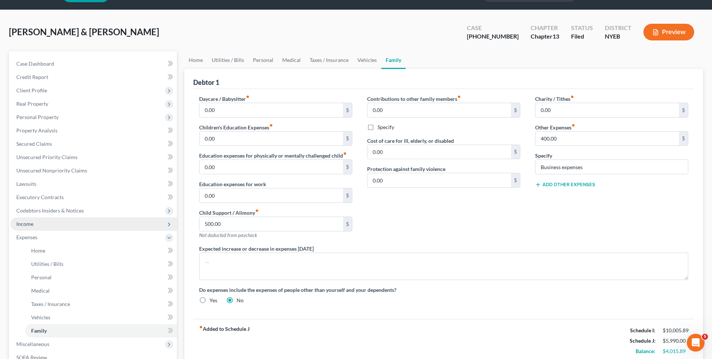
click at [103, 226] on span "Income" at bounding box center [93, 223] width 167 height 13
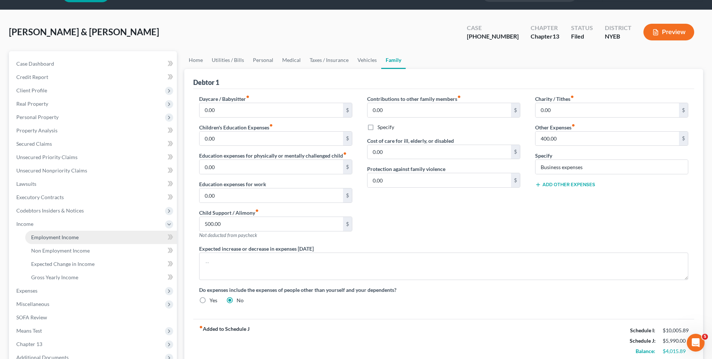
click at [102, 237] on link "Employment Income" at bounding box center [101, 237] width 152 height 13
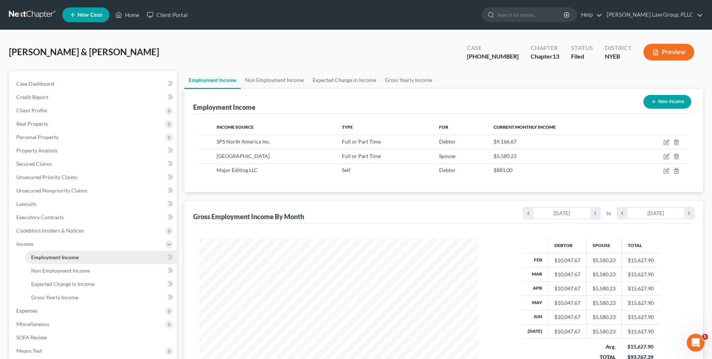
scroll to position [140, 294]
click at [668, 144] on icon "button" at bounding box center [667, 143] width 6 height 6
select select "0"
select select "35"
select select "2"
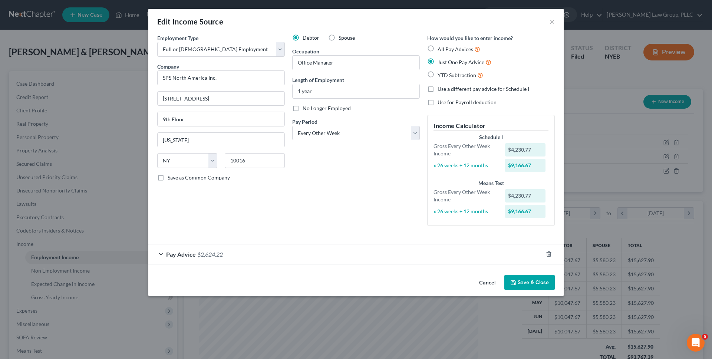
click at [484, 280] on button "Cancel" at bounding box center [487, 283] width 28 height 15
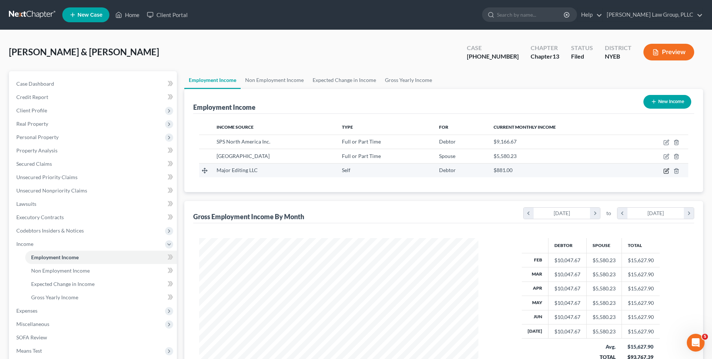
click at [669, 169] on icon "button" at bounding box center [667, 169] width 3 height 3
select select "1"
select select "35"
select select "0"
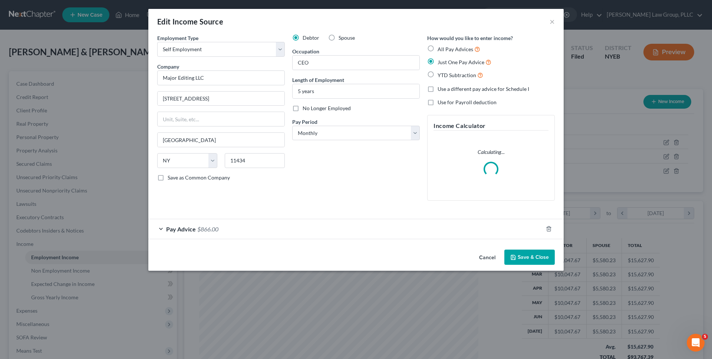
click at [489, 257] on button "Cancel" at bounding box center [487, 257] width 28 height 15
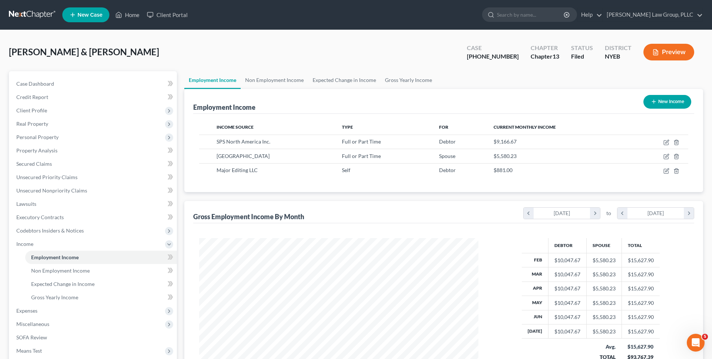
drag, startPoint x: 177, startPoint y: 53, endPoint x: 77, endPoint y: 53, distance: 99.8
click at [77, 53] on div "Freels, Charles & Harrison-Freels, Djenaba Upgraded Case 1-25-44031 Chapter Cha…" at bounding box center [356, 55] width 695 height 32
click at [77, 53] on span "[PERSON_NAME] & [PERSON_NAME]" at bounding box center [84, 51] width 150 height 11
click at [41, 13] on link at bounding box center [32, 14] width 47 height 13
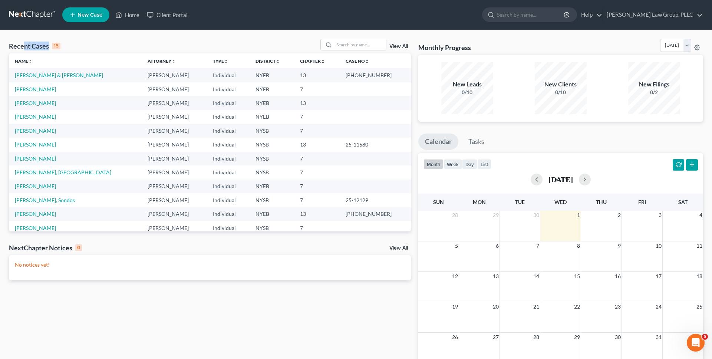
drag, startPoint x: 68, startPoint y: 46, endPoint x: 20, endPoint y: 46, distance: 47.5
click at [22, 46] on div "Recent Cases 15 View All" at bounding box center [210, 46] width 402 height 14
click at [32, 46] on div "Recent Cases 15" at bounding box center [35, 46] width 52 height 9
drag, startPoint x: 49, startPoint y: 47, endPoint x: 10, endPoint y: 46, distance: 38.2
click at [10, 46] on div "Recent Cases 15" at bounding box center [35, 46] width 52 height 9
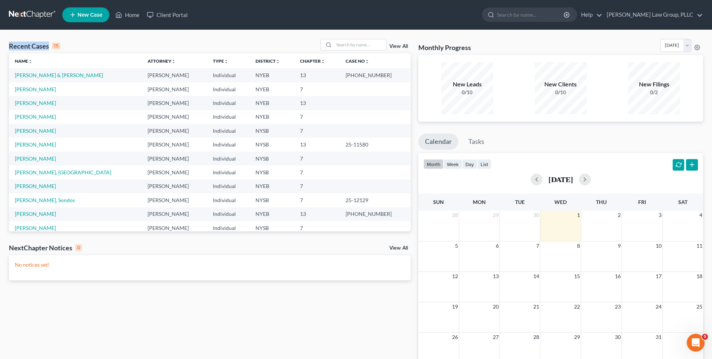
click at [10, 46] on div "Recent Cases 15" at bounding box center [35, 46] width 52 height 9
click at [11, 46] on div "Recent Cases 15" at bounding box center [35, 46] width 52 height 9
click at [30, 46] on div "Recent Cases 15" at bounding box center [35, 46] width 52 height 9
click at [42, 46] on div "Recent Cases 15" at bounding box center [35, 46] width 52 height 9
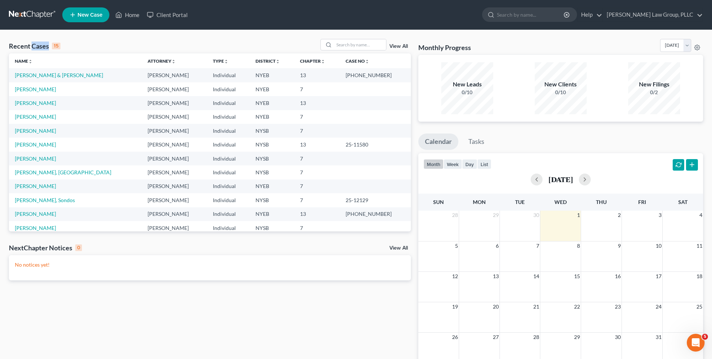
click at [42, 46] on div "Recent Cases 15" at bounding box center [35, 46] width 52 height 9
click at [22, 46] on div "Recent Cases 15" at bounding box center [35, 46] width 52 height 9
click at [47, 46] on div "Recent Cases 15" at bounding box center [35, 46] width 52 height 9
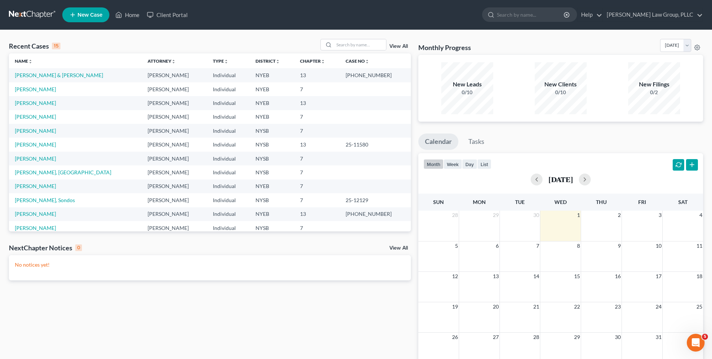
click at [88, 44] on div "Recent Cases 15 View All" at bounding box center [210, 46] width 402 height 14
